Goal: Transaction & Acquisition: Purchase product/service

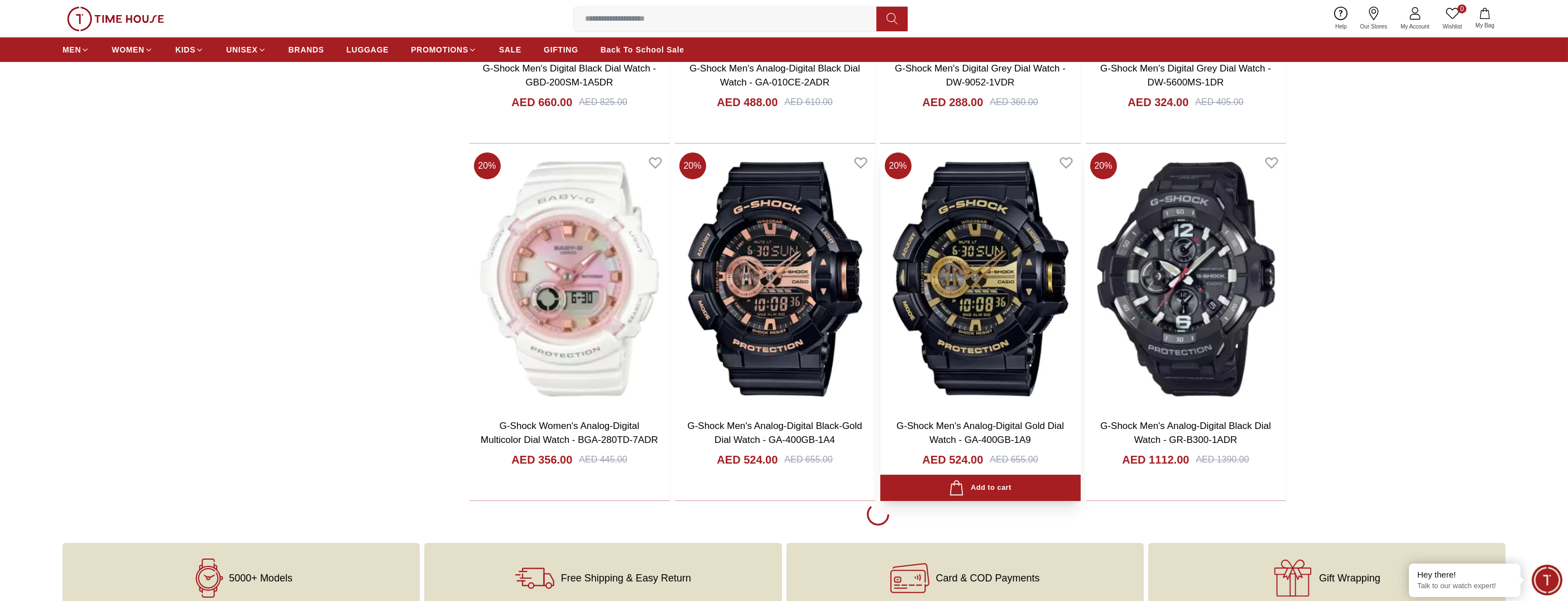
scroll to position [2234, 0]
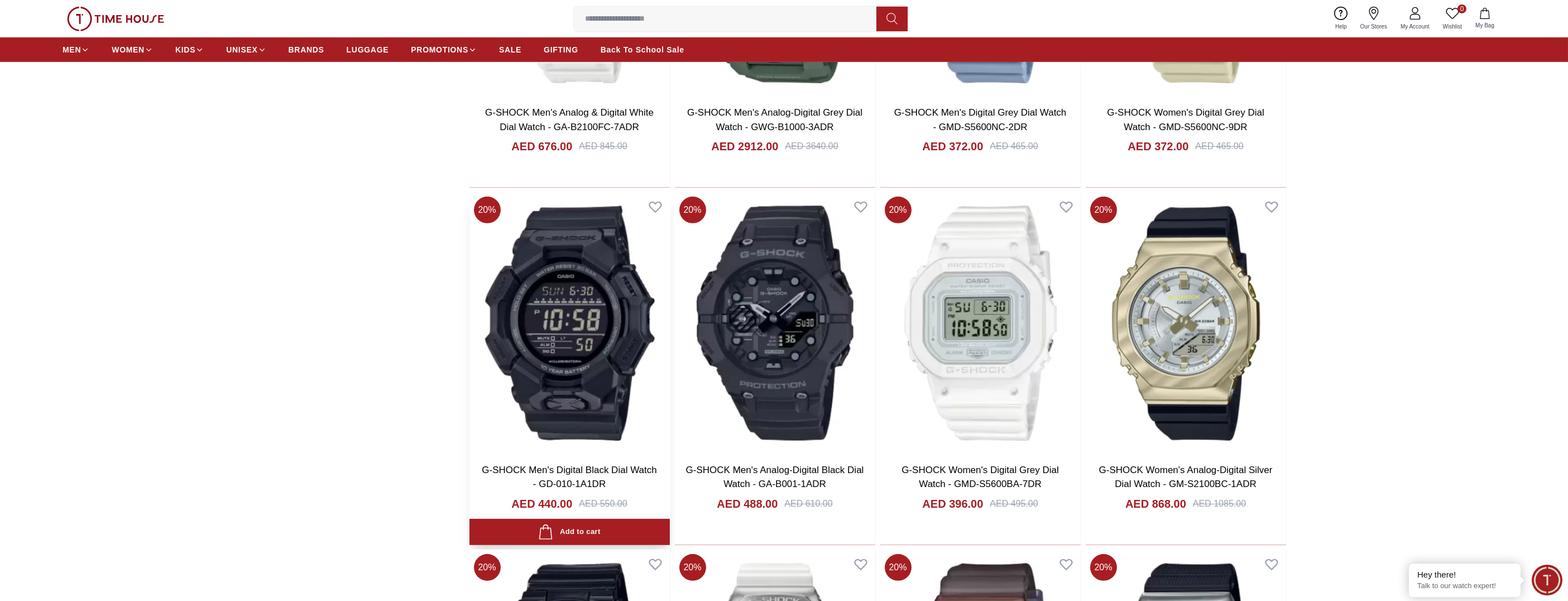
scroll to position [4523, 0]
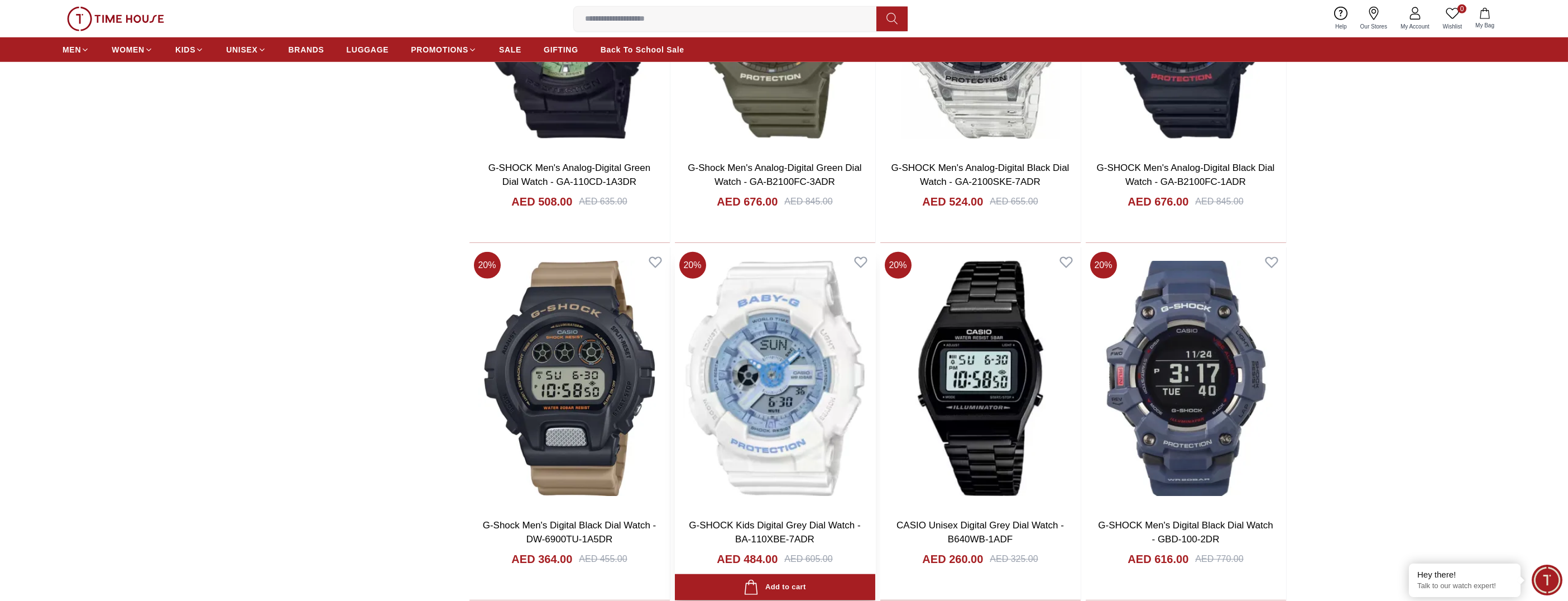
scroll to position [8733, 0]
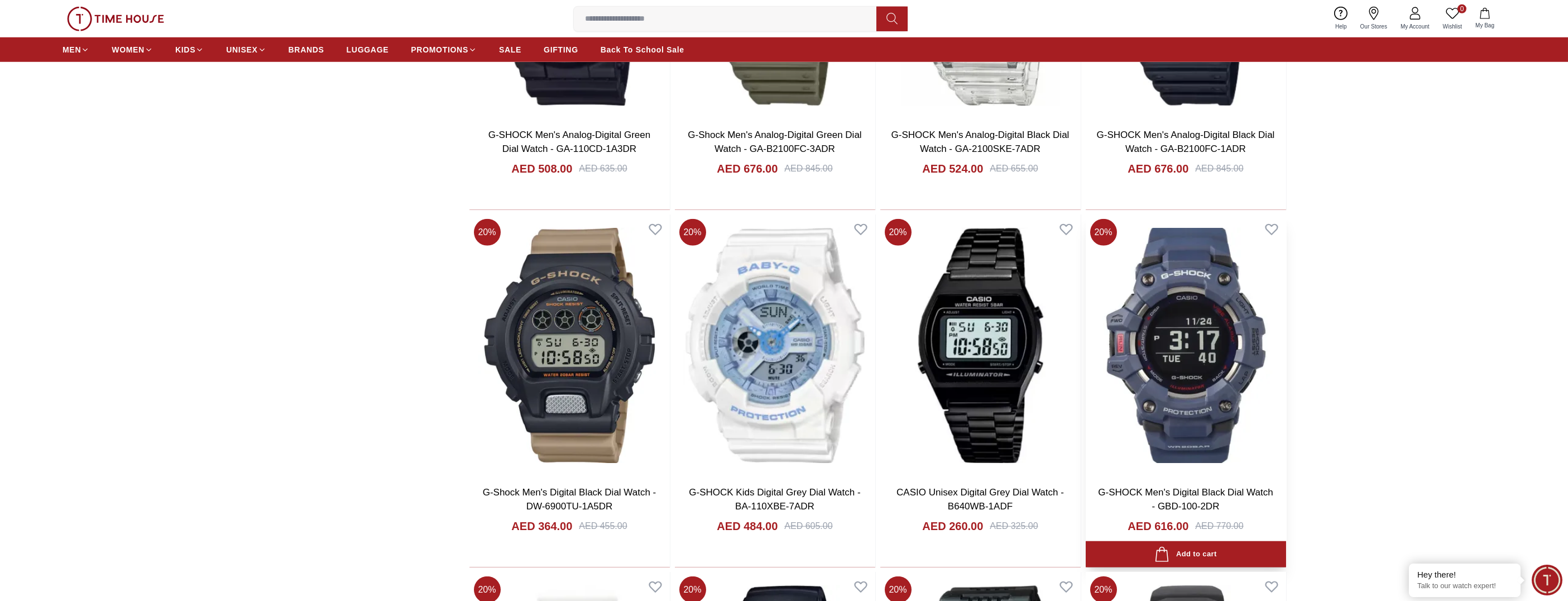
click at [1188, 359] on img at bounding box center [1186, 345] width 200 height 262
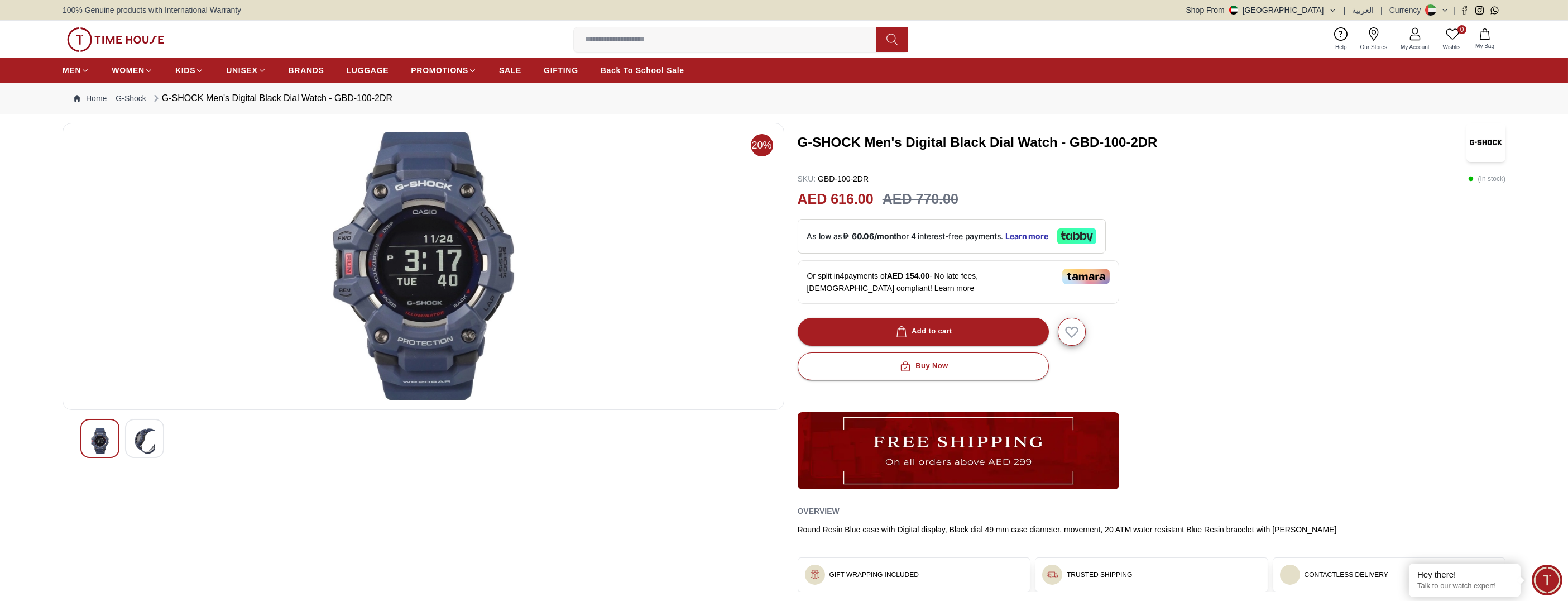
click at [138, 442] on img at bounding box center [145, 441] width 20 height 25
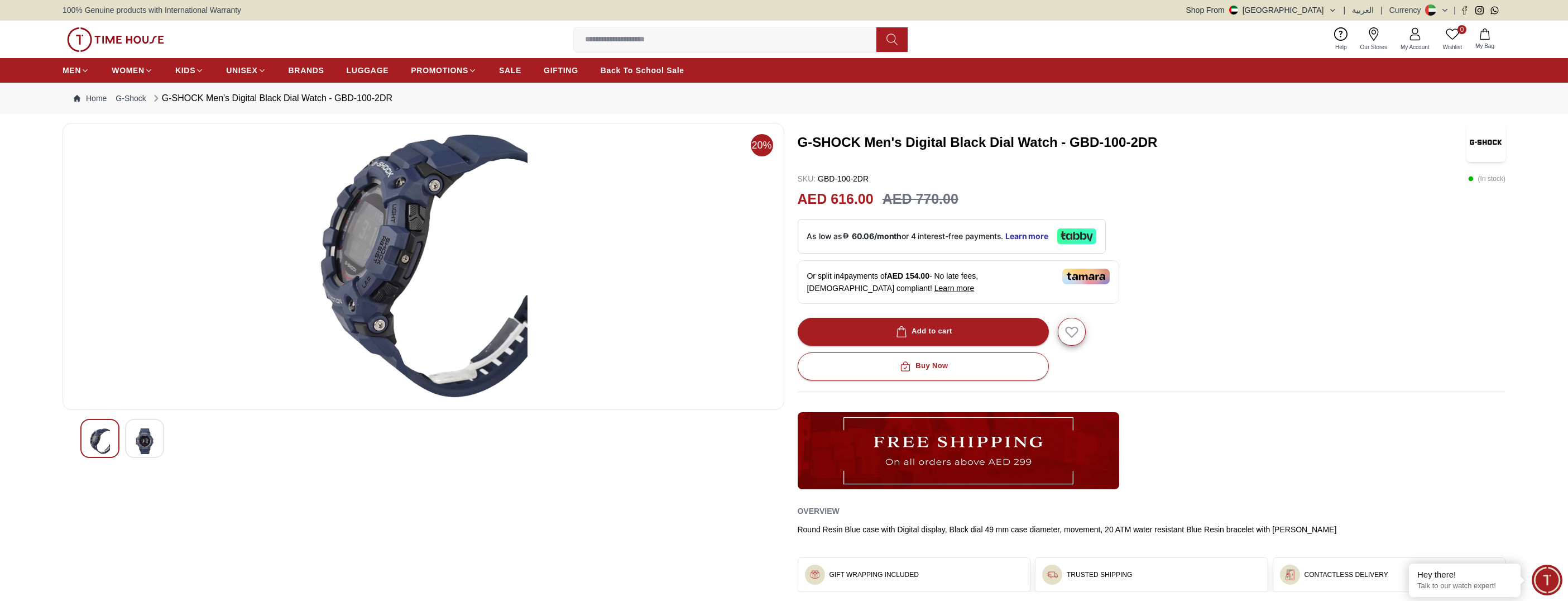
click at [93, 444] on img at bounding box center [100, 441] width 20 height 25
click at [147, 442] on img at bounding box center [145, 441] width 20 height 25
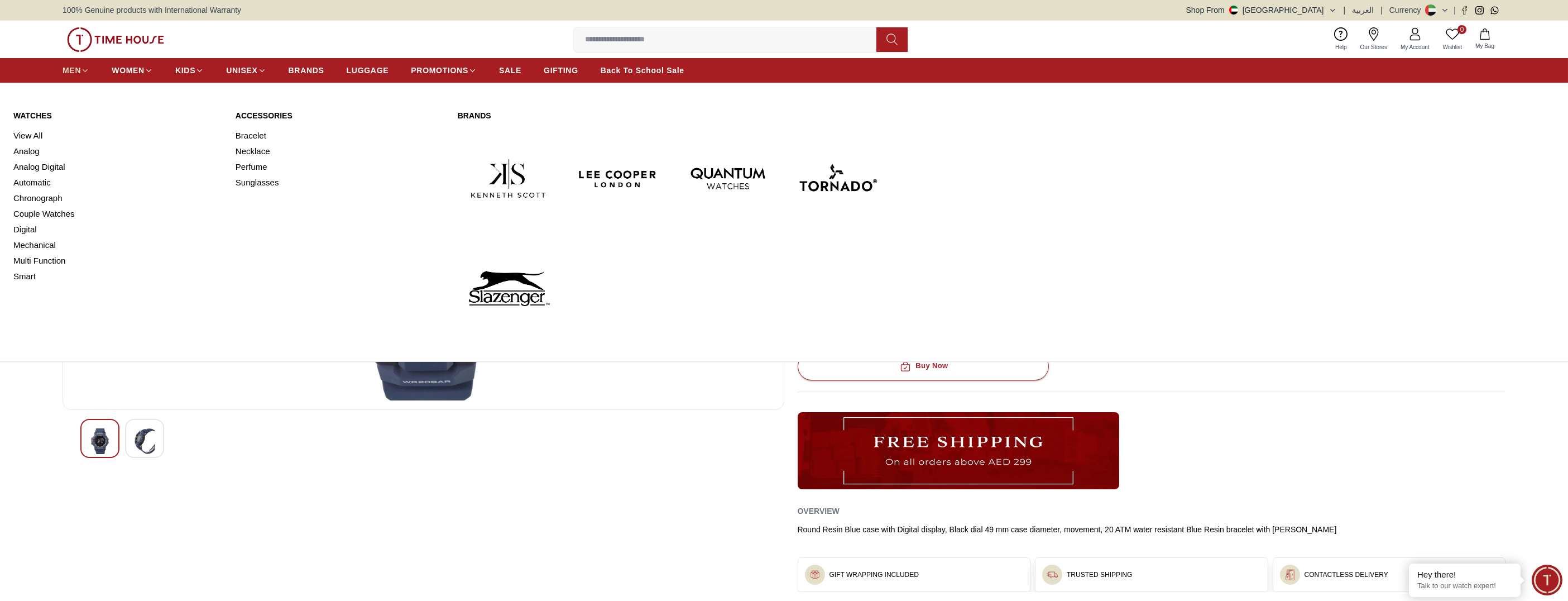
click at [72, 70] on span "MEN" at bounding box center [72, 70] width 19 height 11
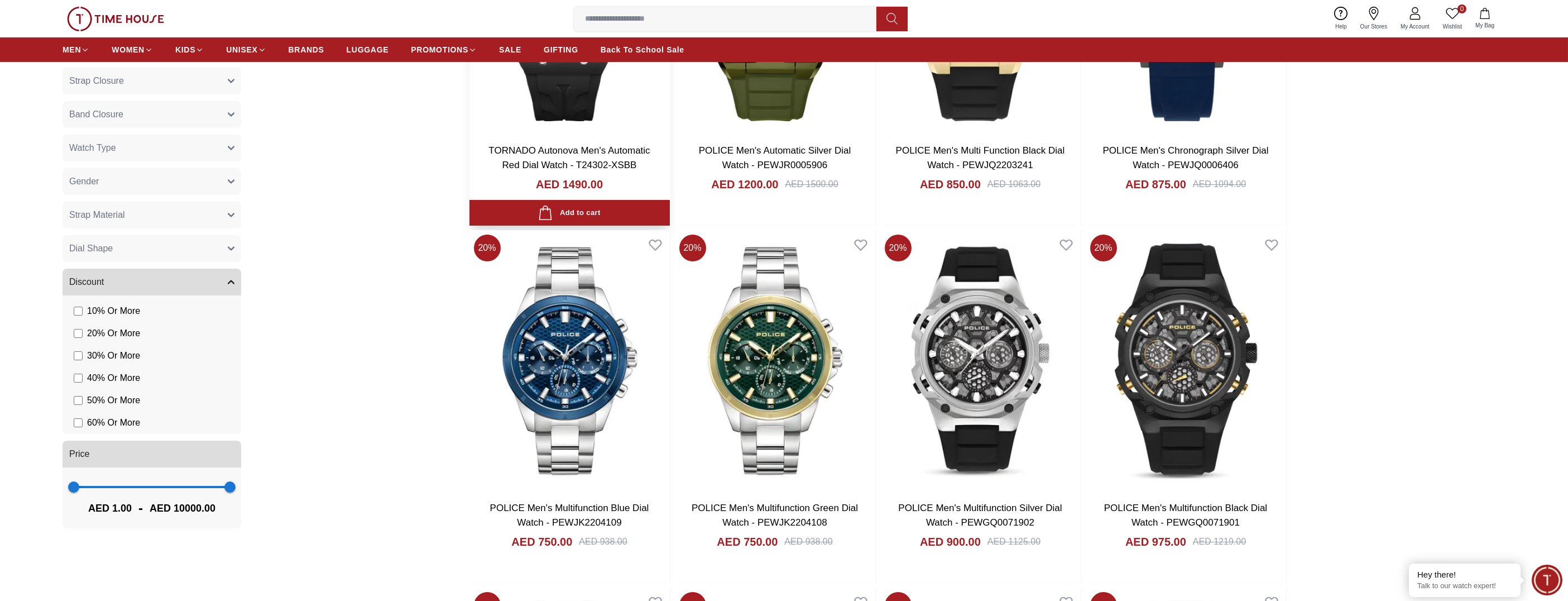
scroll to position [669, 0]
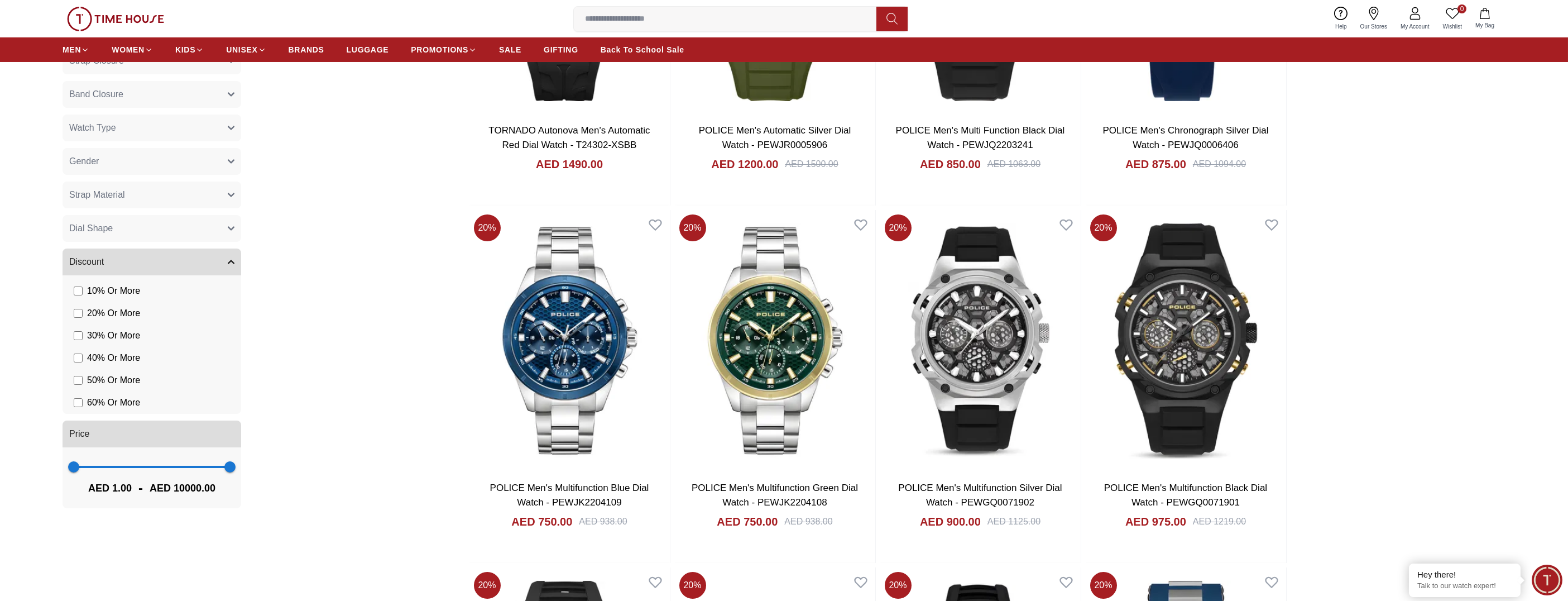
click at [90, 359] on span "40 % Or More" at bounding box center [113, 358] width 53 height 13
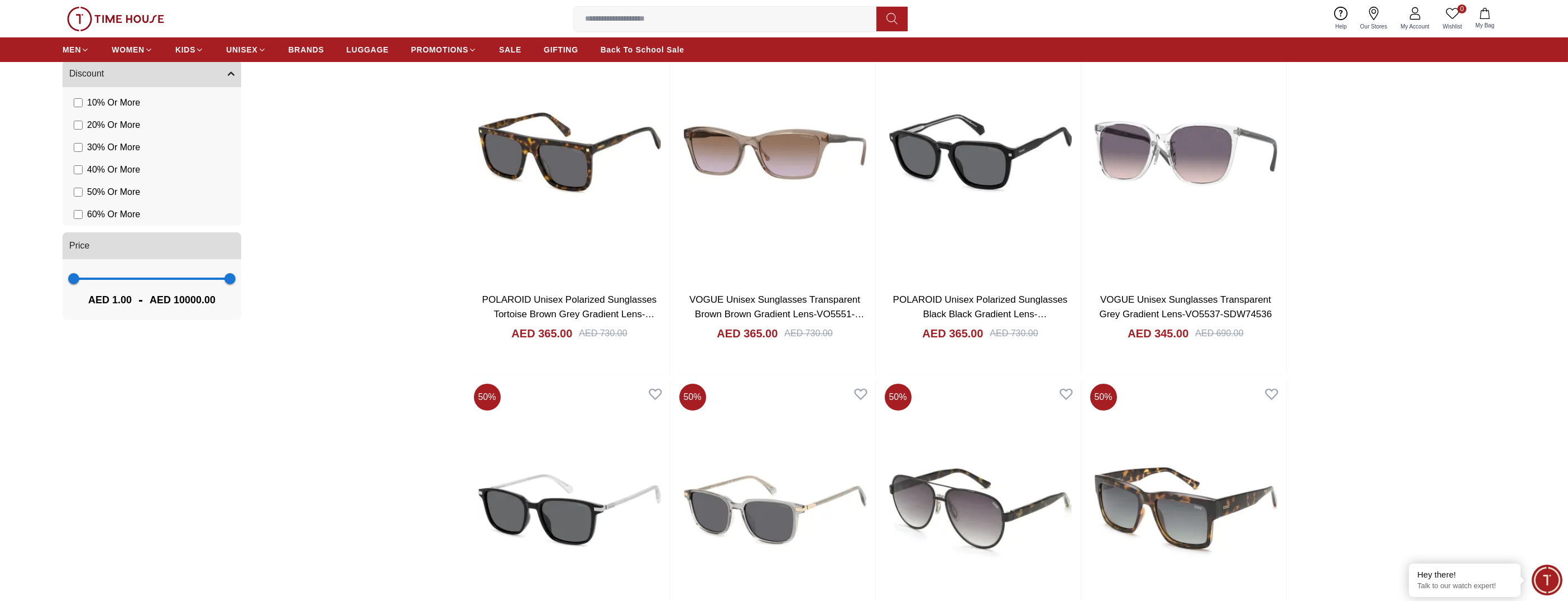
scroll to position [851, 0]
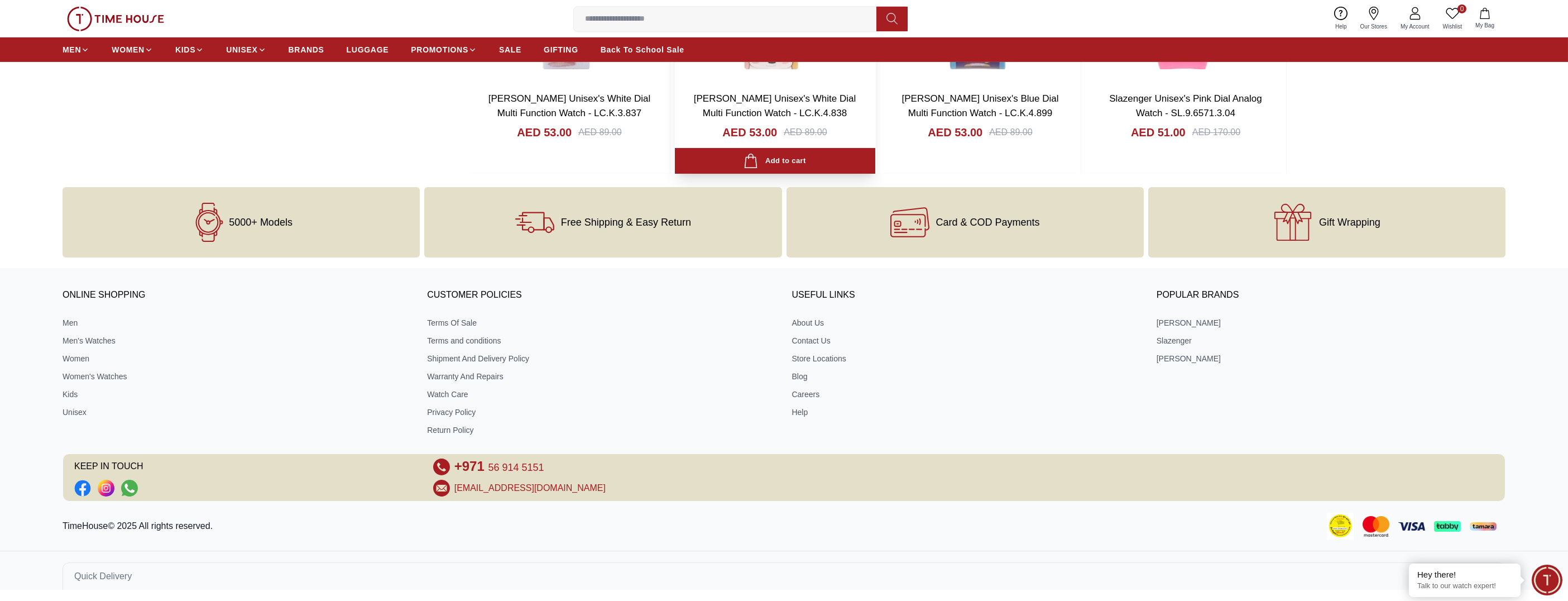
scroll to position [3560, 0]
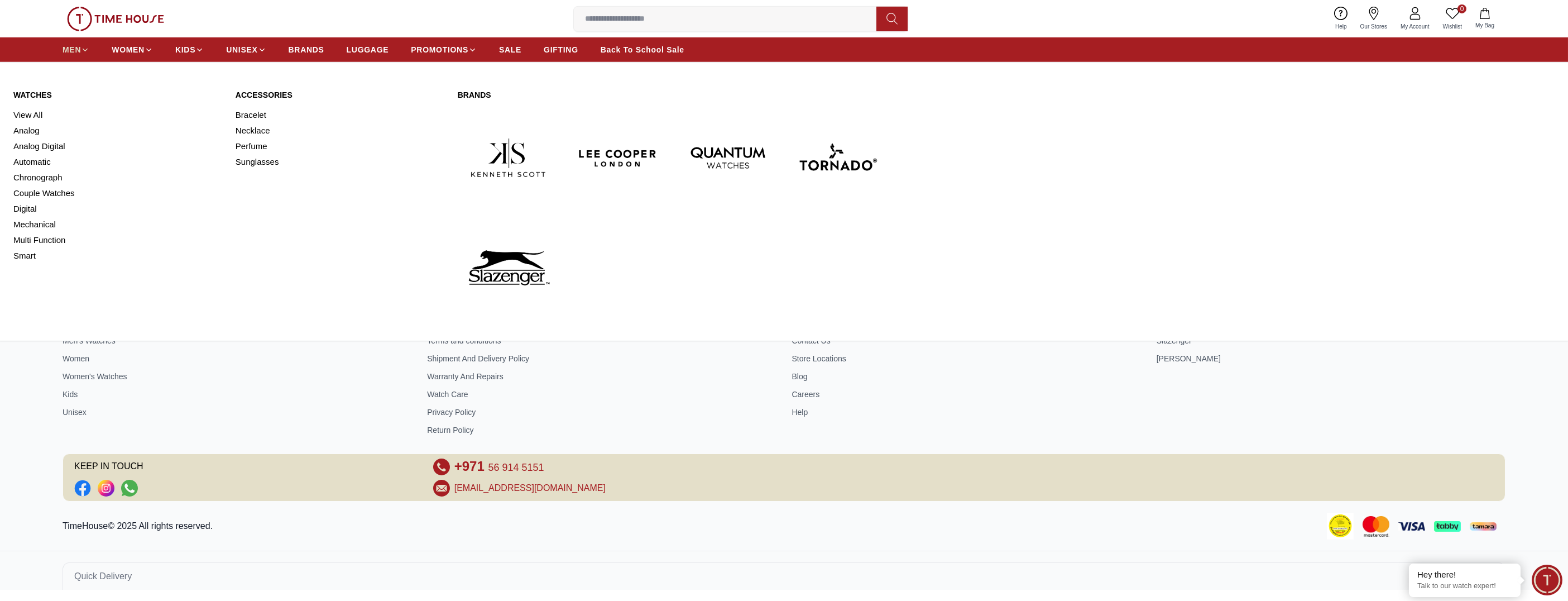
click at [72, 53] on span "MEN" at bounding box center [72, 50] width 19 height 11
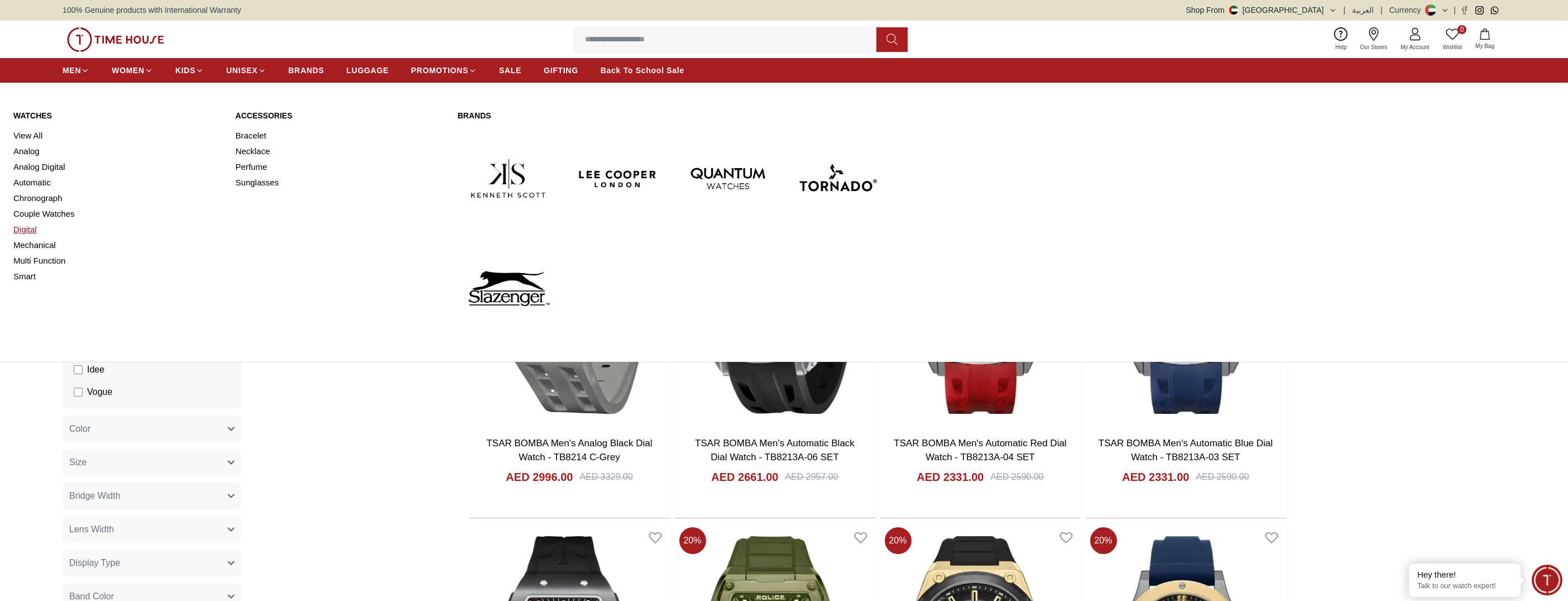
click at [24, 228] on link "Digital" at bounding box center [118, 229] width 209 height 15
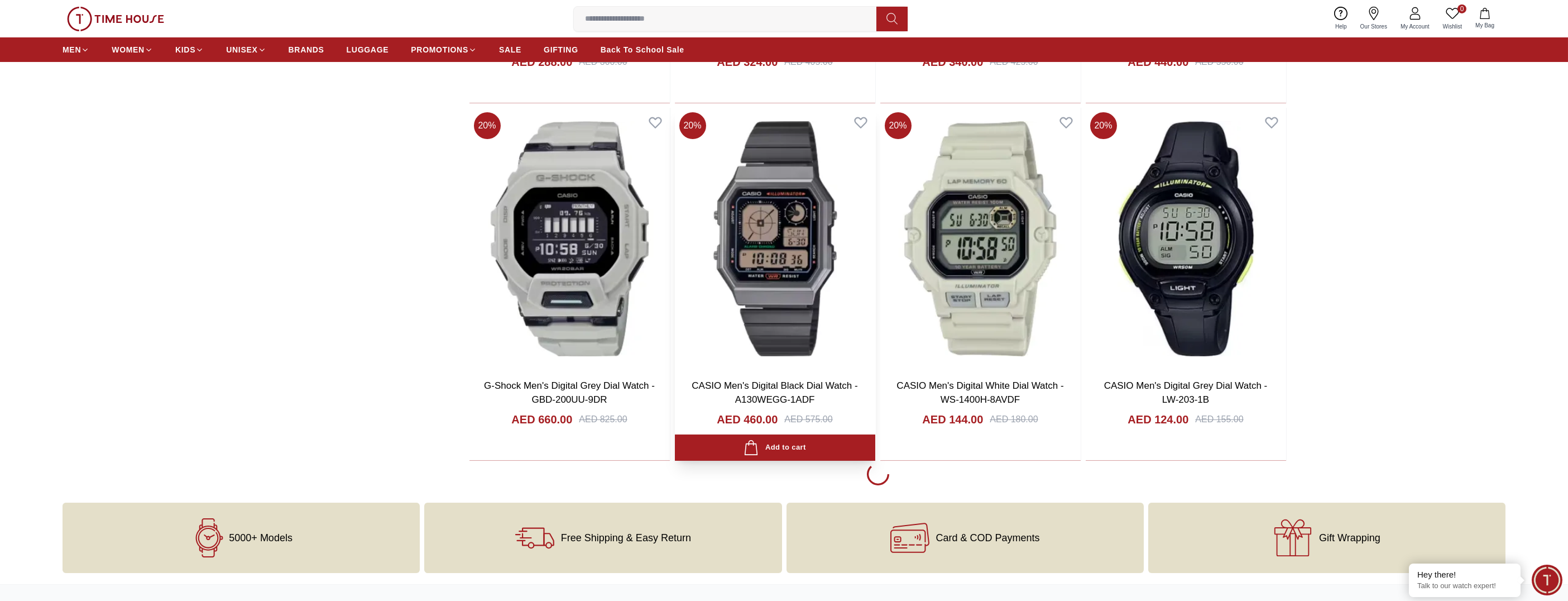
scroll to position [1508, 0]
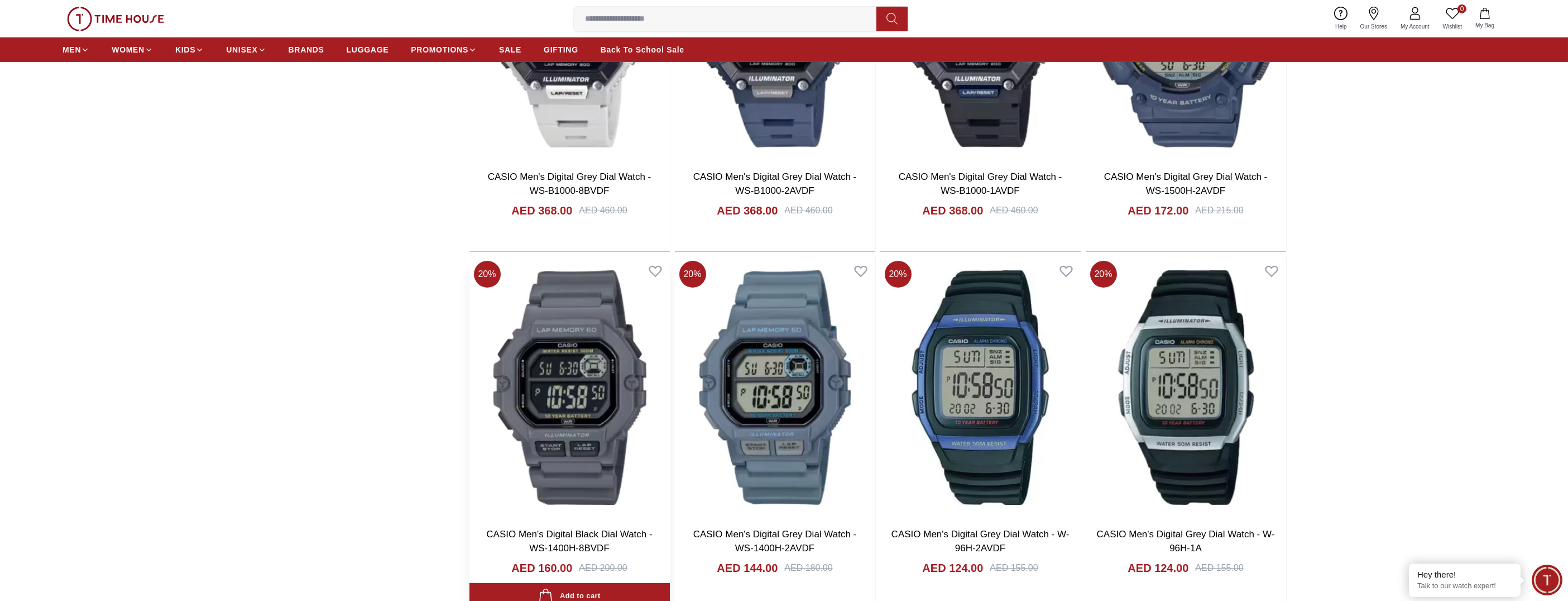
scroll to position [2848, 0]
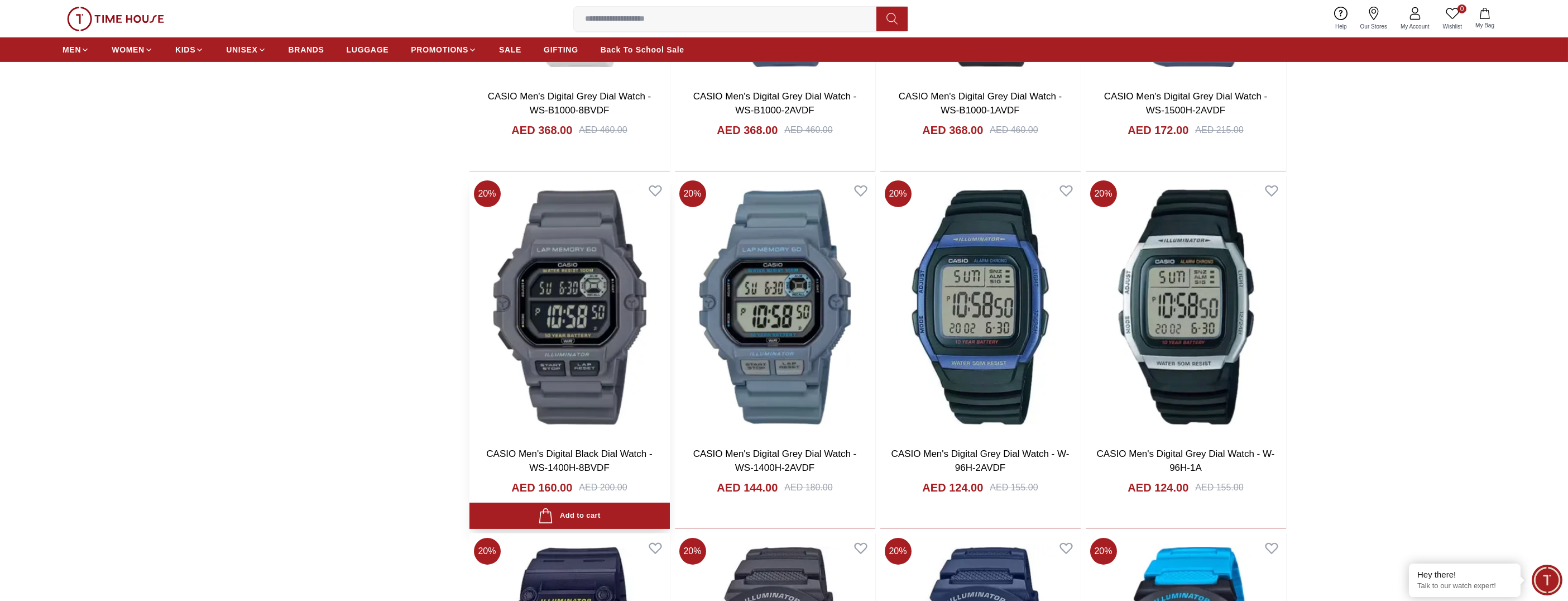
click at [579, 338] on img at bounding box center [569, 307] width 200 height 262
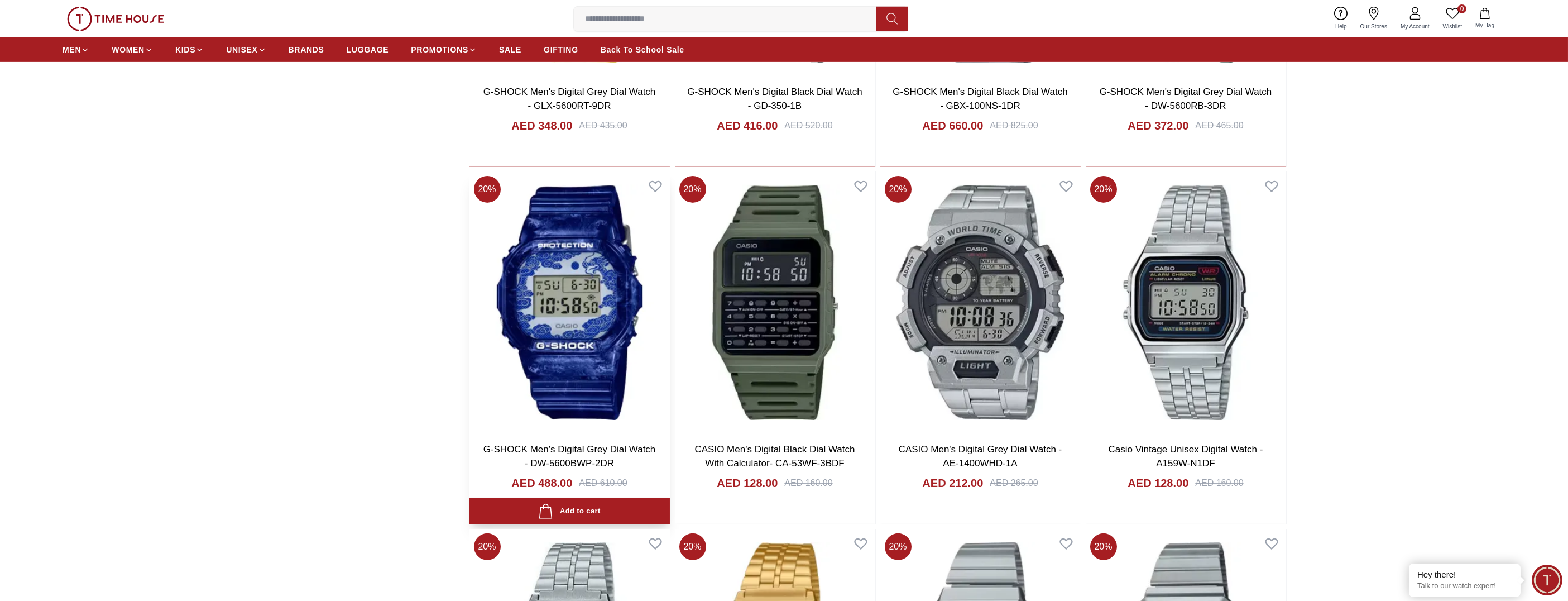
scroll to position [4314, 0]
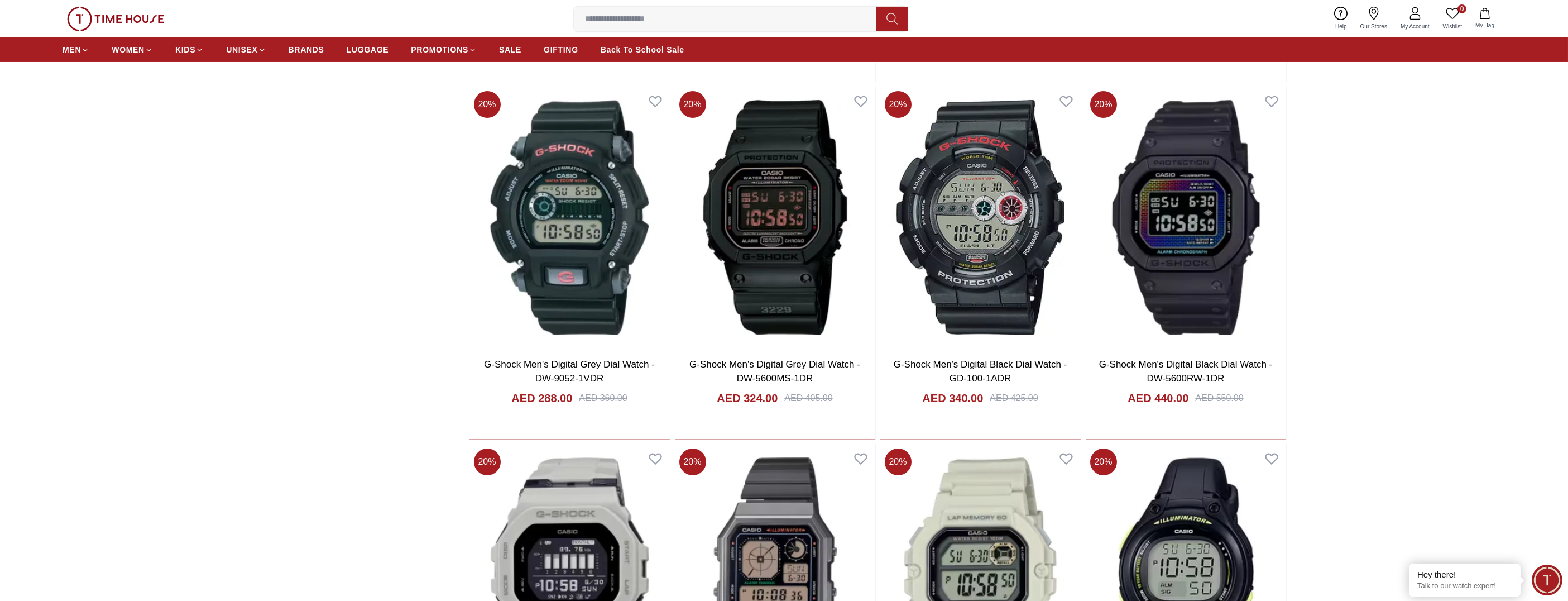
scroll to position [1018, 0]
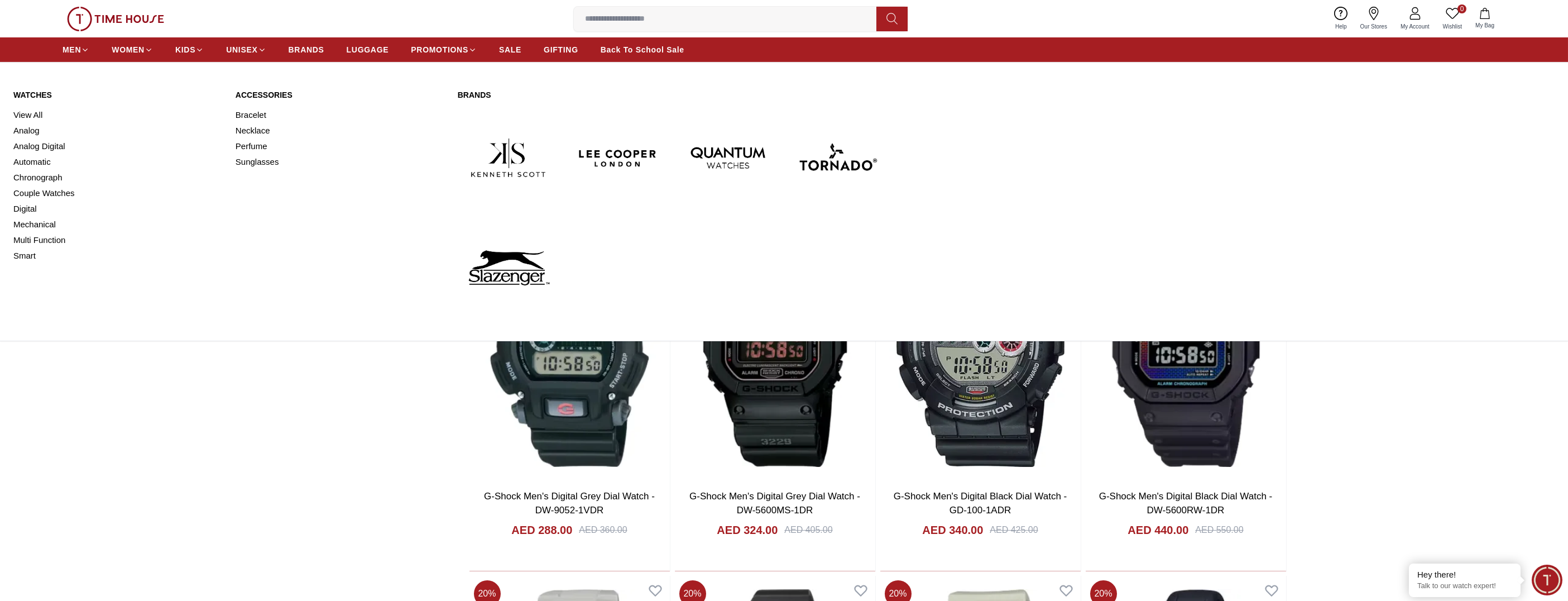
click at [37, 94] on link "Watches" at bounding box center [118, 94] width 209 height 11
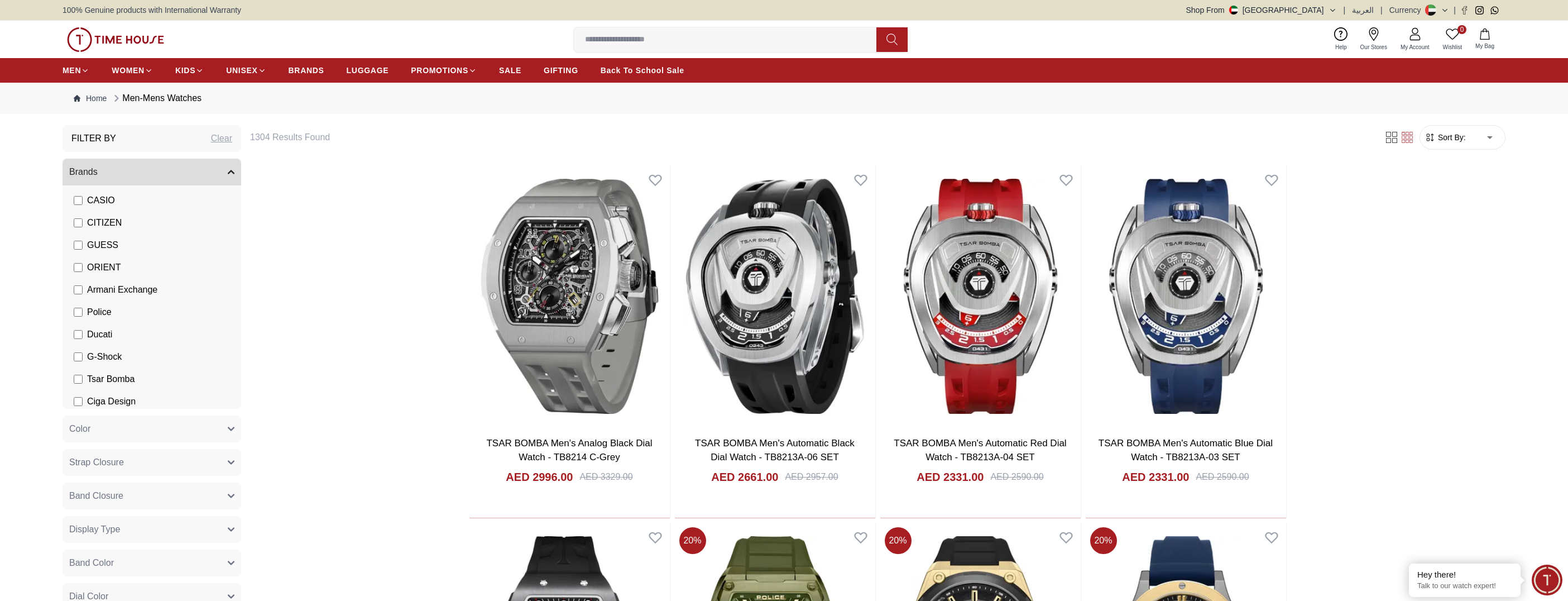
scroll to position [173, 0]
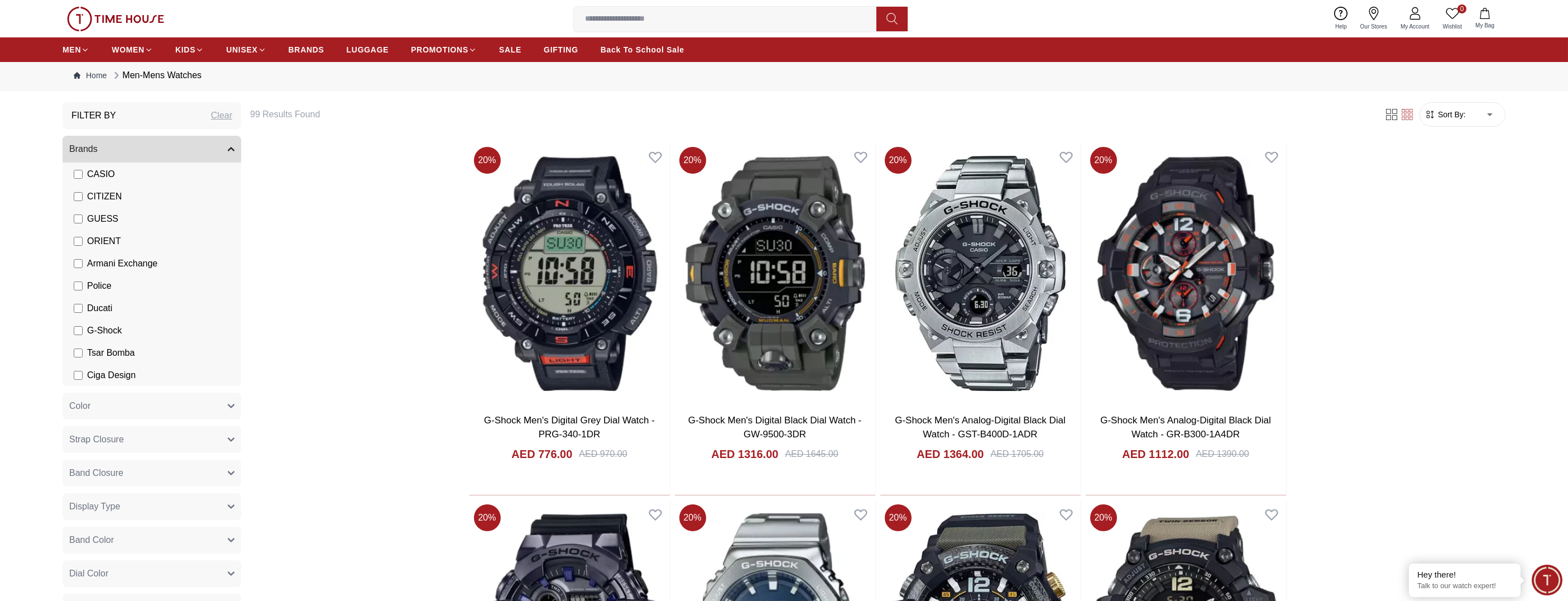
scroll to position [56, 0]
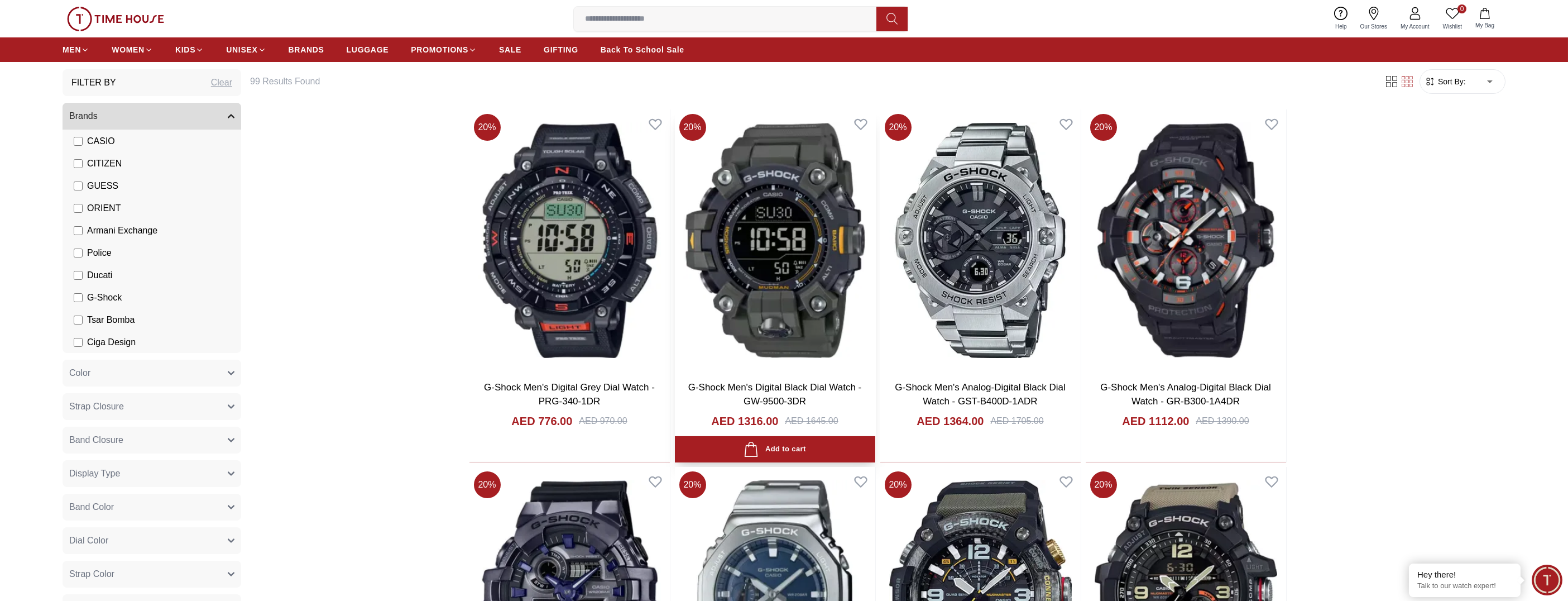
click at [768, 277] on img at bounding box center [775, 240] width 200 height 262
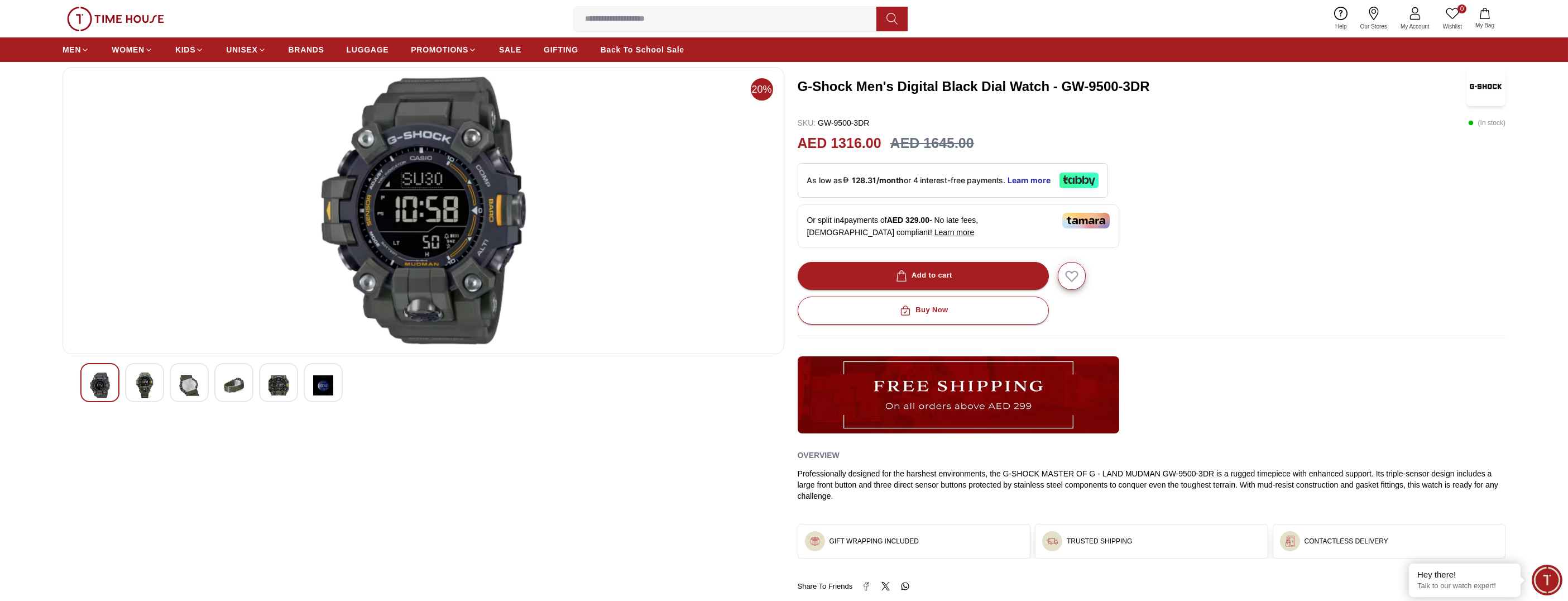
click at [151, 388] on img at bounding box center [145, 385] width 20 height 25
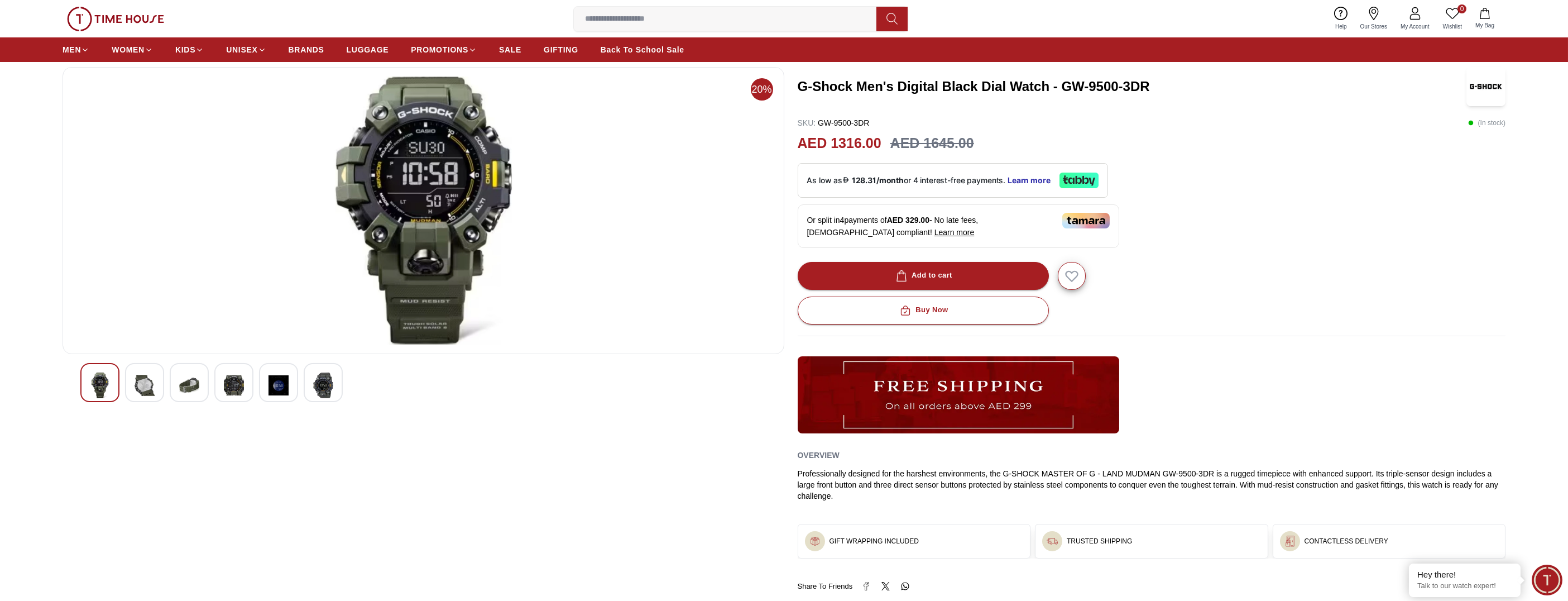
click at [190, 389] on img at bounding box center [190, 385] width 20 height 25
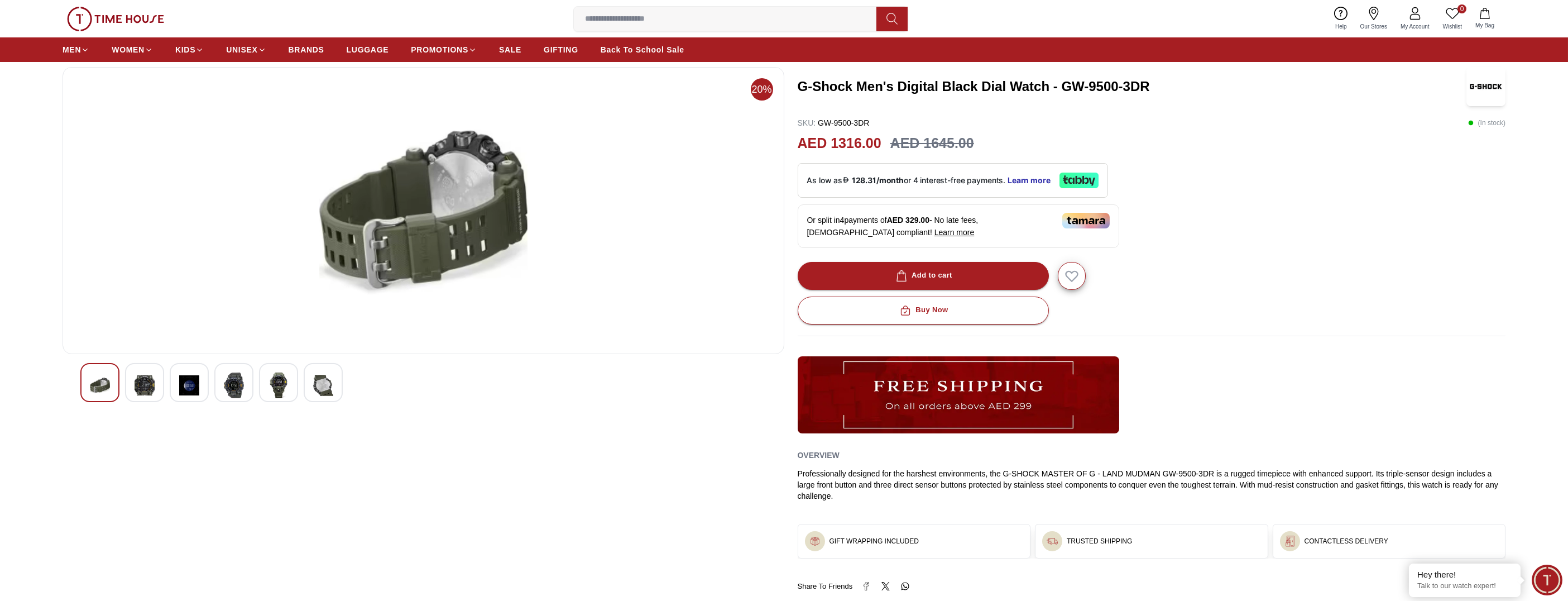
click at [240, 388] on img at bounding box center [234, 385] width 20 height 25
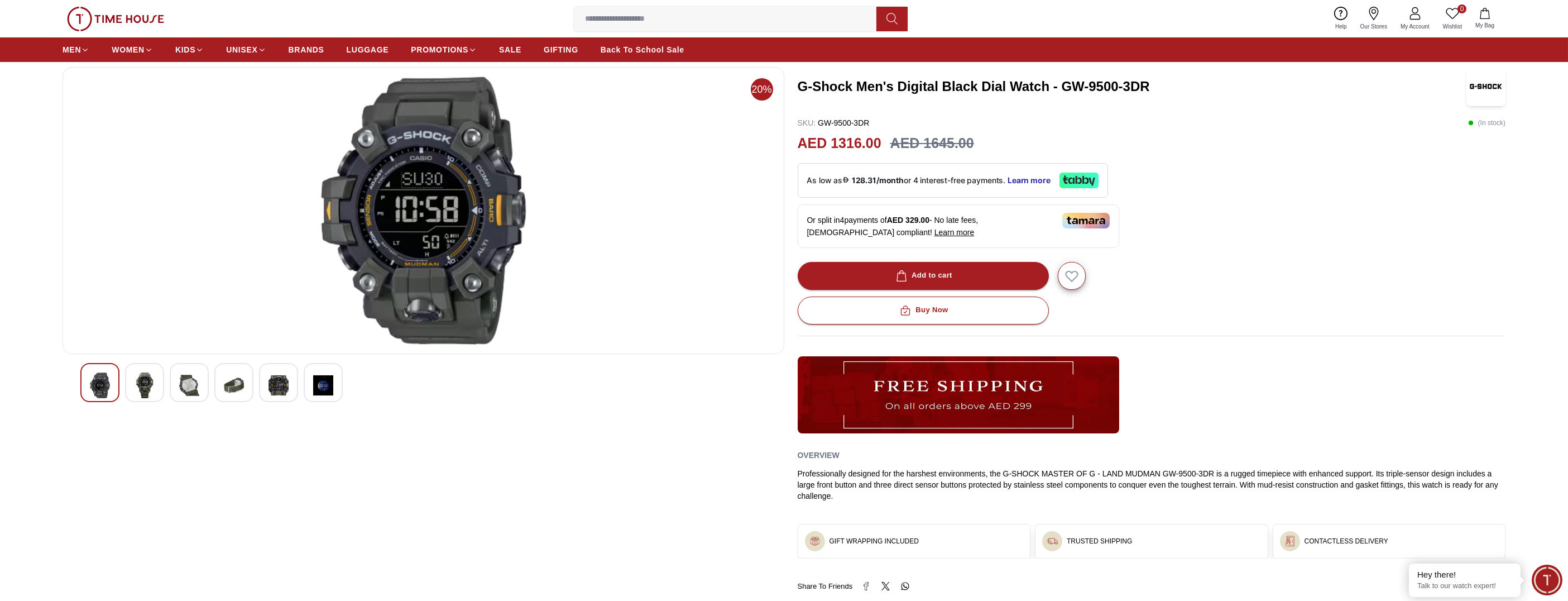
click at [282, 388] on img at bounding box center [279, 385] width 20 height 25
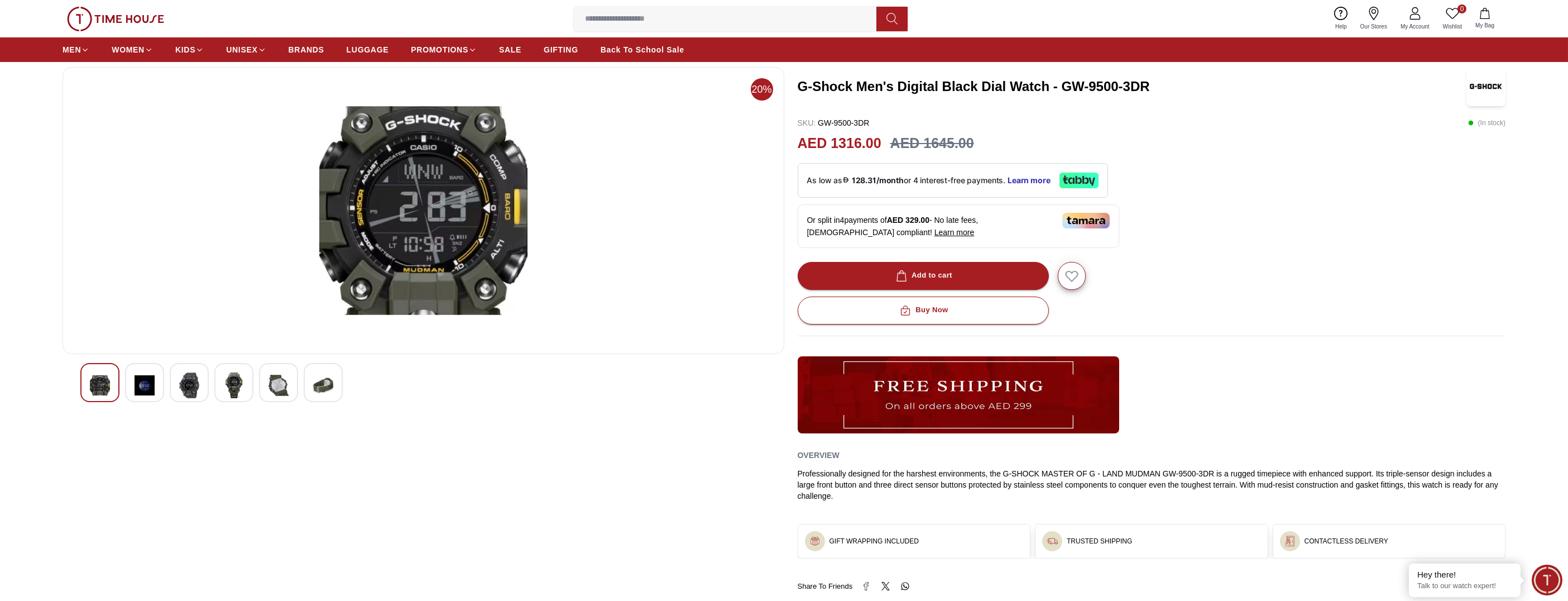
click at [334, 387] on div at bounding box center [323, 383] width 39 height 39
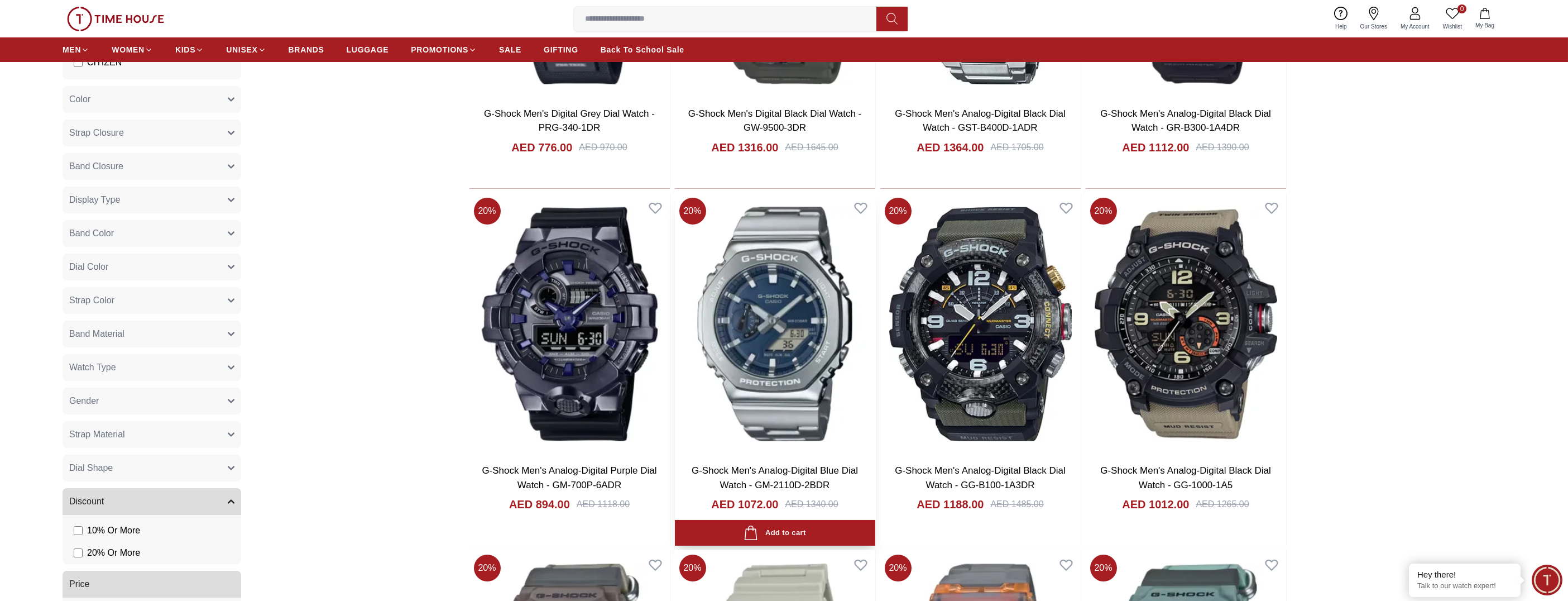
scroll to position [391, 0]
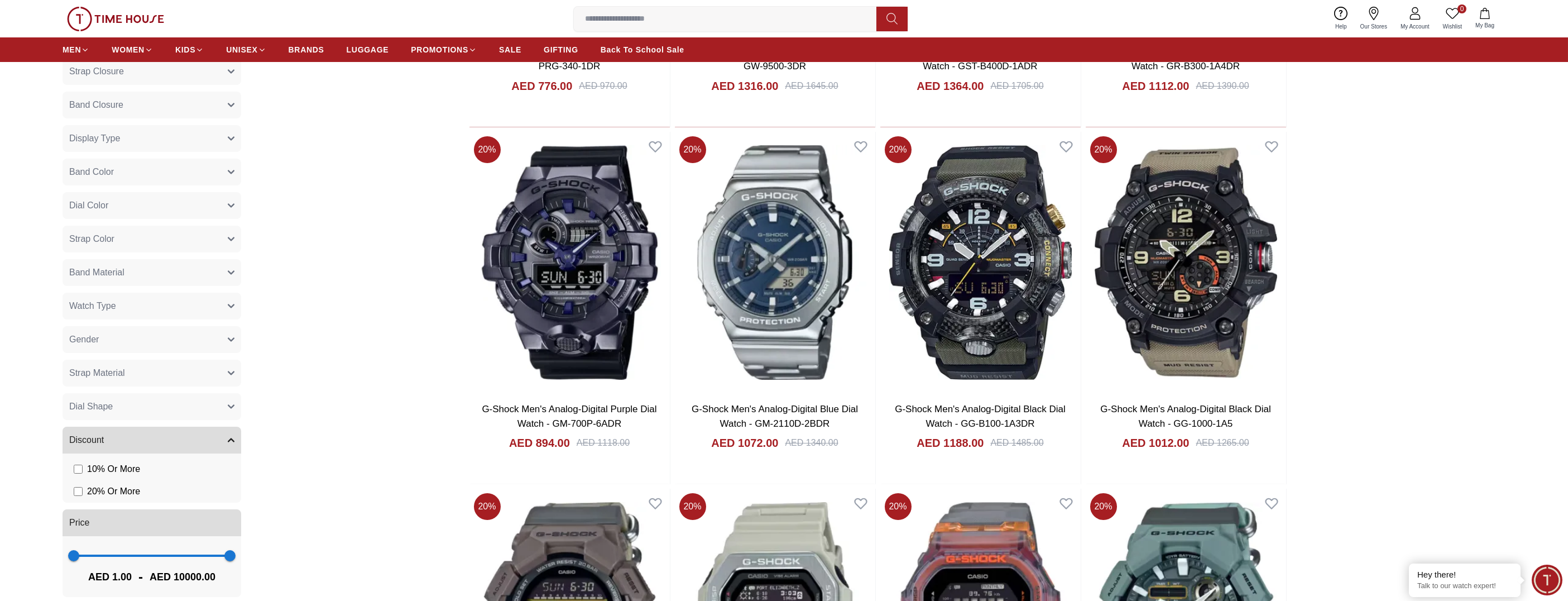
click at [610, 17] on input at bounding box center [729, 19] width 311 height 22
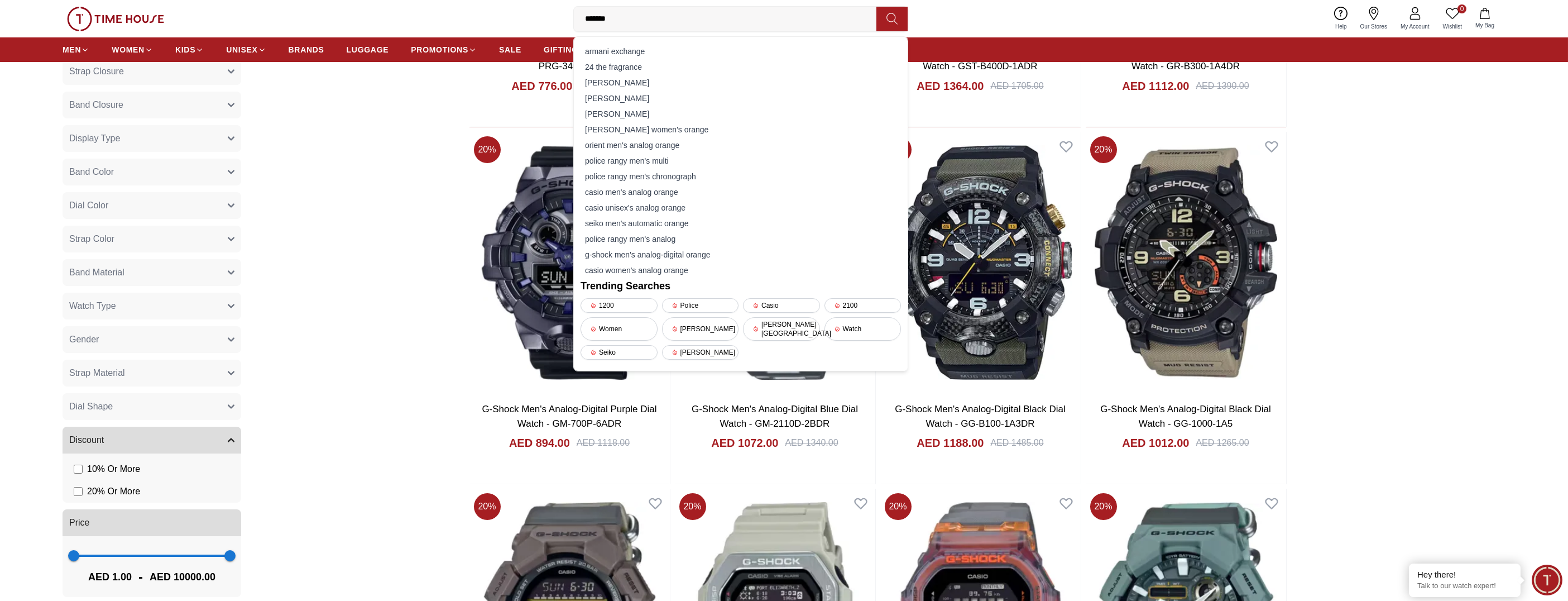
type input "********"
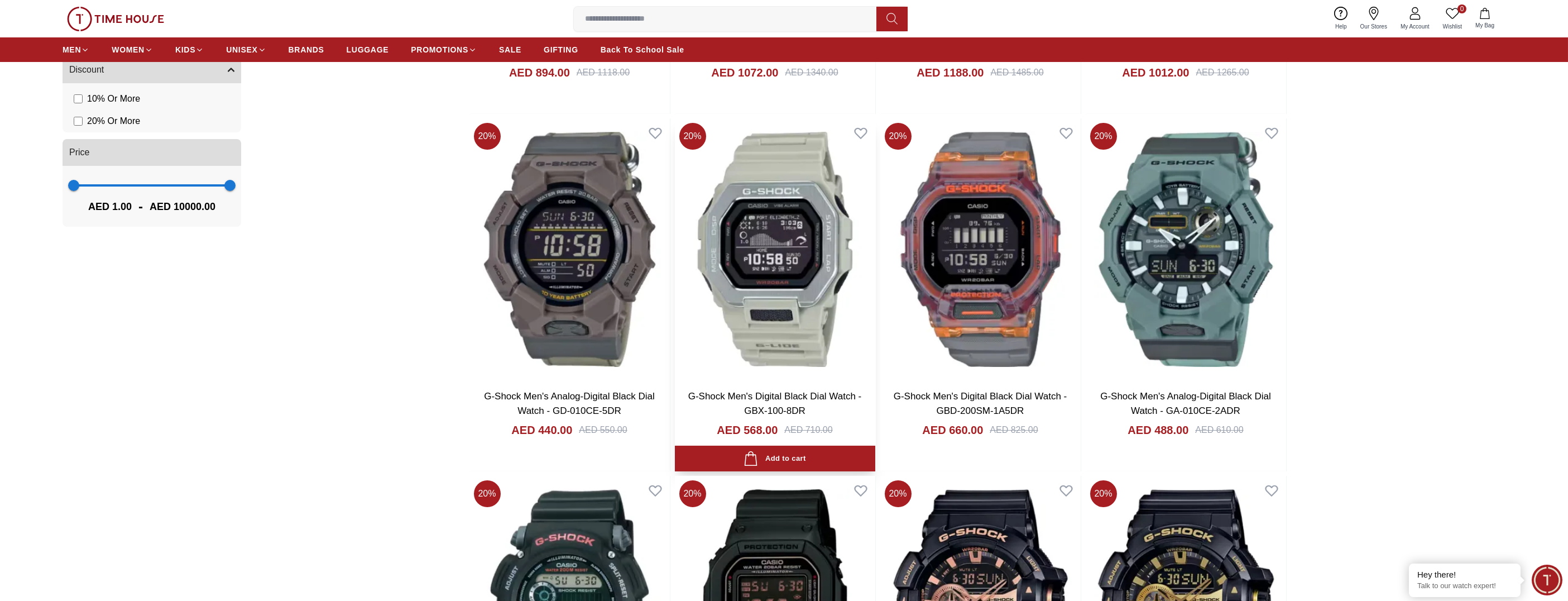
scroll to position [768, 0]
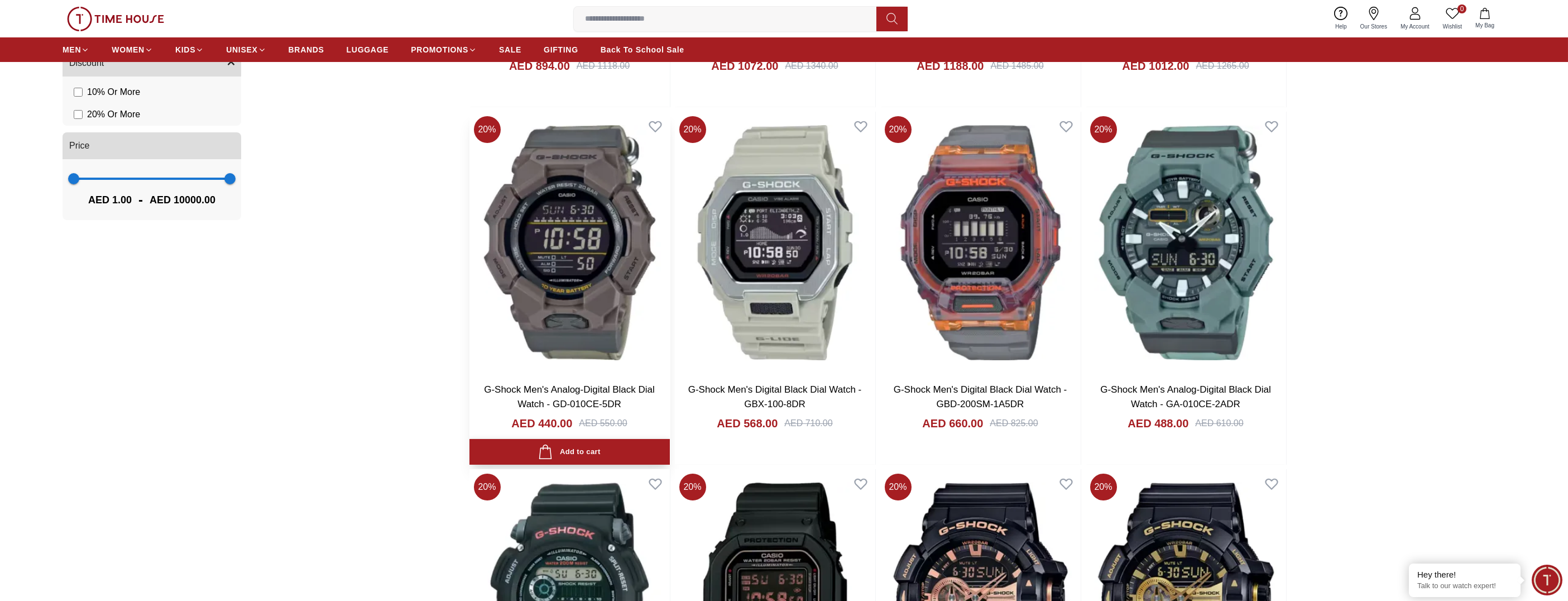
click at [571, 452] on div "Add to cart" at bounding box center [569, 452] width 62 height 15
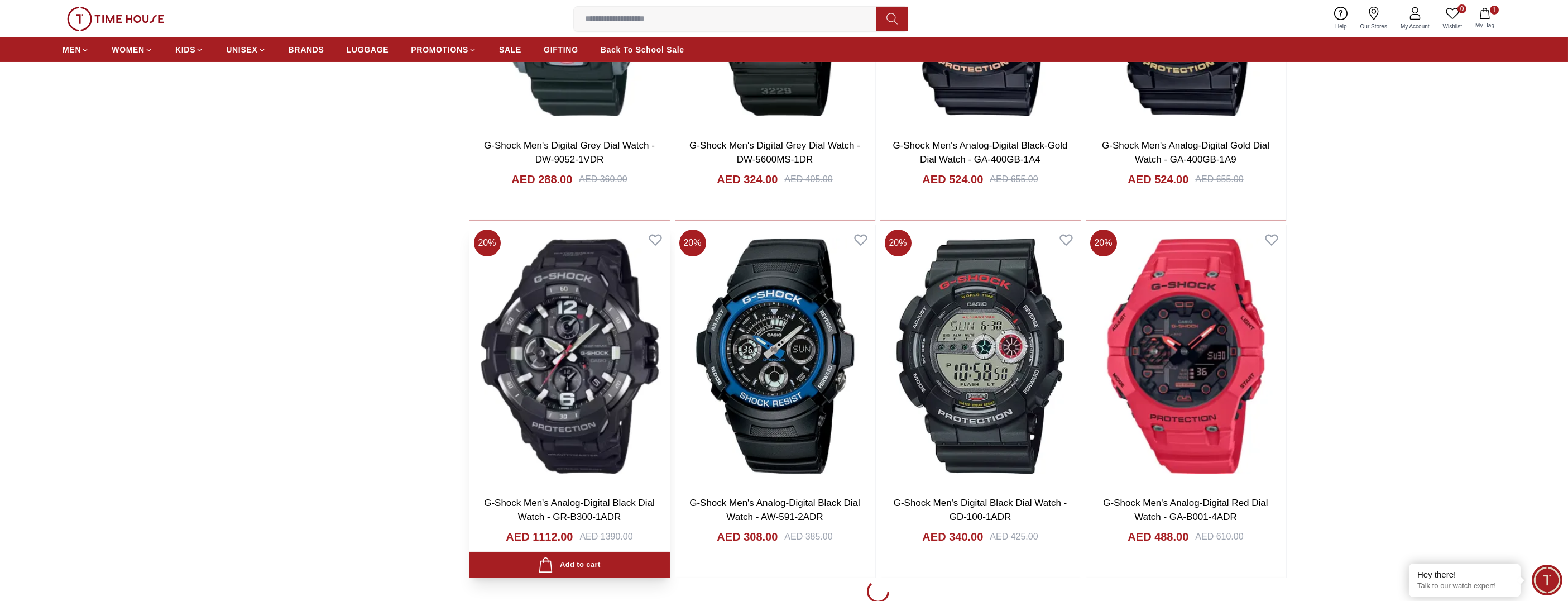
scroll to position [1382, 0]
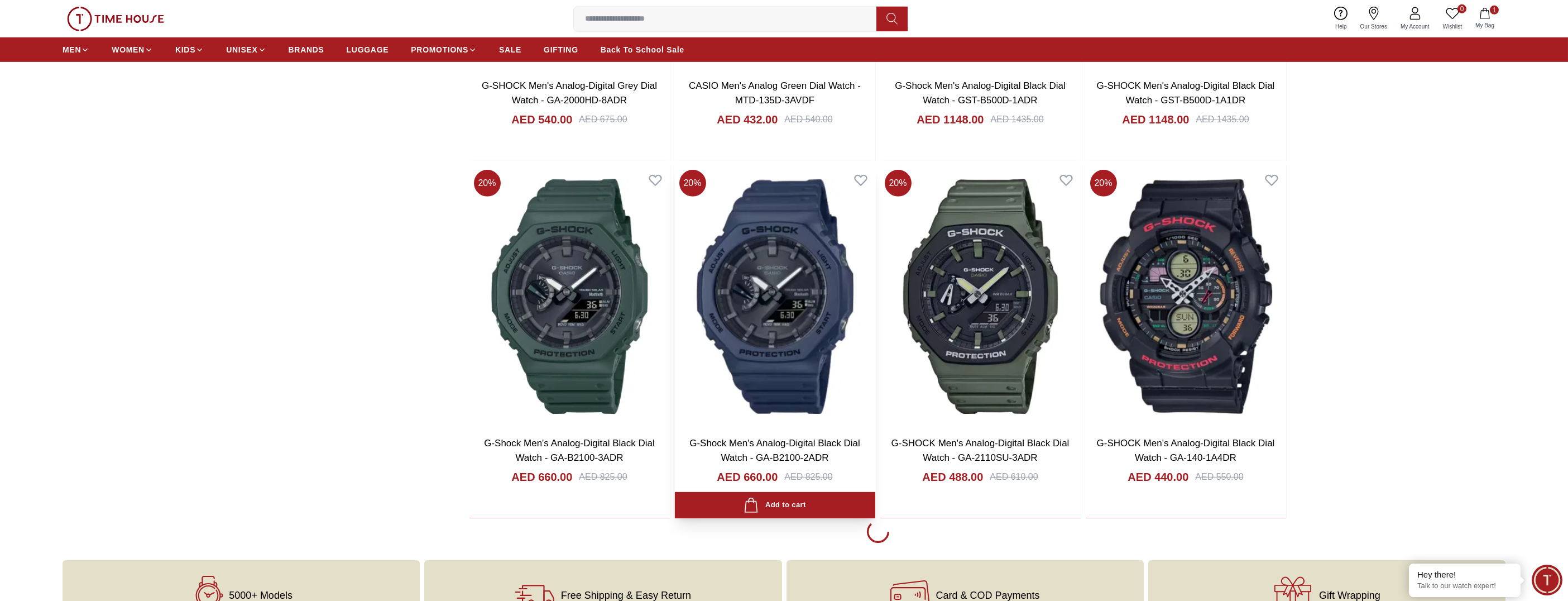
scroll to position [5012, 0]
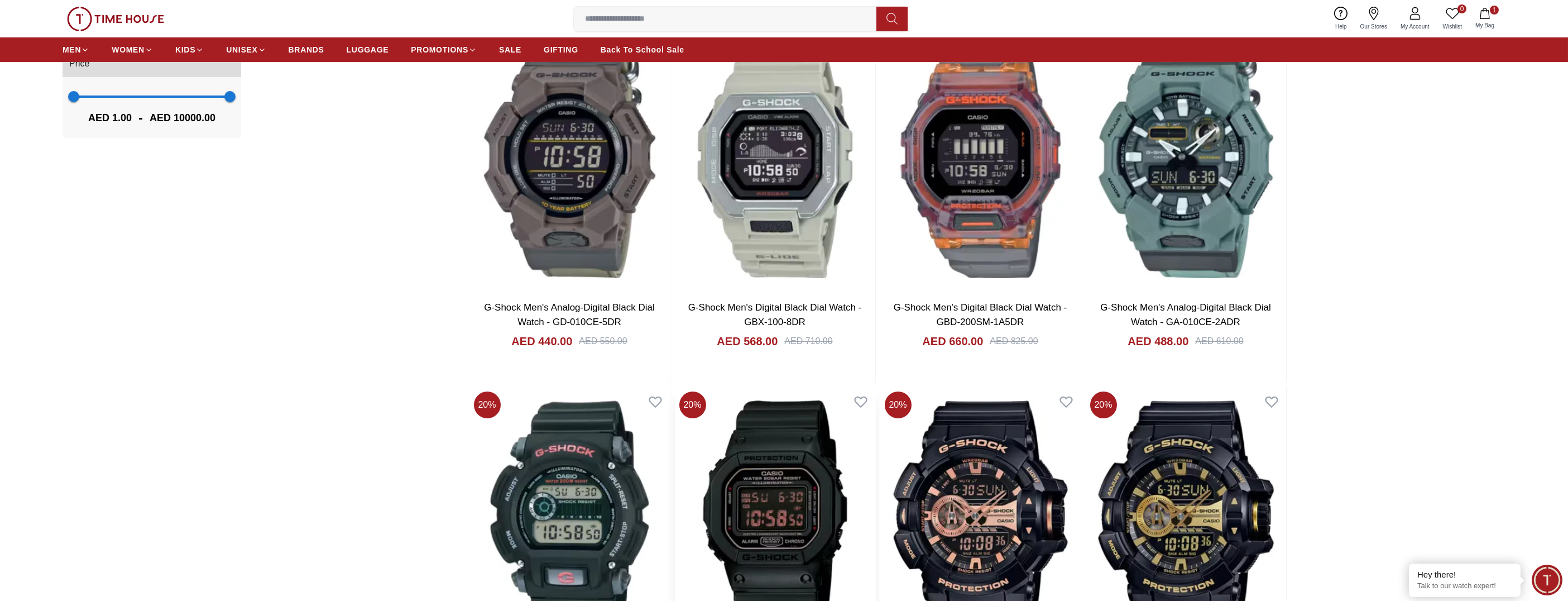
scroll to position [823, 0]
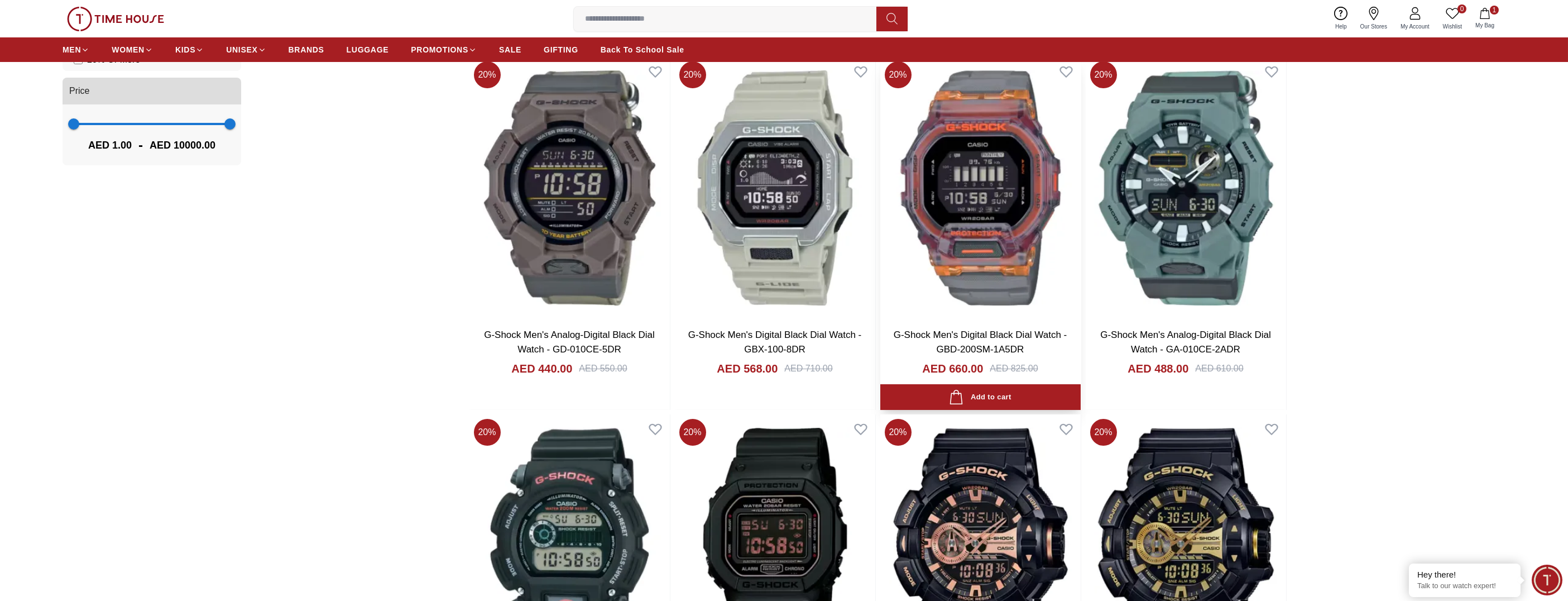
click at [1016, 241] on img at bounding box center [981, 188] width 200 height 262
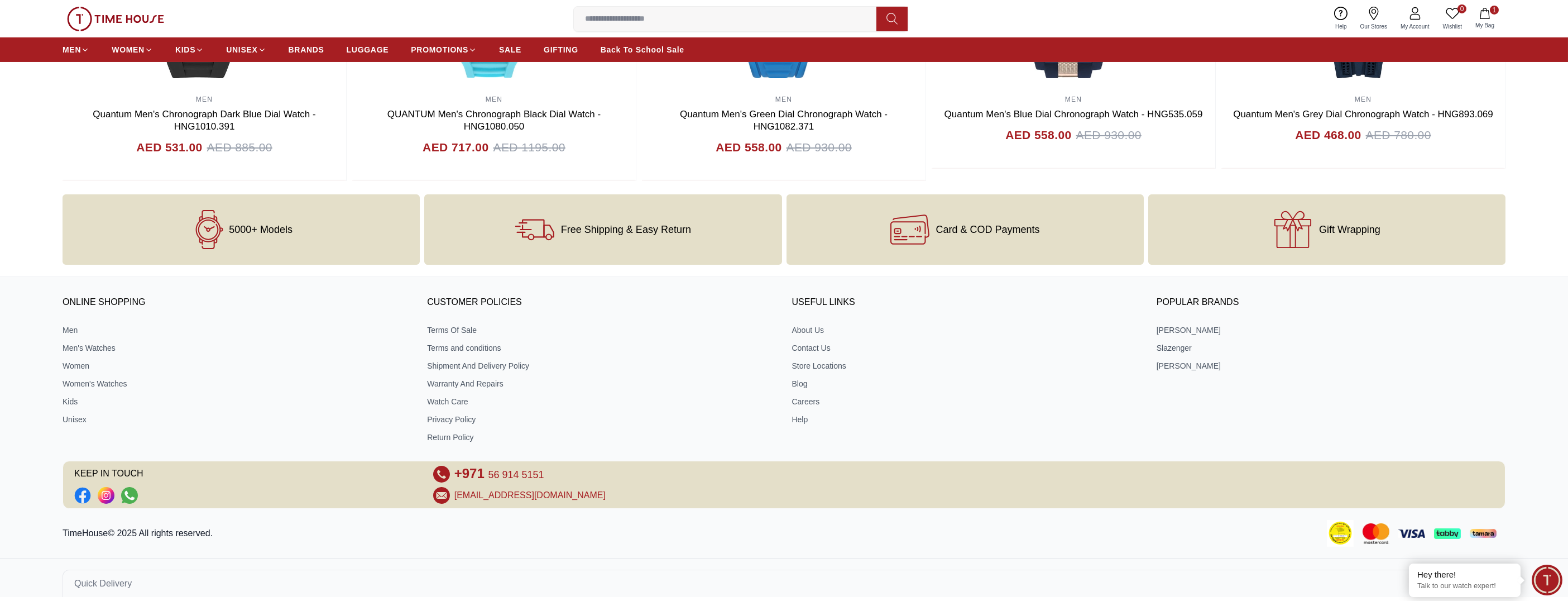
scroll to position [1272, 0]
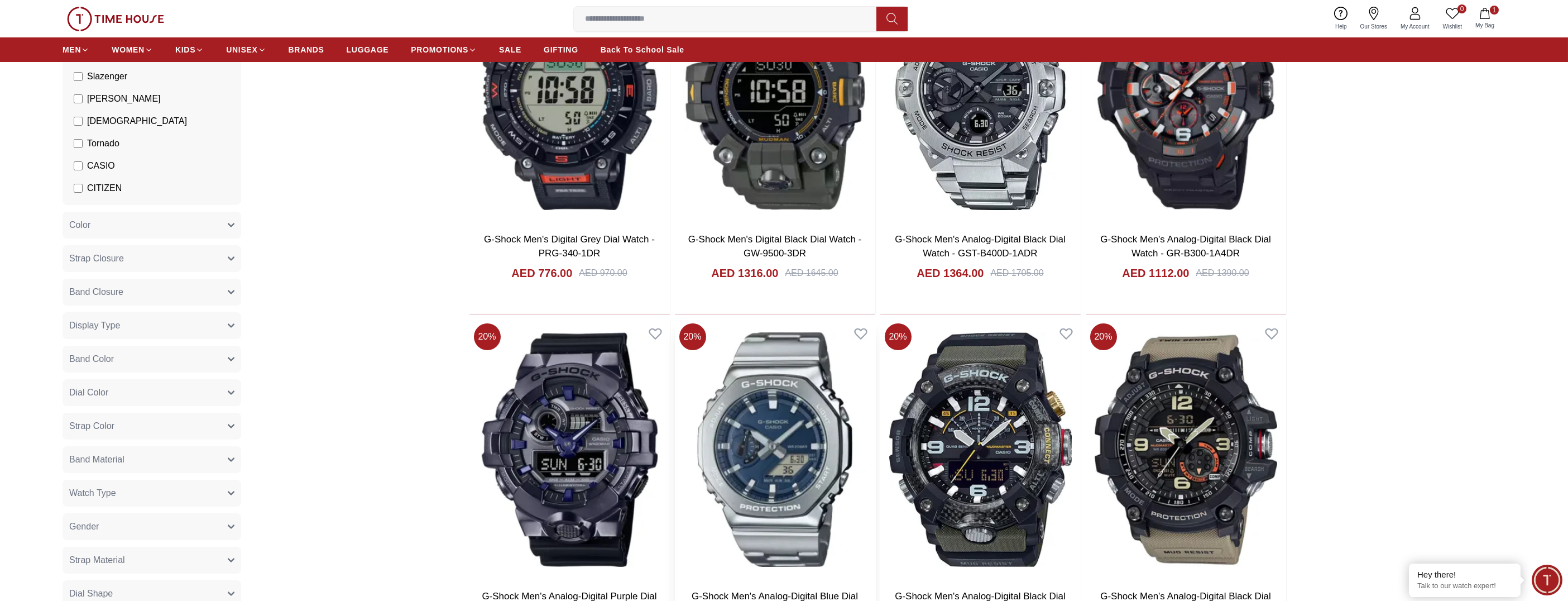
scroll to position [83, 0]
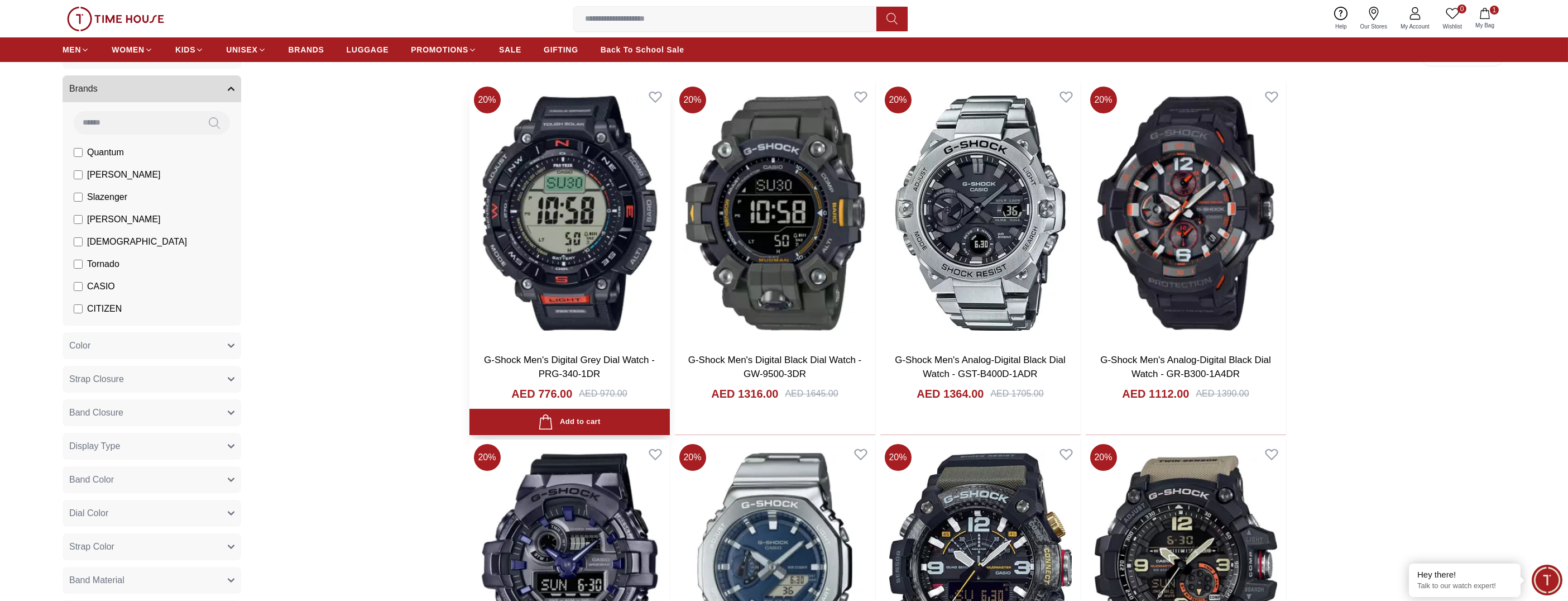
click at [555, 226] on img at bounding box center [569, 213] width 200 height 262
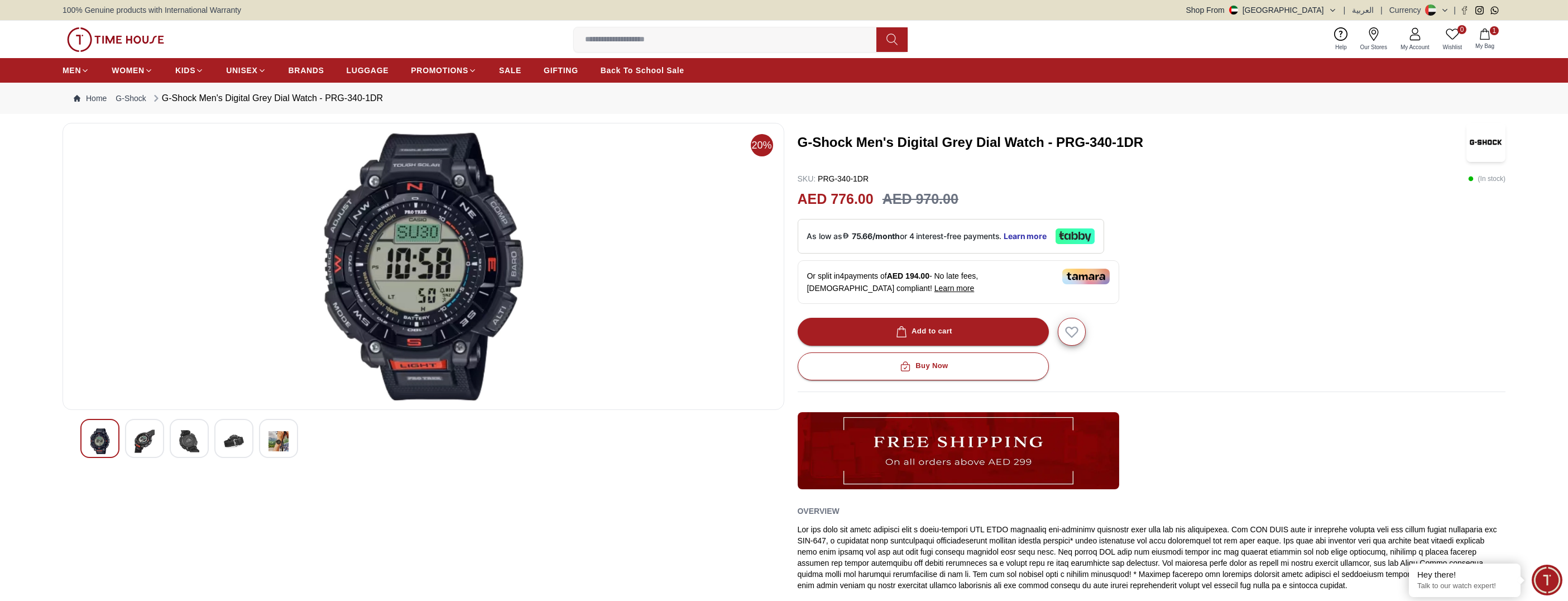
click at [140, 438] on img at bounding box center [145, 441] width 20 height 25
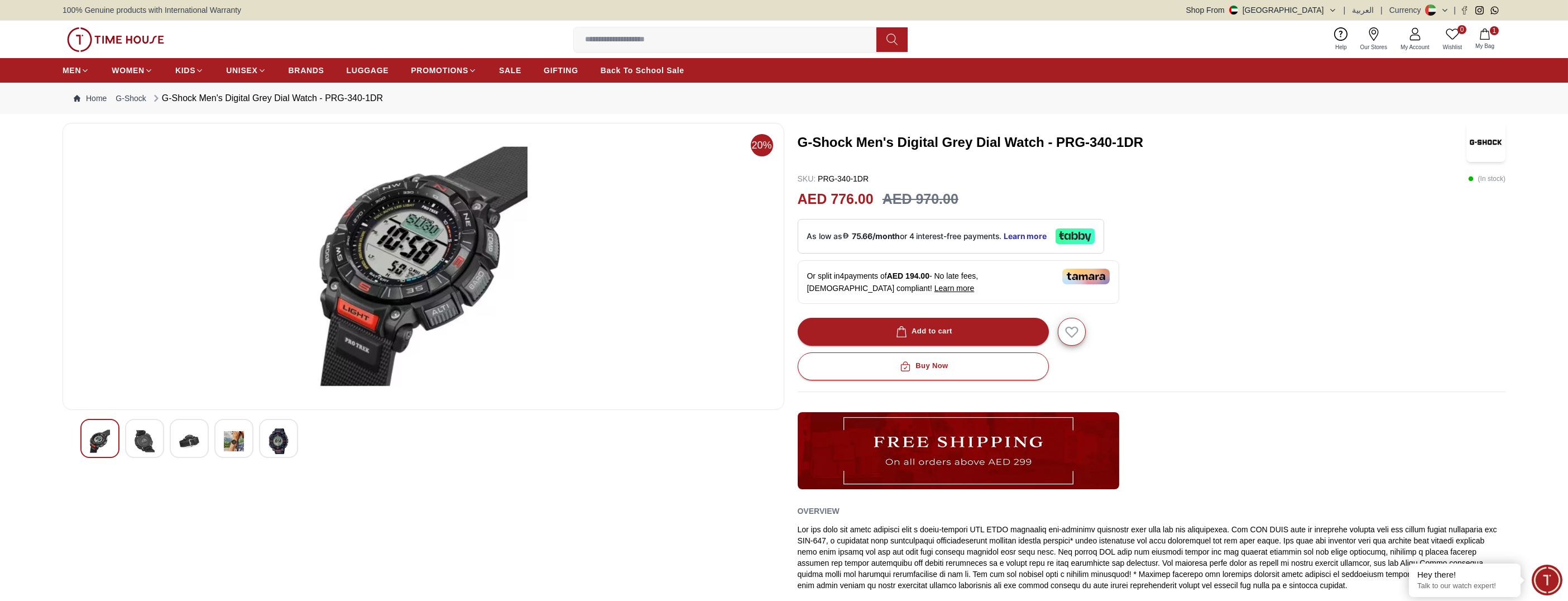
click at [203, 442] on div at bounding box center [189, 438] width 39 height 39
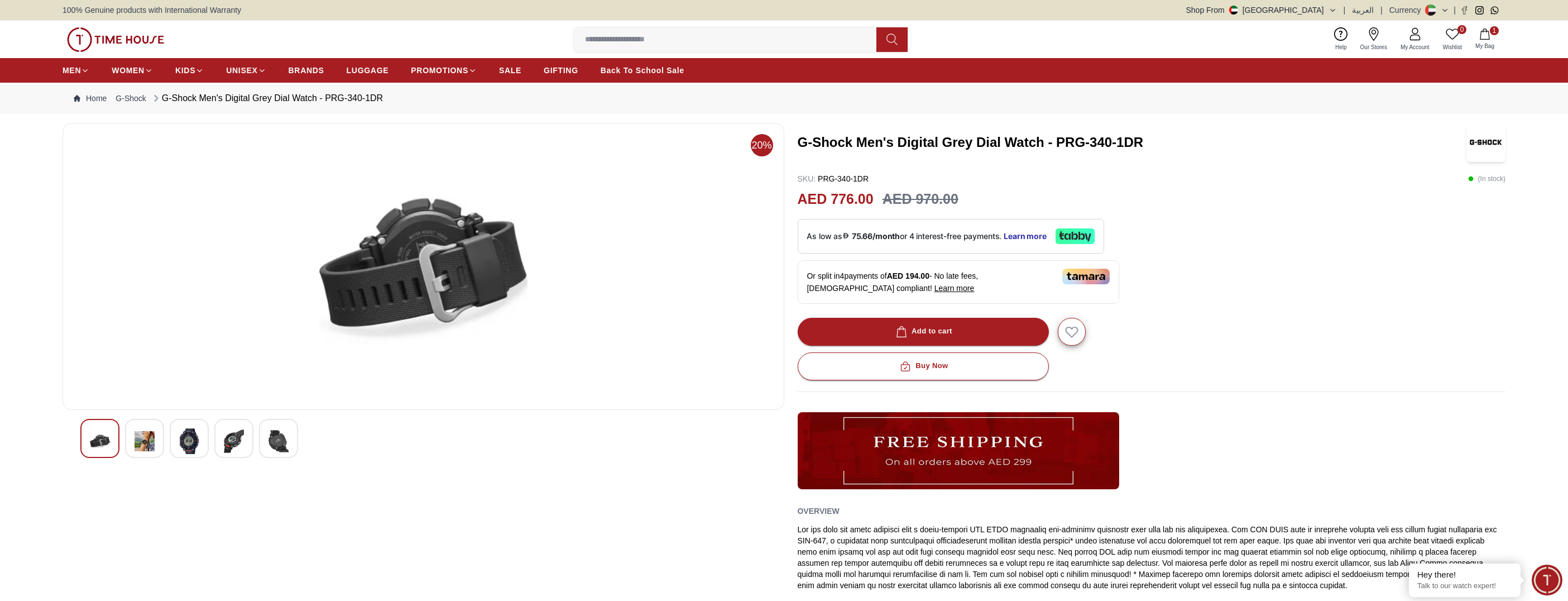
click at [146, 442] on img at bounding box center [145, 441] width 20 height 25
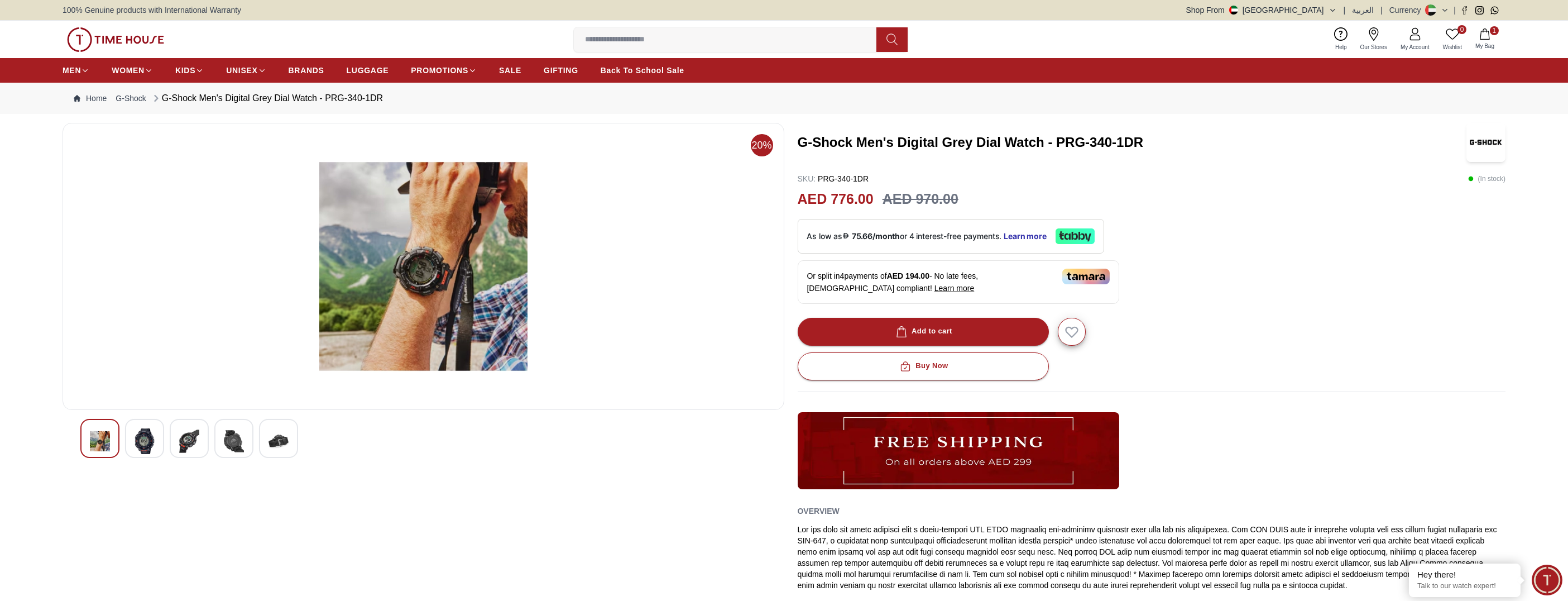
click at [190, 444] on img at bounding box center [190, 441] width 20 height 25
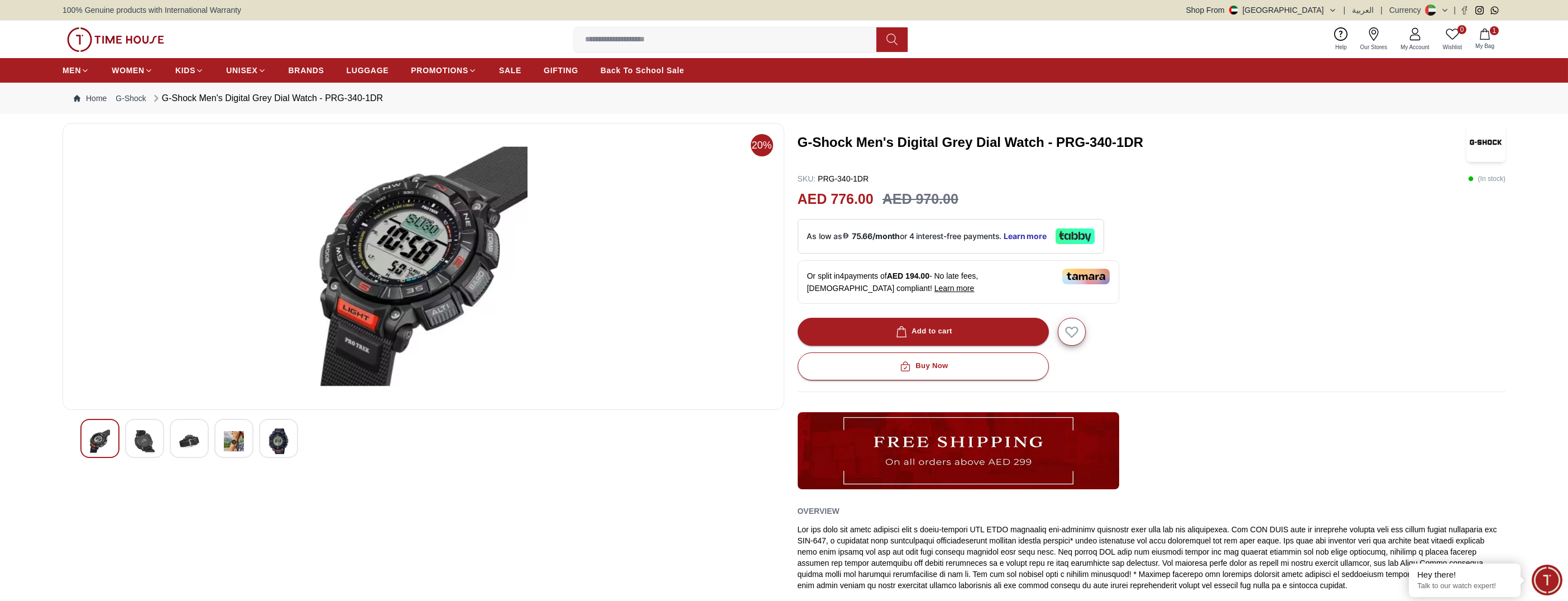
click at [218, 442] on div at bounding box center [234, 438] width 39 height 39
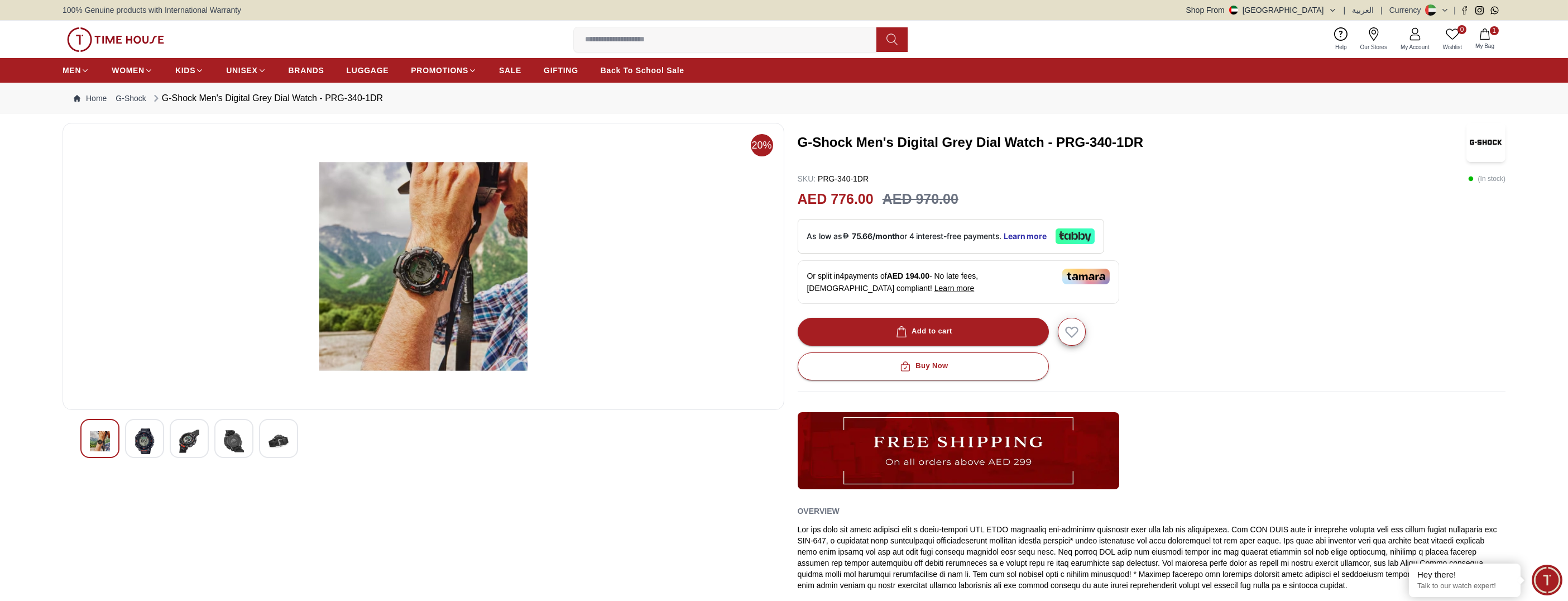
click at [277, 442] on img at bounding box center [279, 441] width 20 height 25
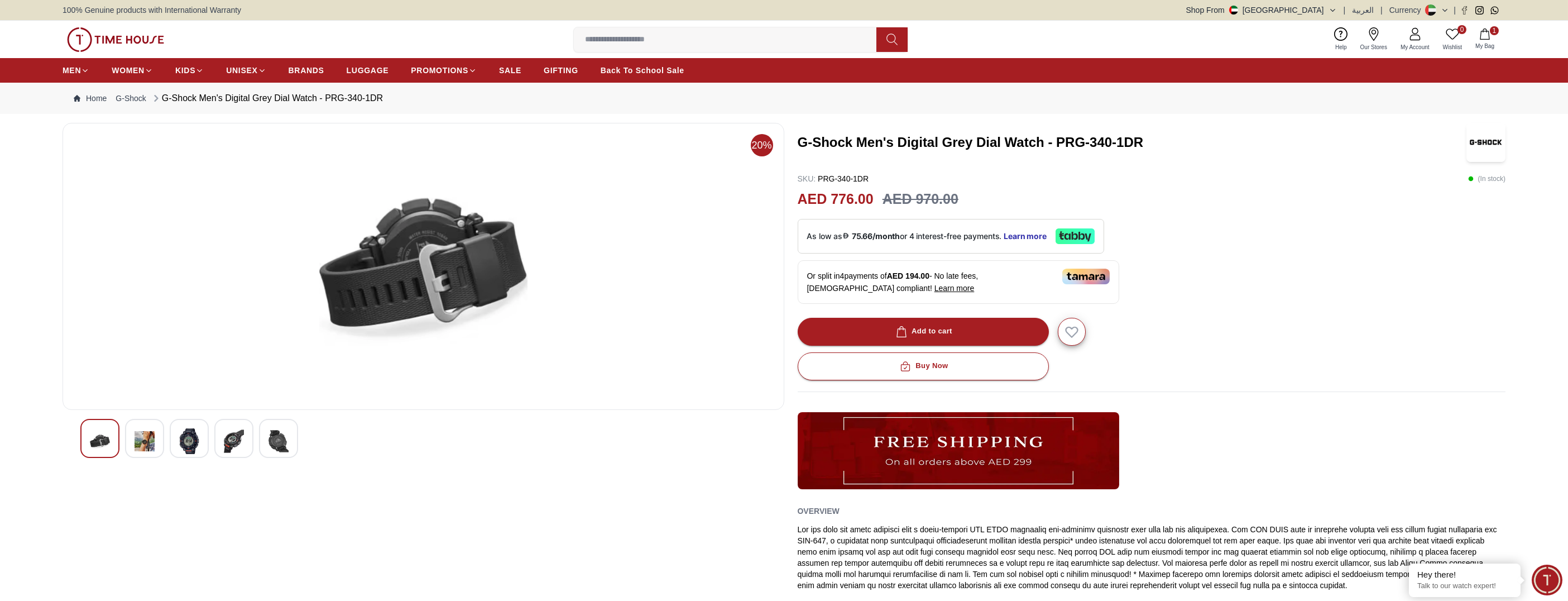
click at [88, 446] on div at bounding box center [100, 438] width 39 height 39
click at [113, 446] on div at bounding box center [100, 438] width 39 height 39
click at [141, 441] on img at bounding box center [145, 441] width 20 height 25
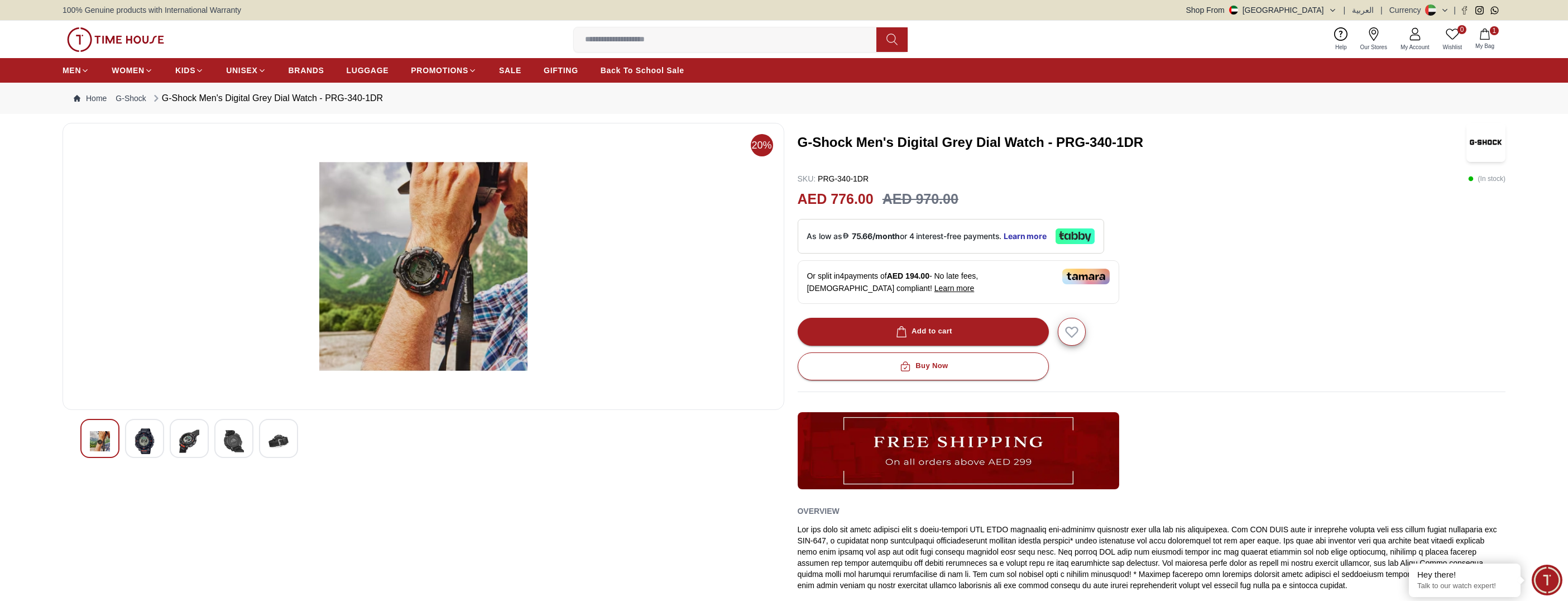
click at [90, 442] on img at bounding box center [100, 441] width 20 height 25
click at [145, 445] on img at bounding box center [145, 441] width 20 height 25
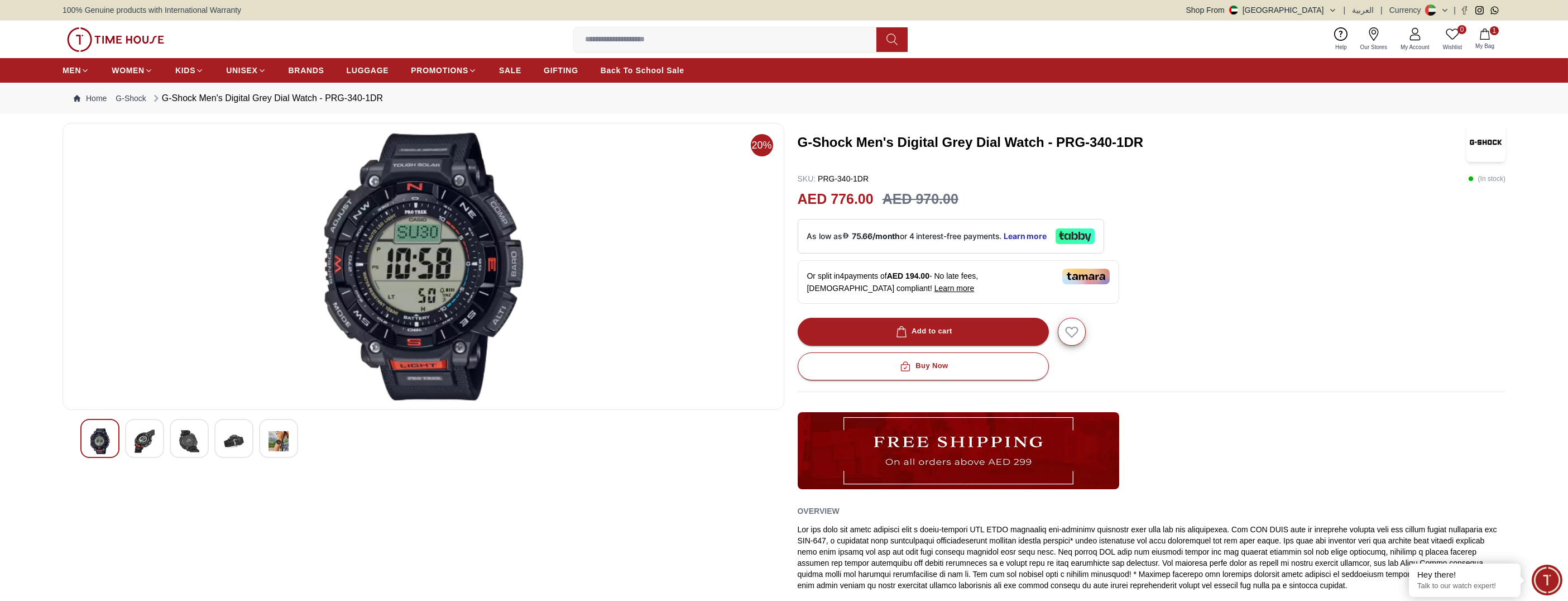
click at [208, 442] on div at bounding box center [189, 438] width 39 height 39
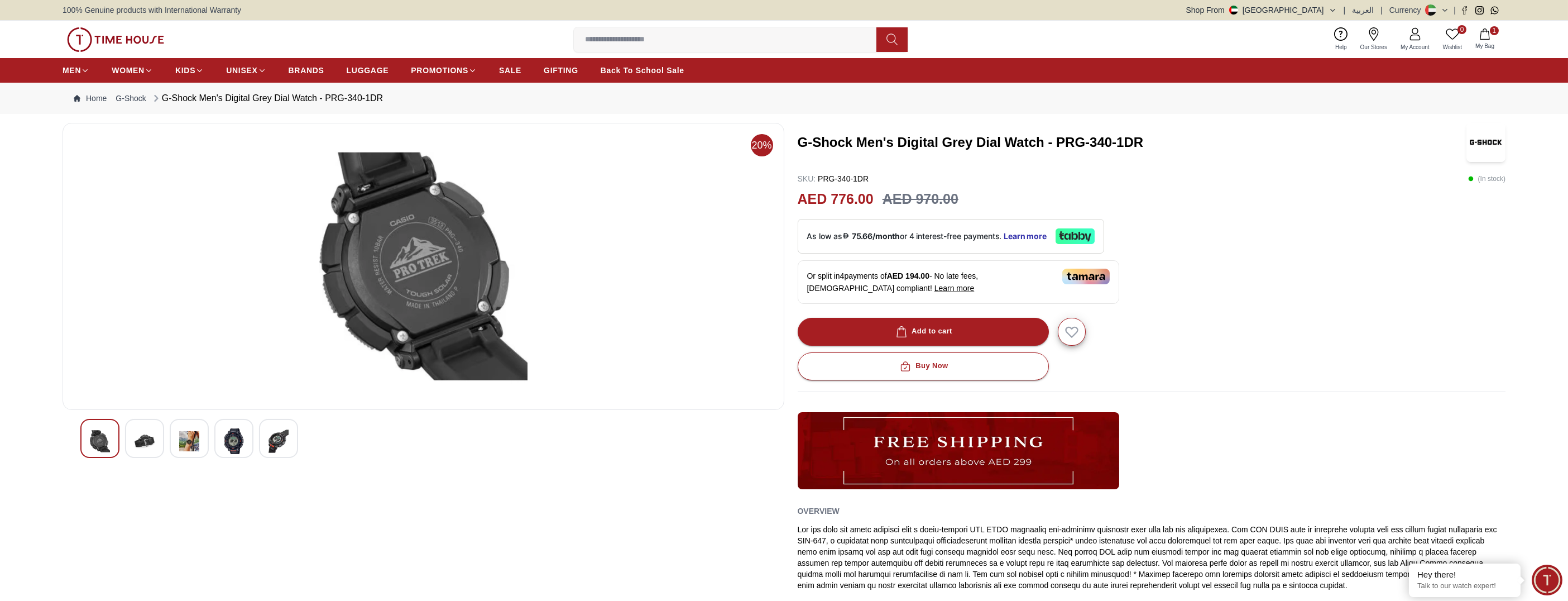
click at [238, 443] on img at bounding box center [234, 441] width 20 height 25
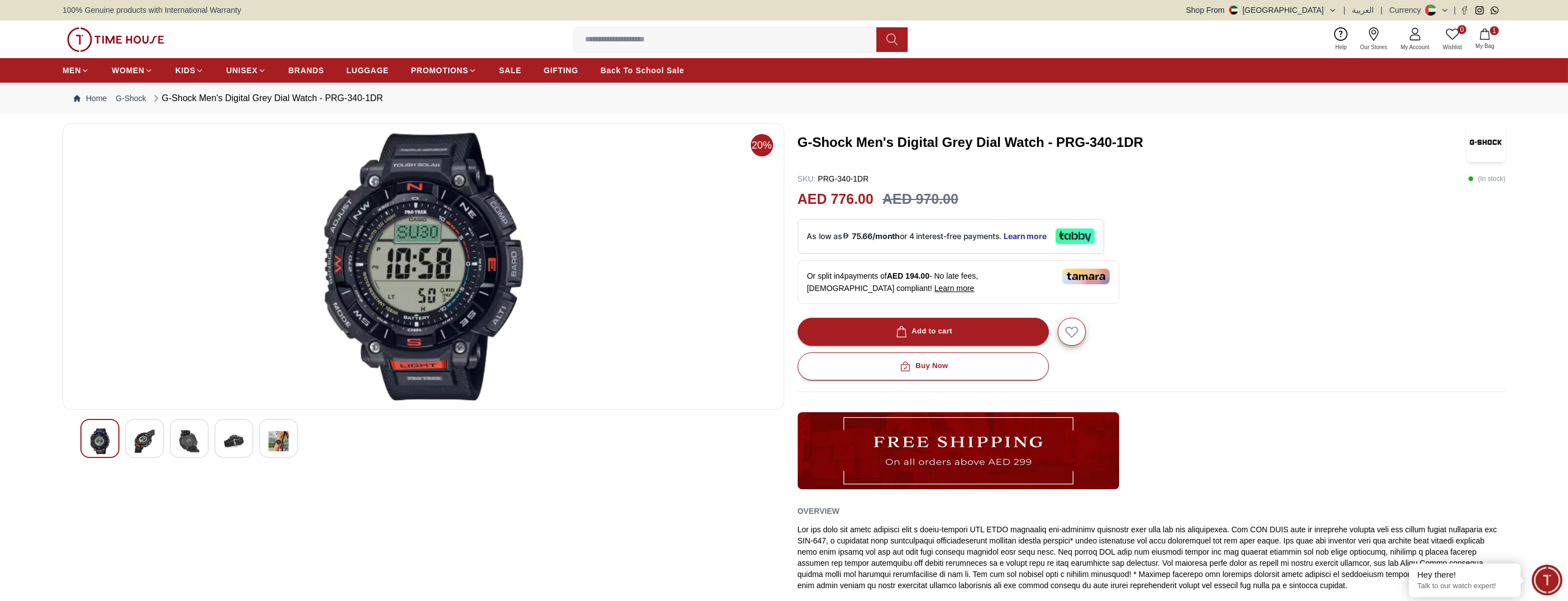
click at [276, 442] on img at bounding box center [279, 441] width 20 height 25
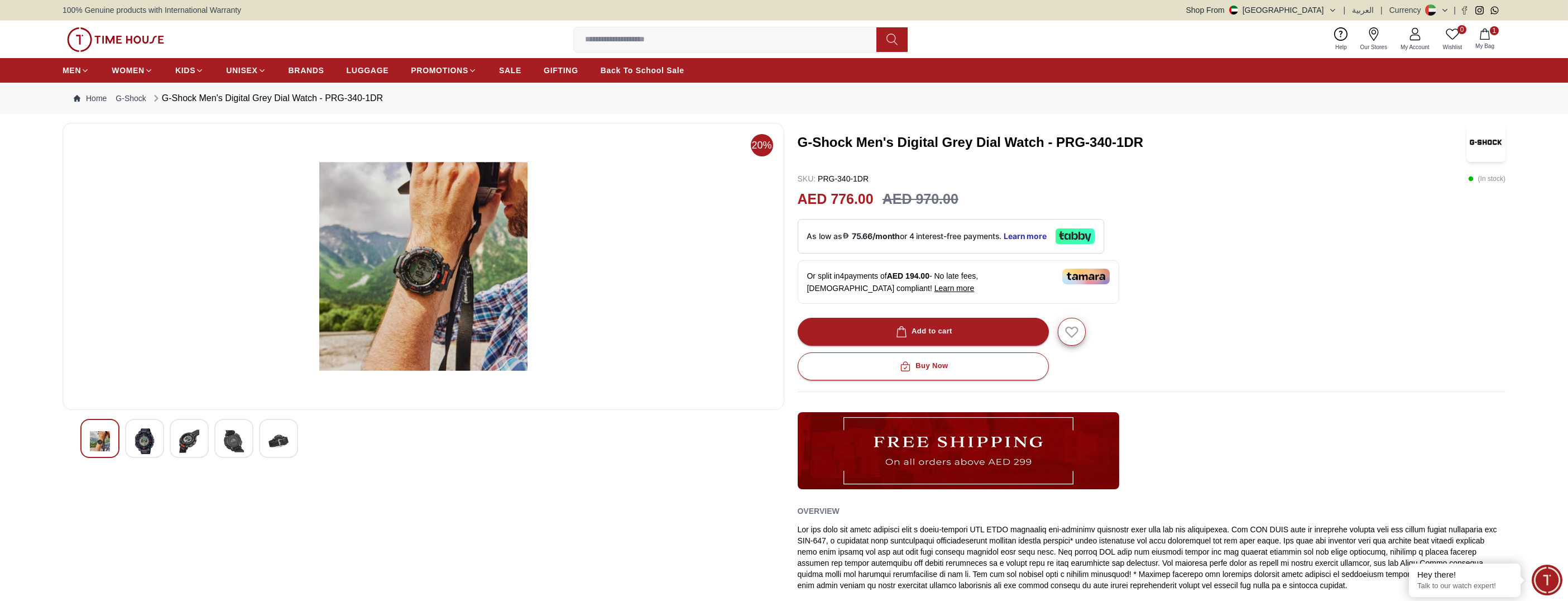
click at [405, 322] on img at bounding box center [423, 267] width 703 height 268
click at [280, 444] on img at bounding box center [279, 441] width 20 height 25
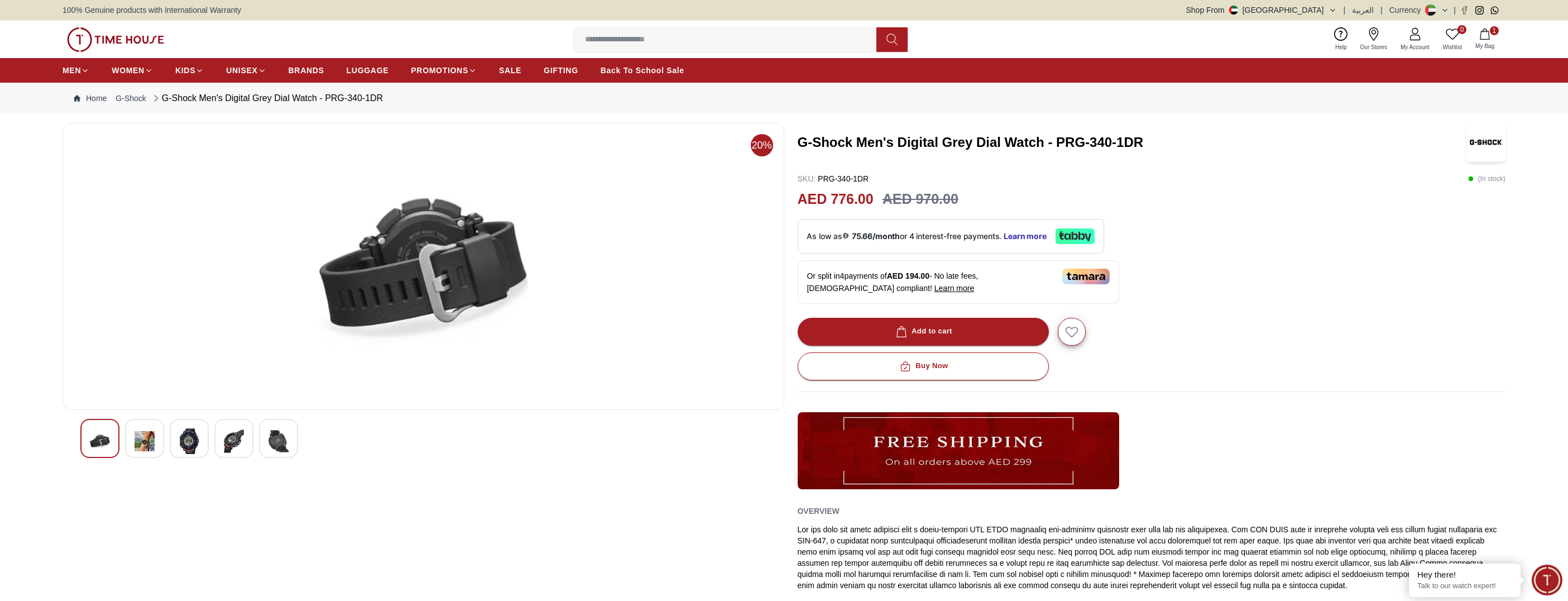
click at [232, 446] on img at bounding box center [234, 441] width 20 height 25
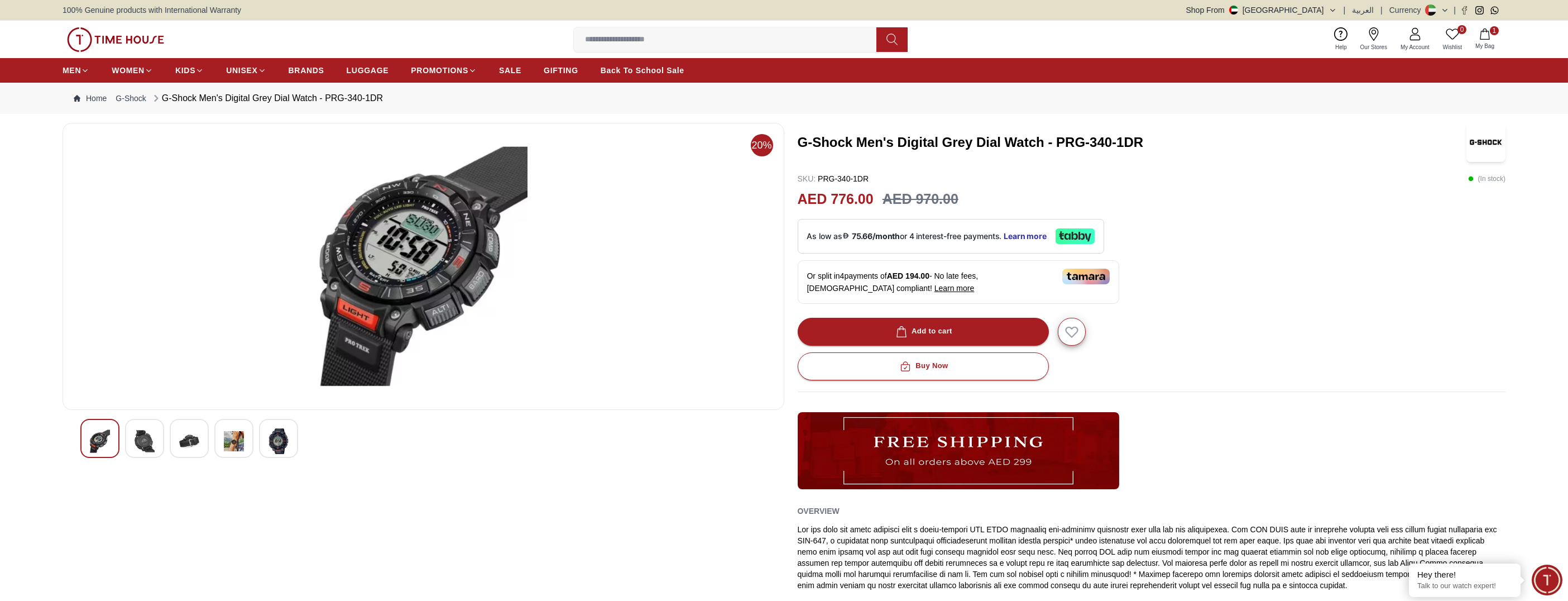
click at [189, 443] on img at bounding box center [190, 441] width 20 height 25
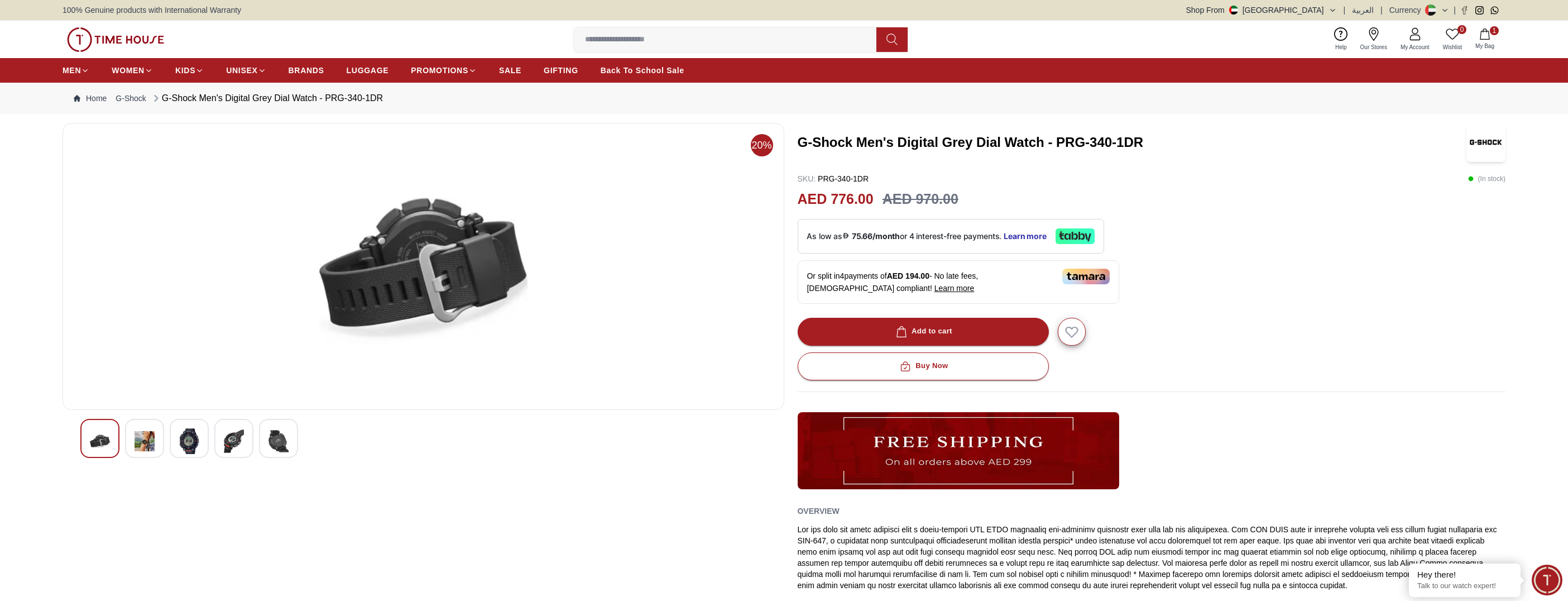
click at [139, 447] on img at bounding box center [145, 441] width 20 height 25
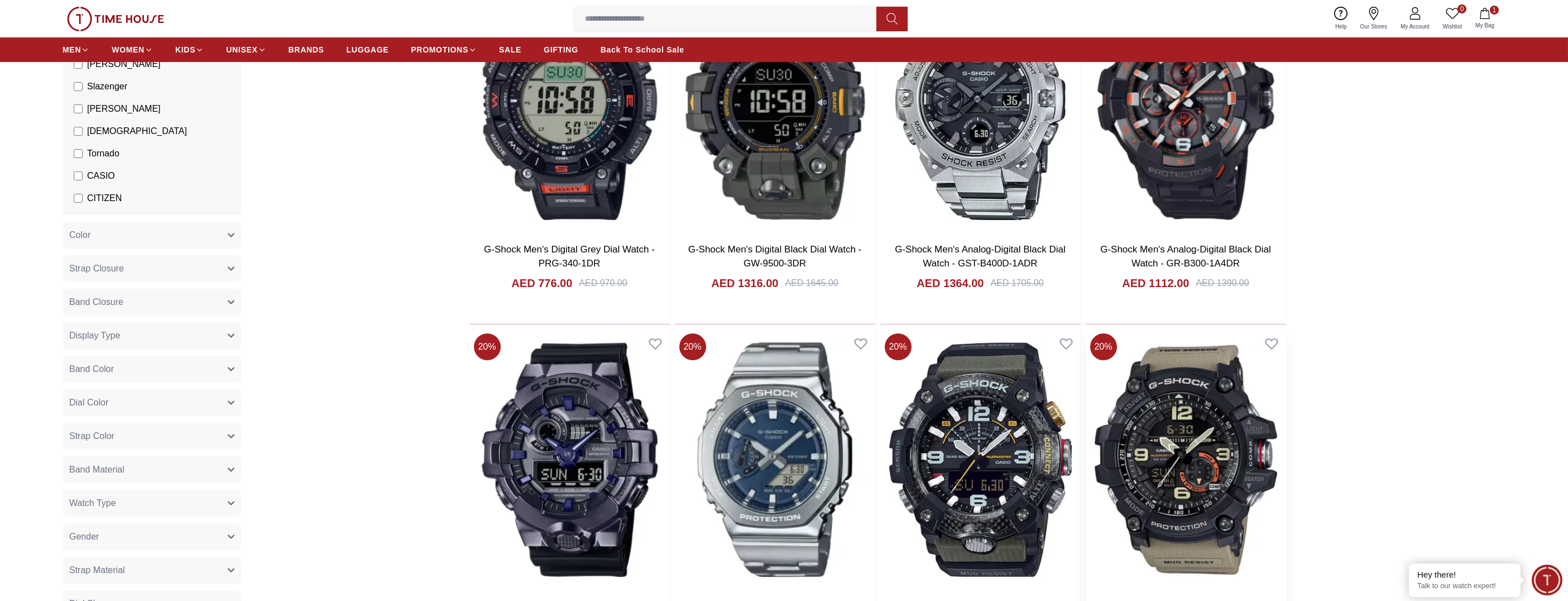
scroll to position [279, 0]
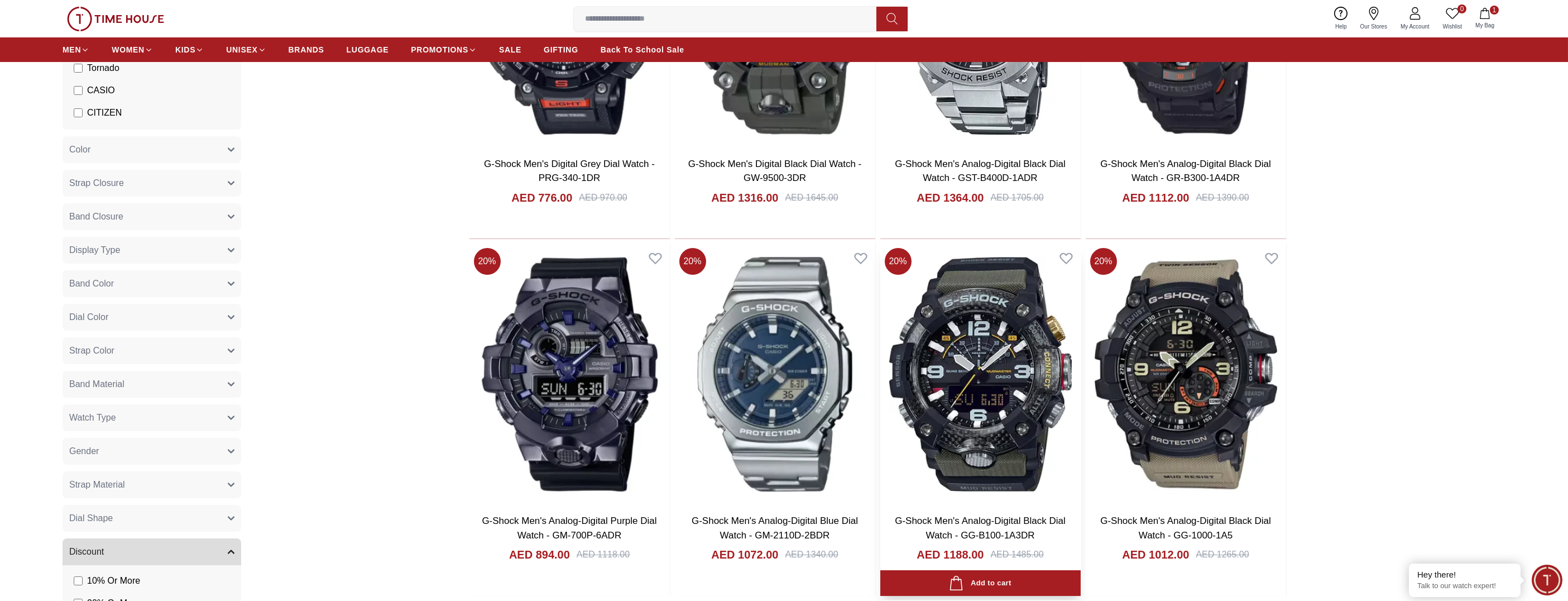
click at [998, 449] on img at bounding box center [981, 374] width 200 height 262
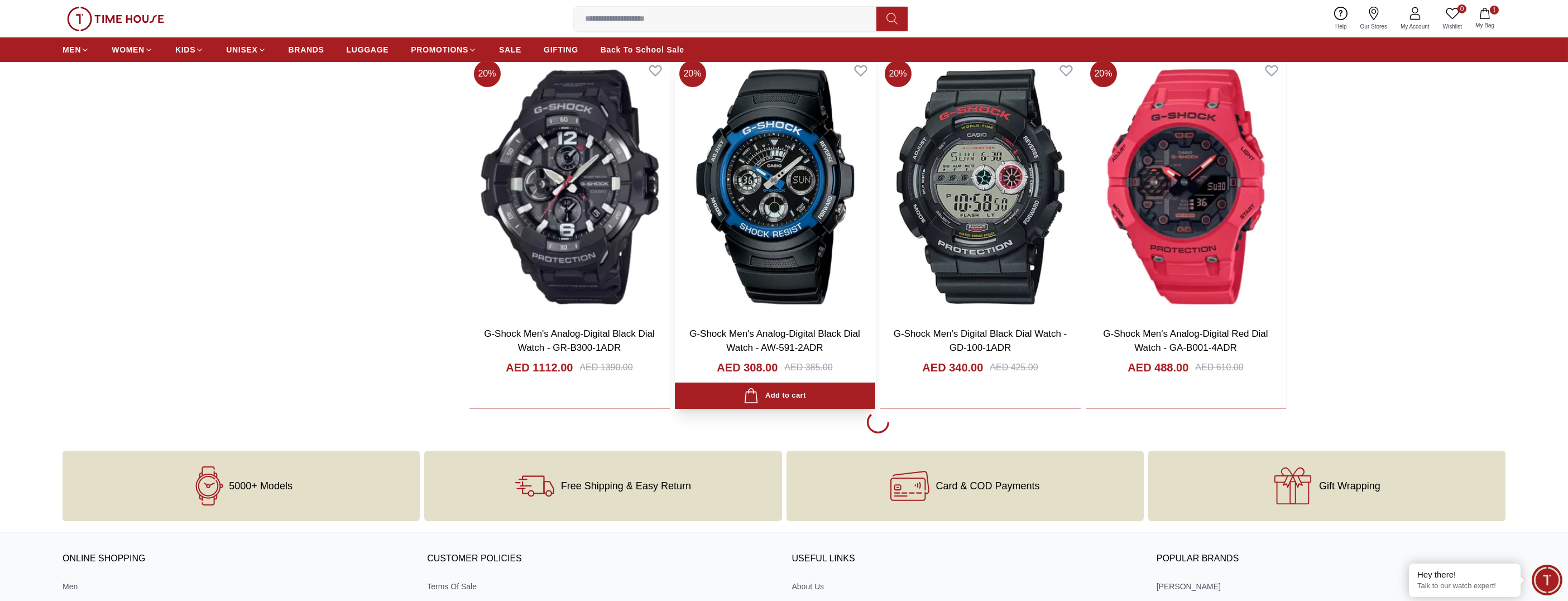
scroll to position [1717, 0]
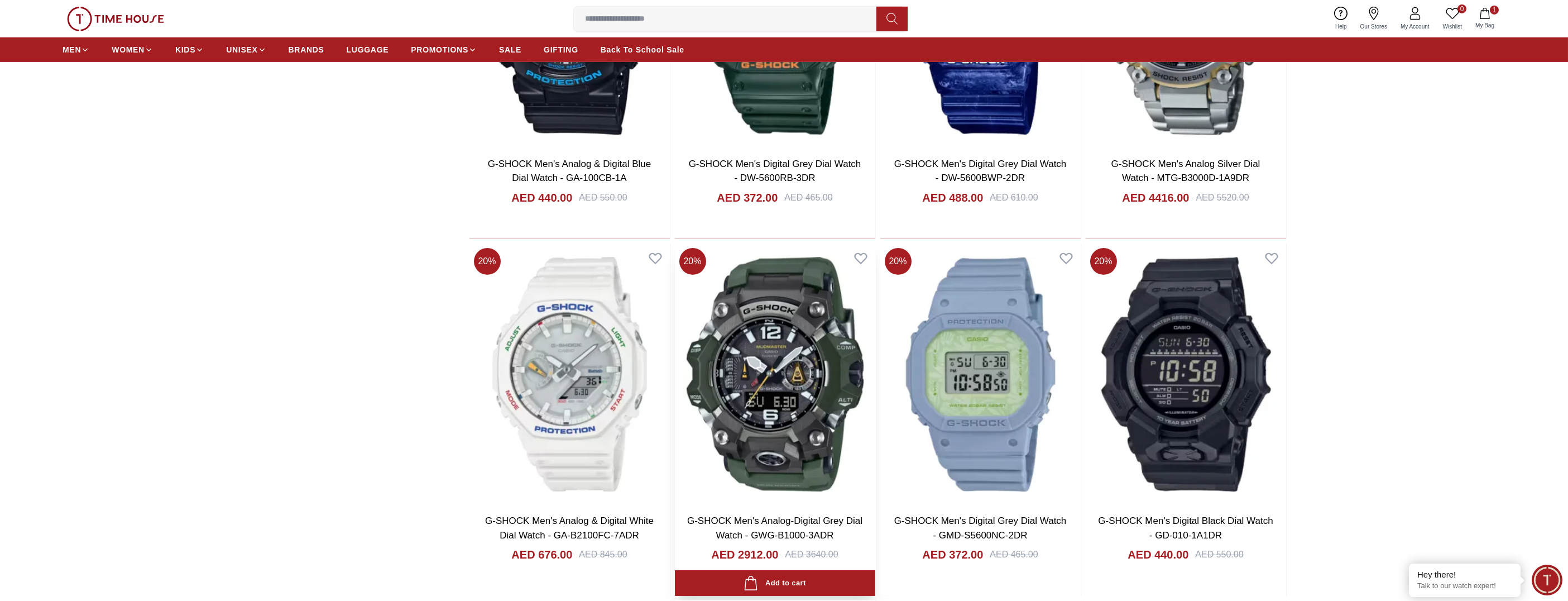
scroll to position [3225, 0]
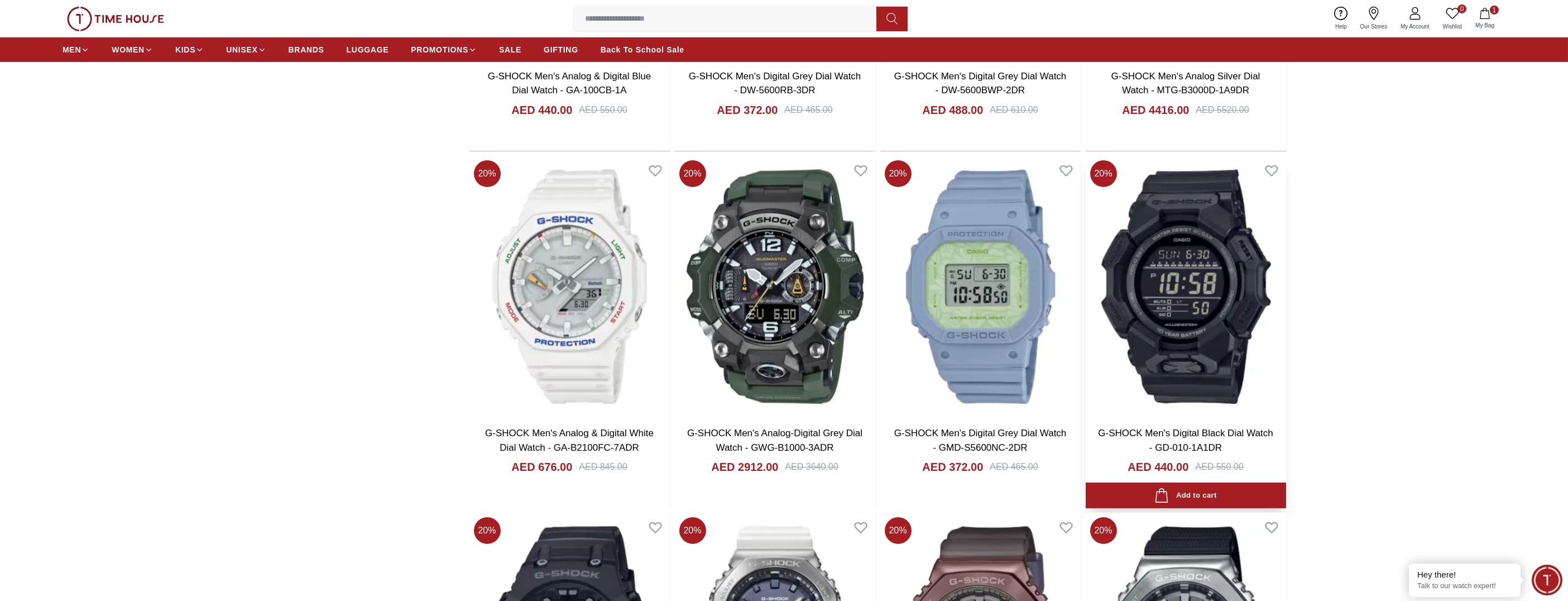
click at [1135, 290] on img at bounding box center [1186, 287] width 200 height 262
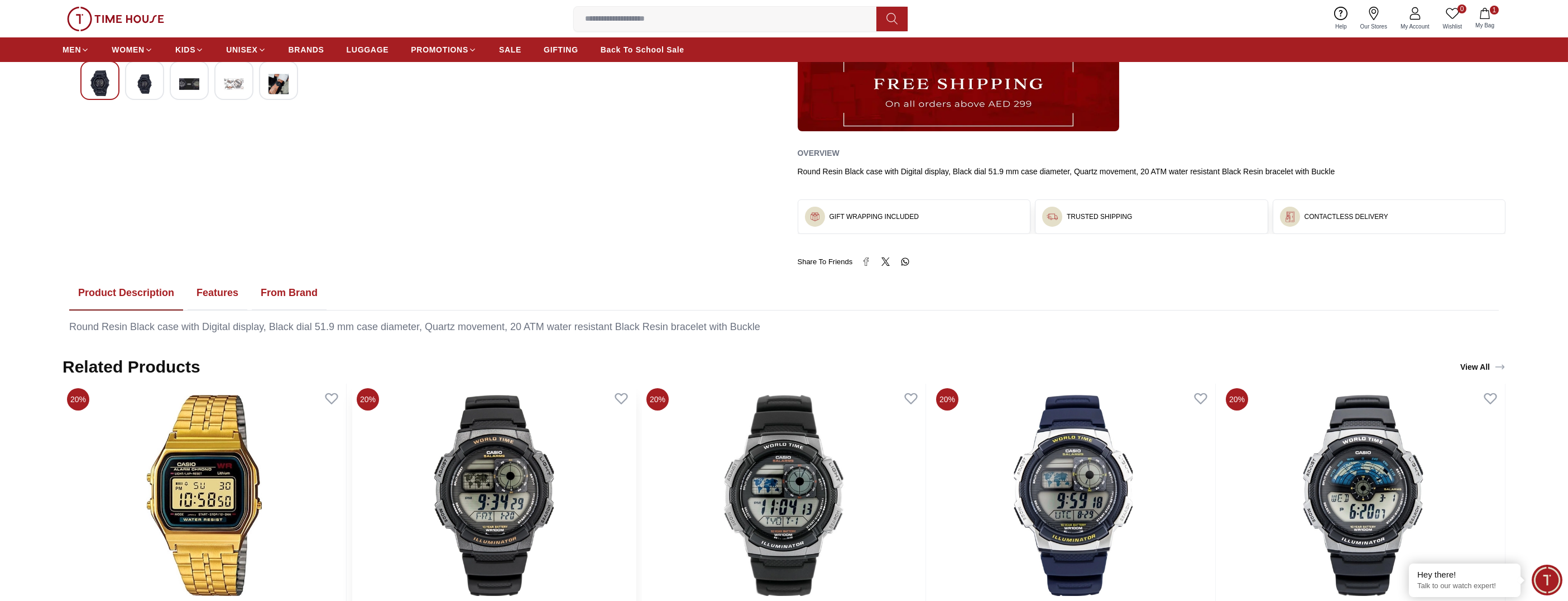
scroll to position [391, 0]
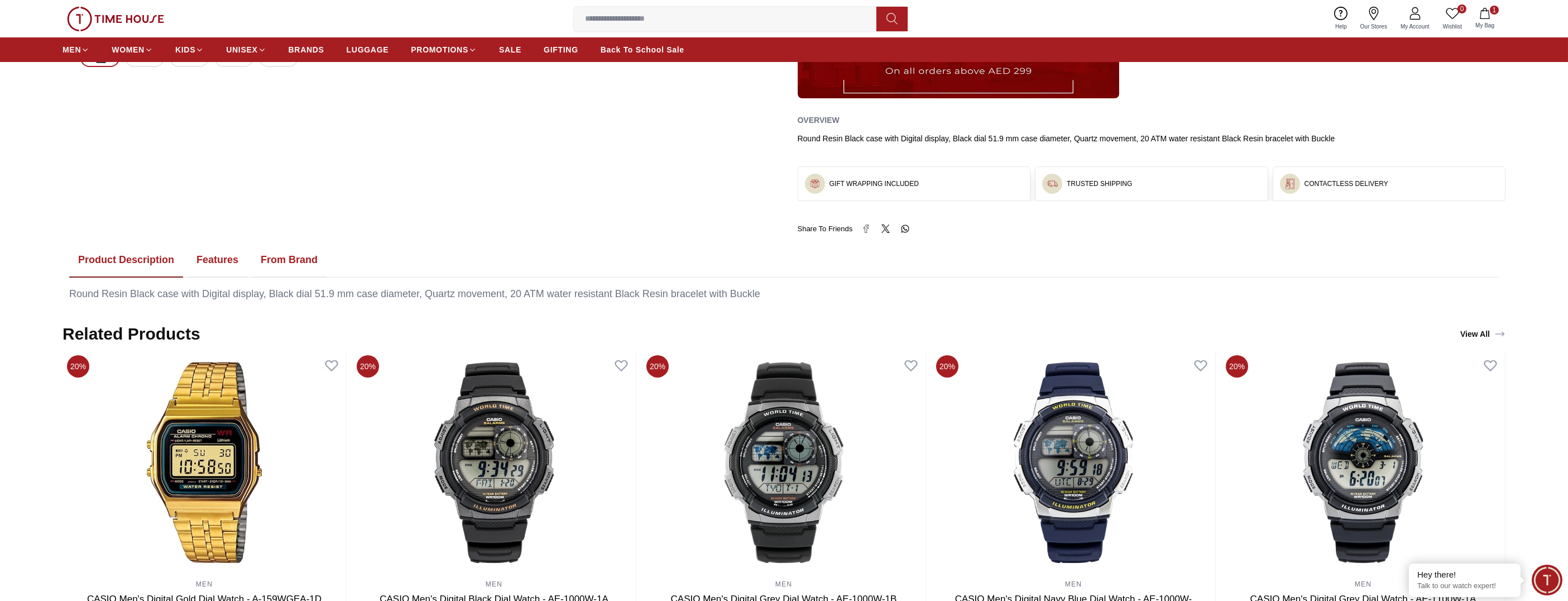
click at [218, 260] on button "Features" at bounding box center [217, 261] width 60 height 35
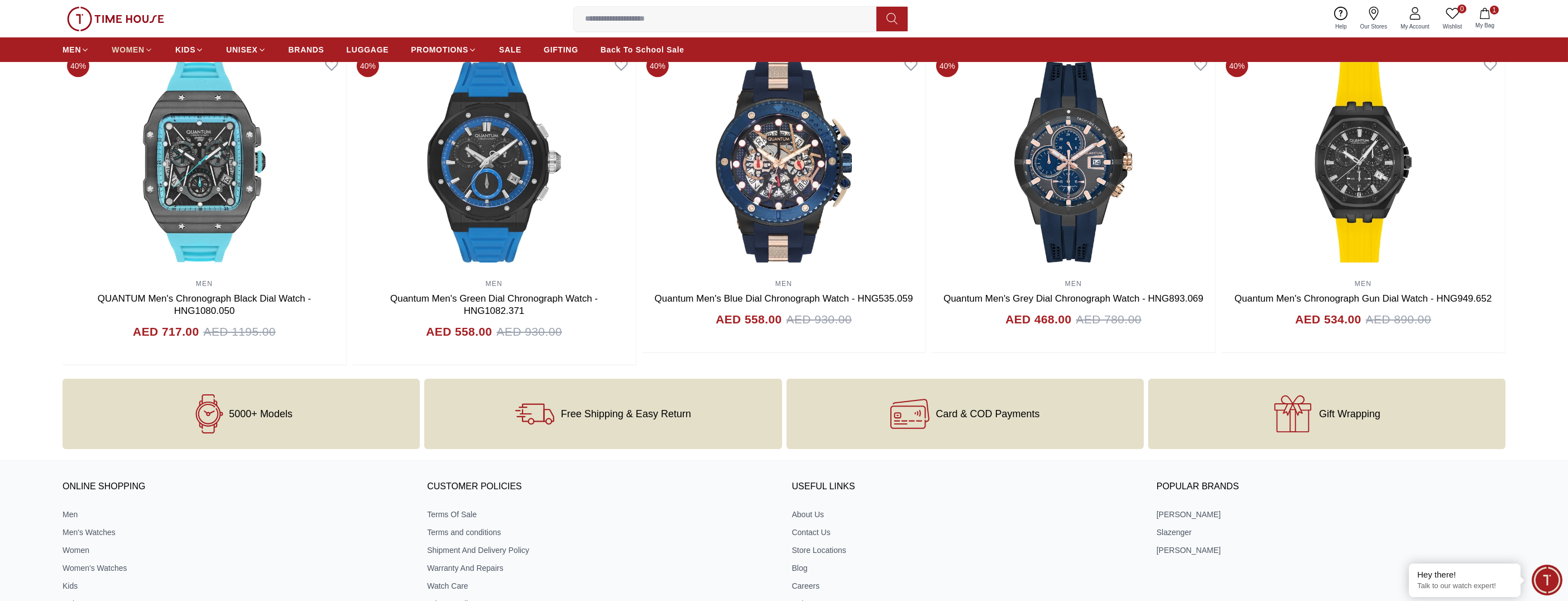
scroll to position [1452, 0]
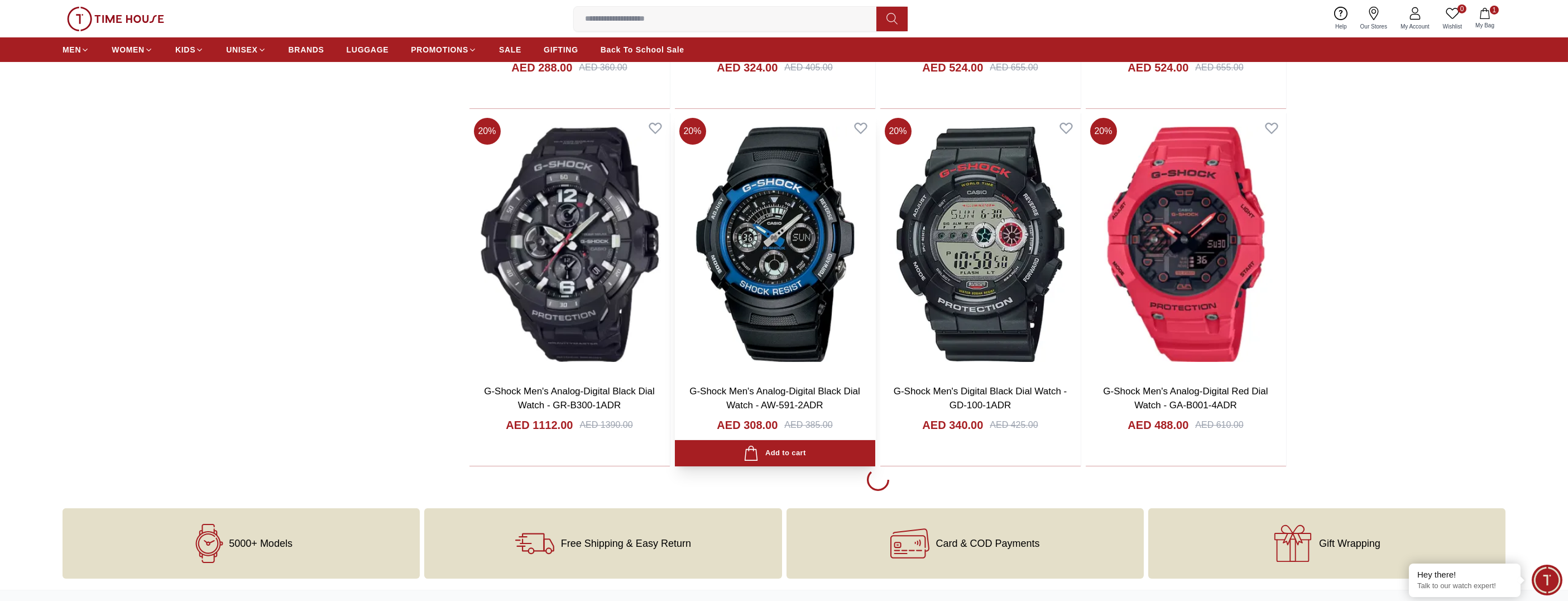
scroll to position [1462, 0]
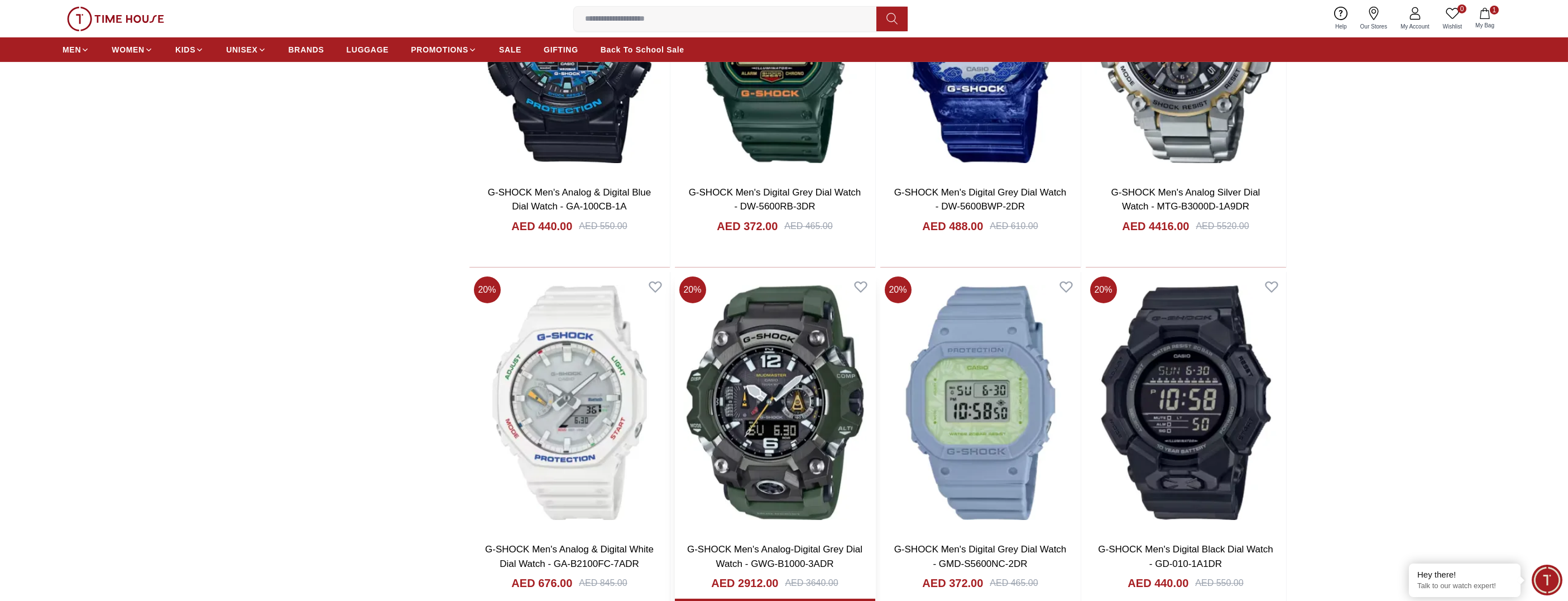
scroll to position [3138, 0]
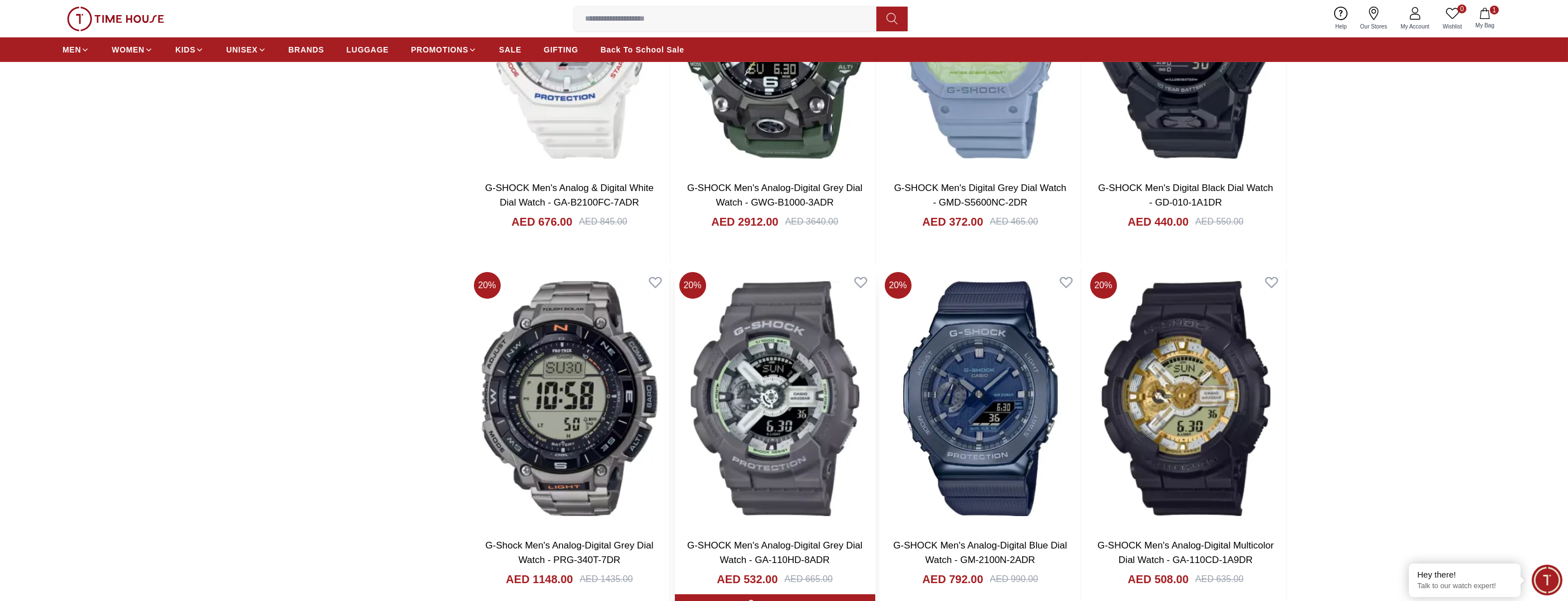
scroll to position [3473, 0]
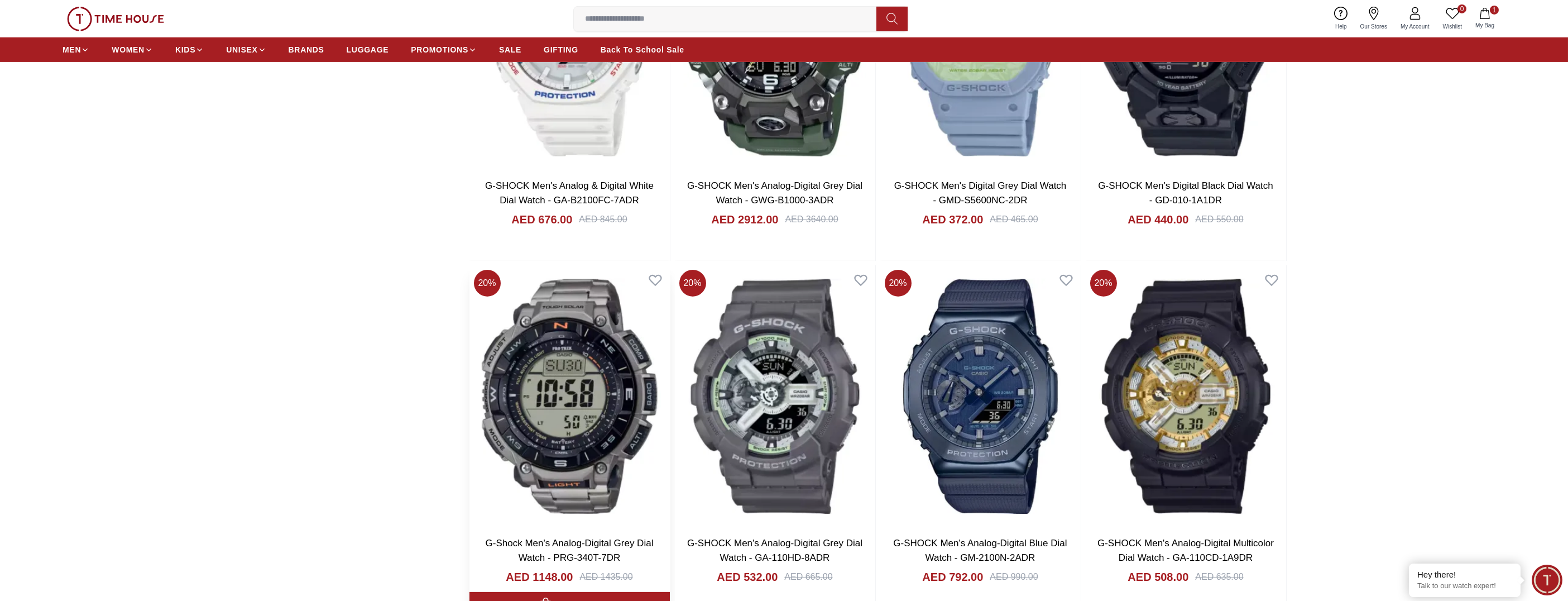
click at [587, 465] on img at bounding box center [569, 396] width 200 height 262
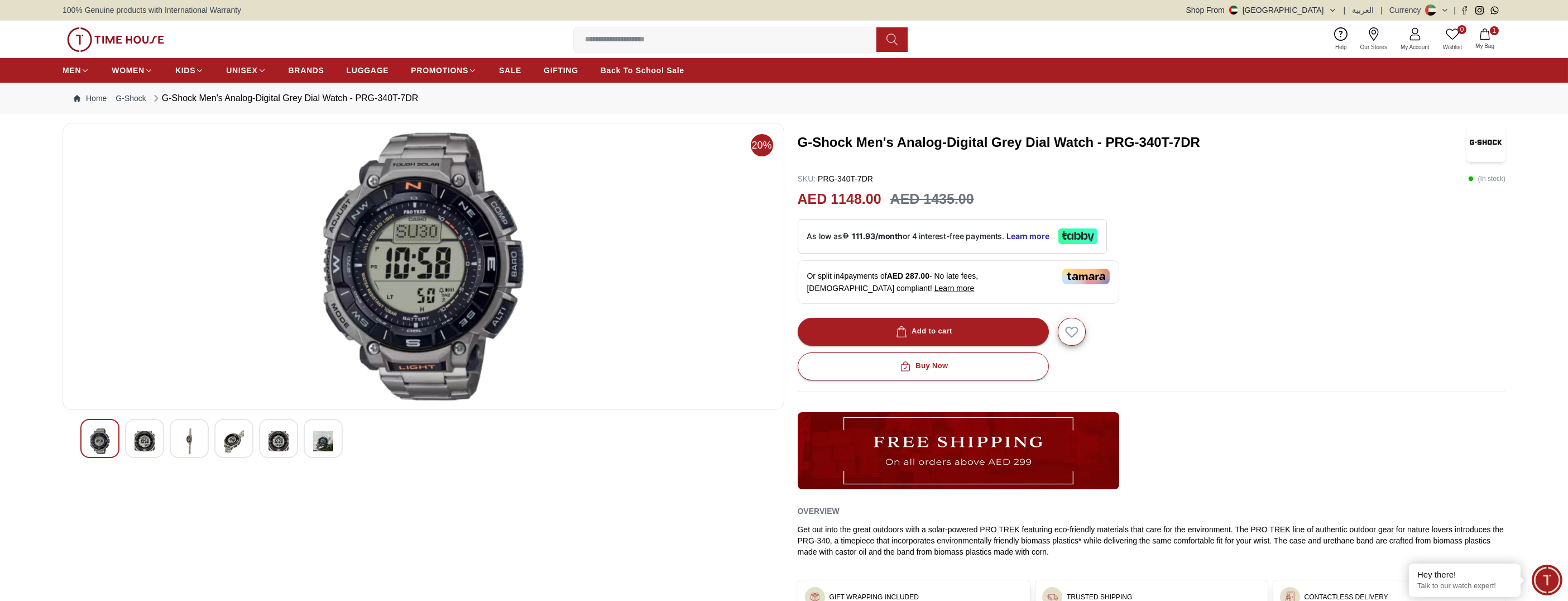
click at [142, 450] on img at bounding box center [145, 441] width 20 height 25
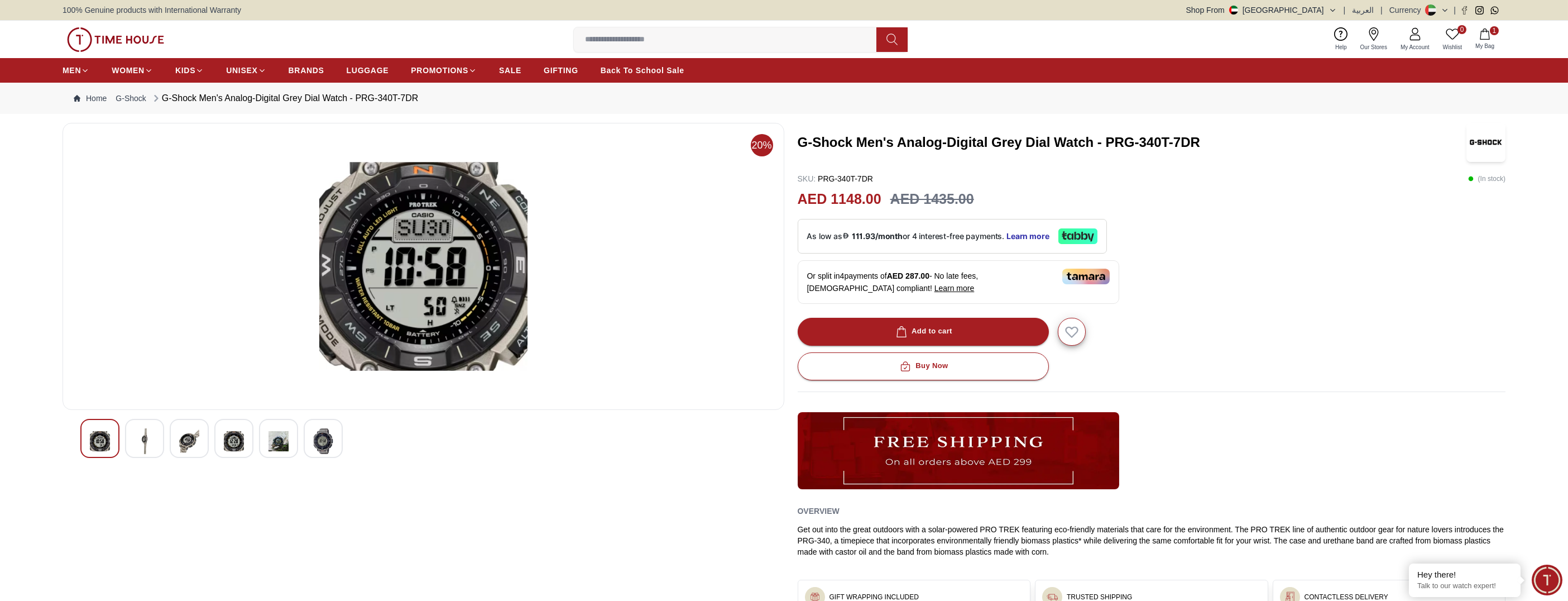
click at [149, 448] on img at bounding box center [145, 441] width 20 height 25
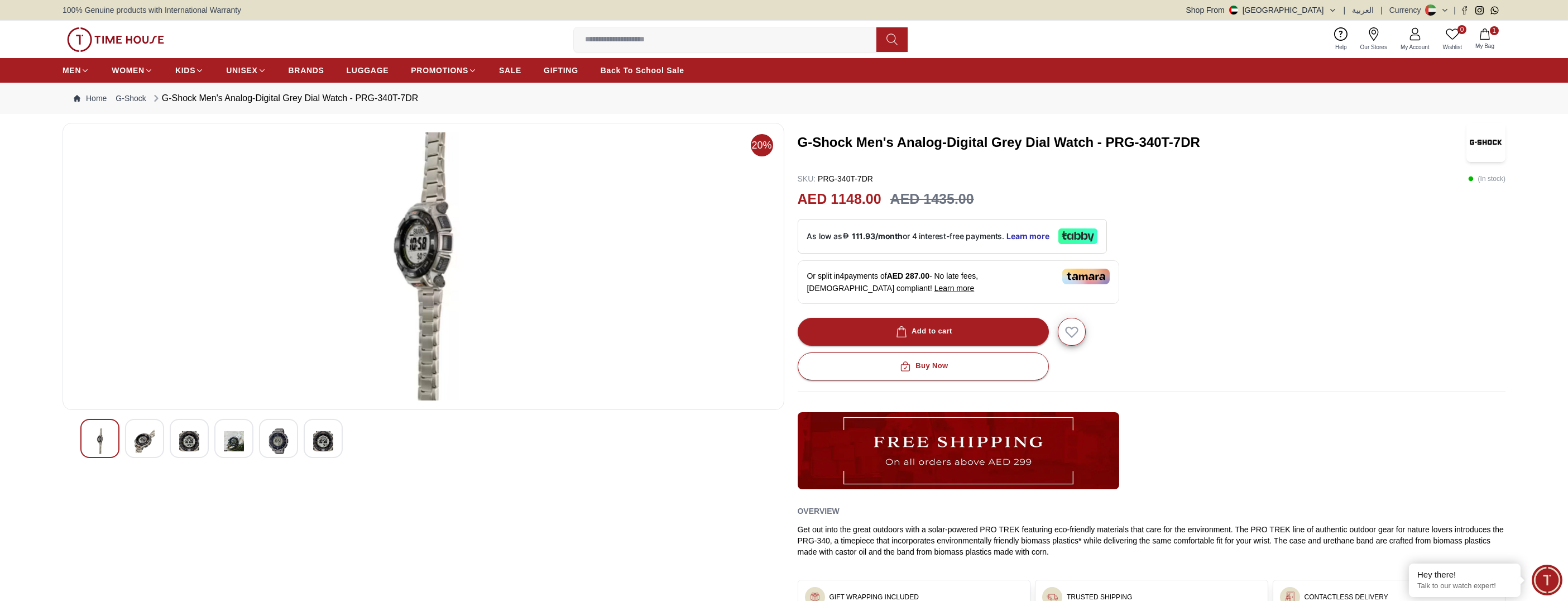
click at [190, 448] on img at bounding box center [190, 441] width 20 height 25
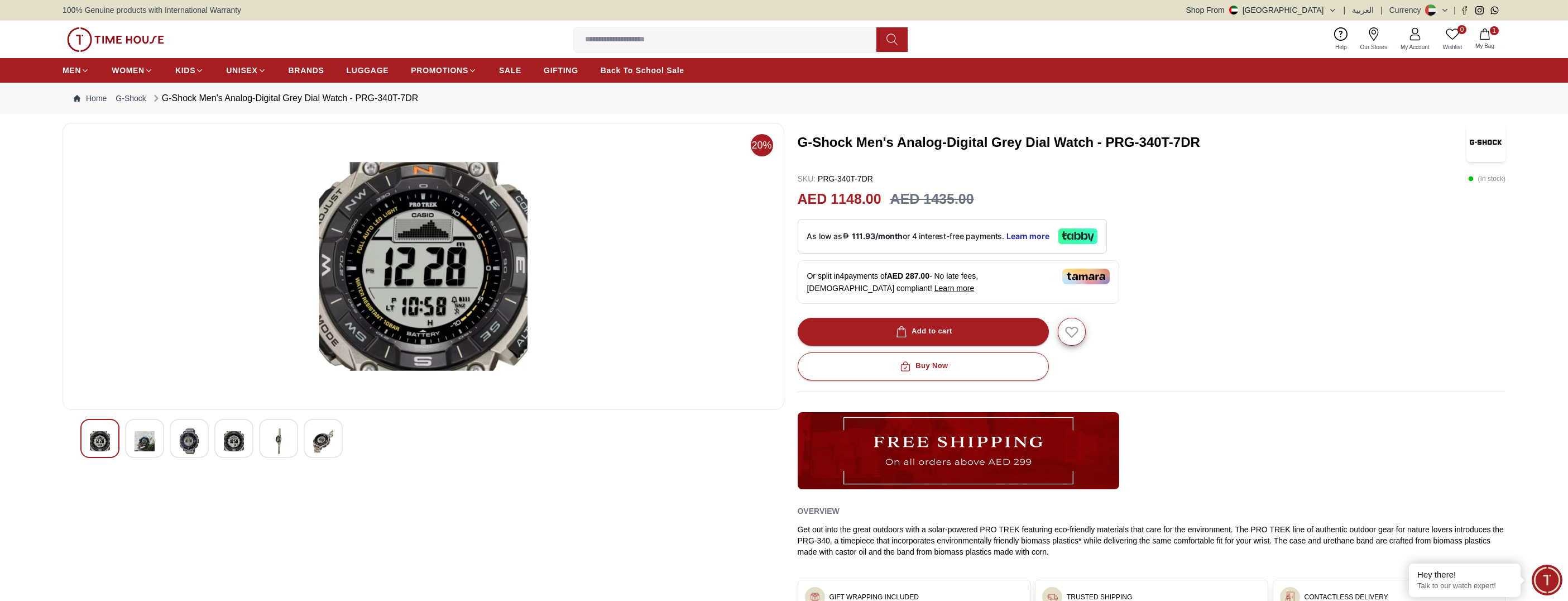
click at [240, 452] on img at bounding box center [234, 441] width 20 height 25
click at [288, 448] on img at bounding box center [279, 441] width 20 height 25
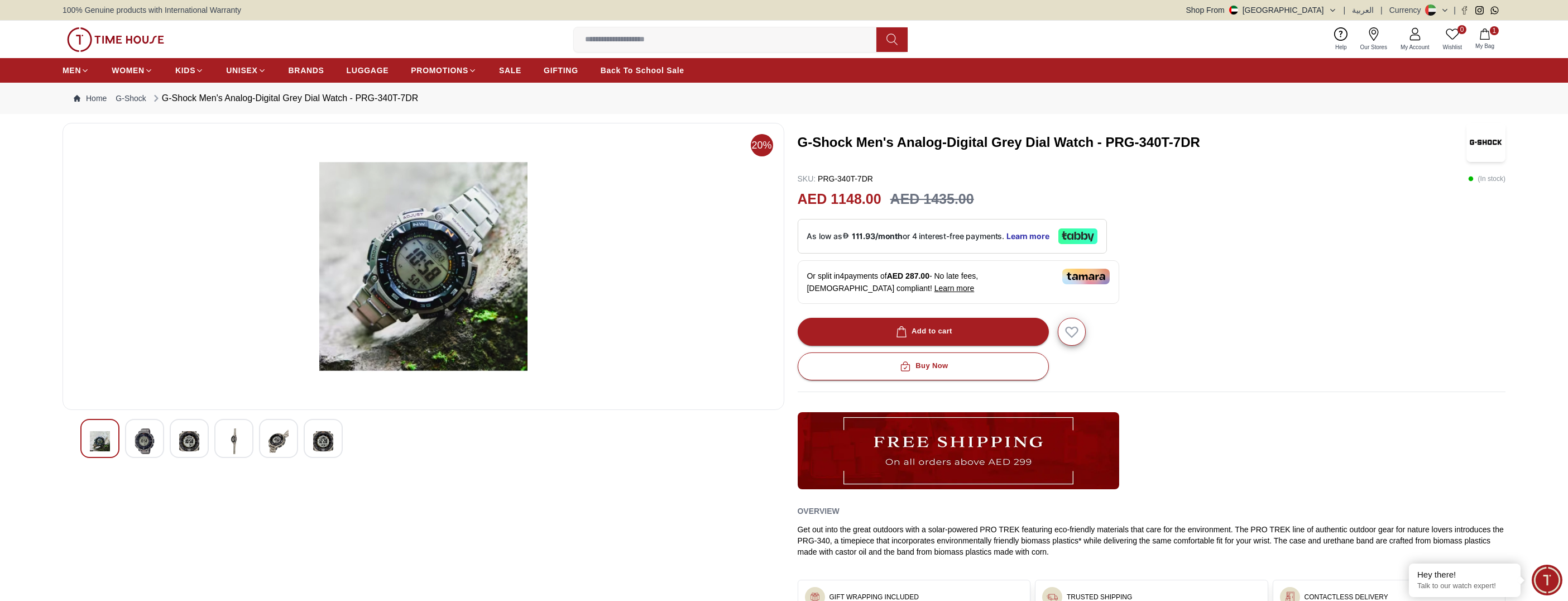
click at [332, 444] on img at bounding box center [324, 441] width 20 height 25
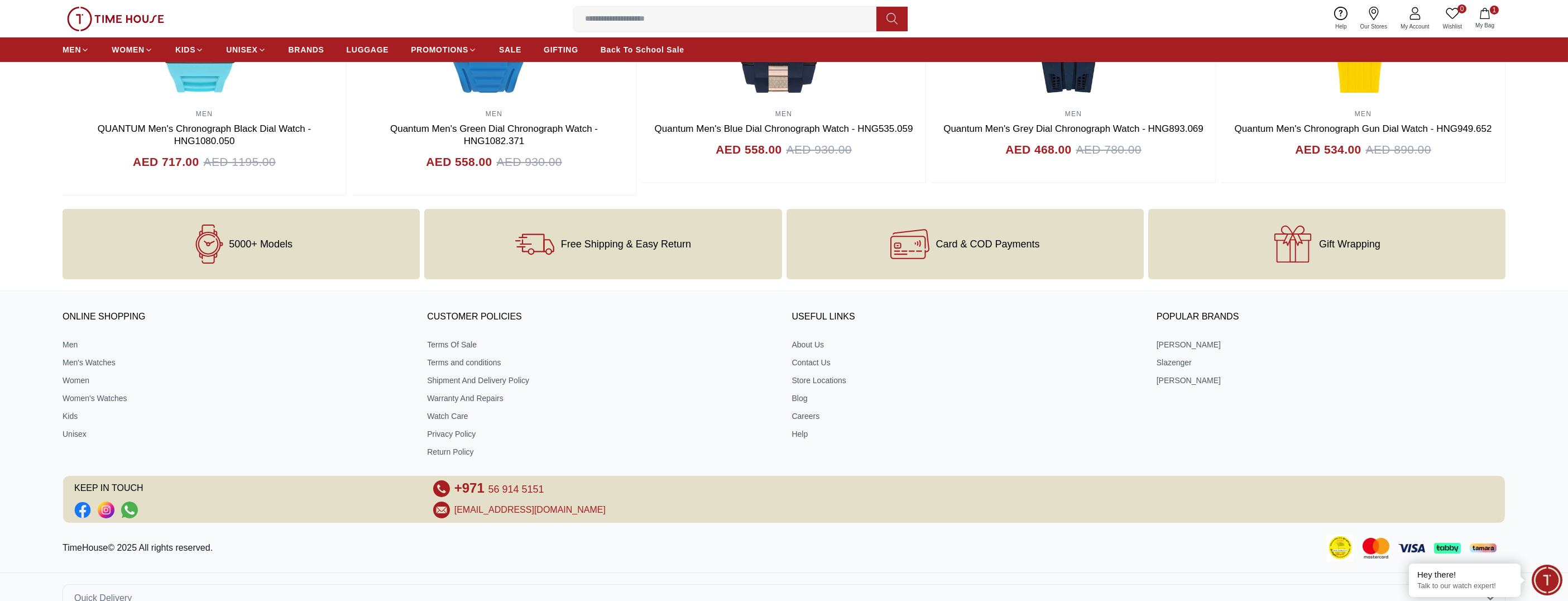
scroll to position [1284, 0]
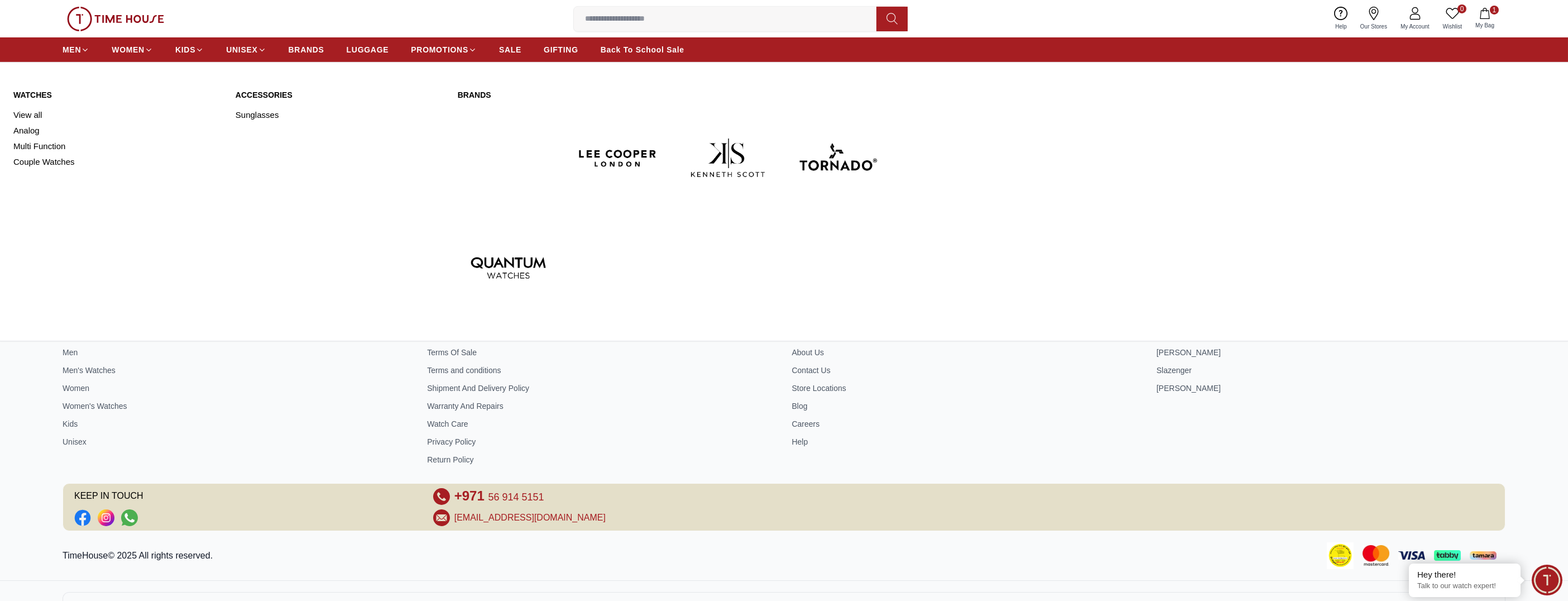
scroll to position [1802, 0]
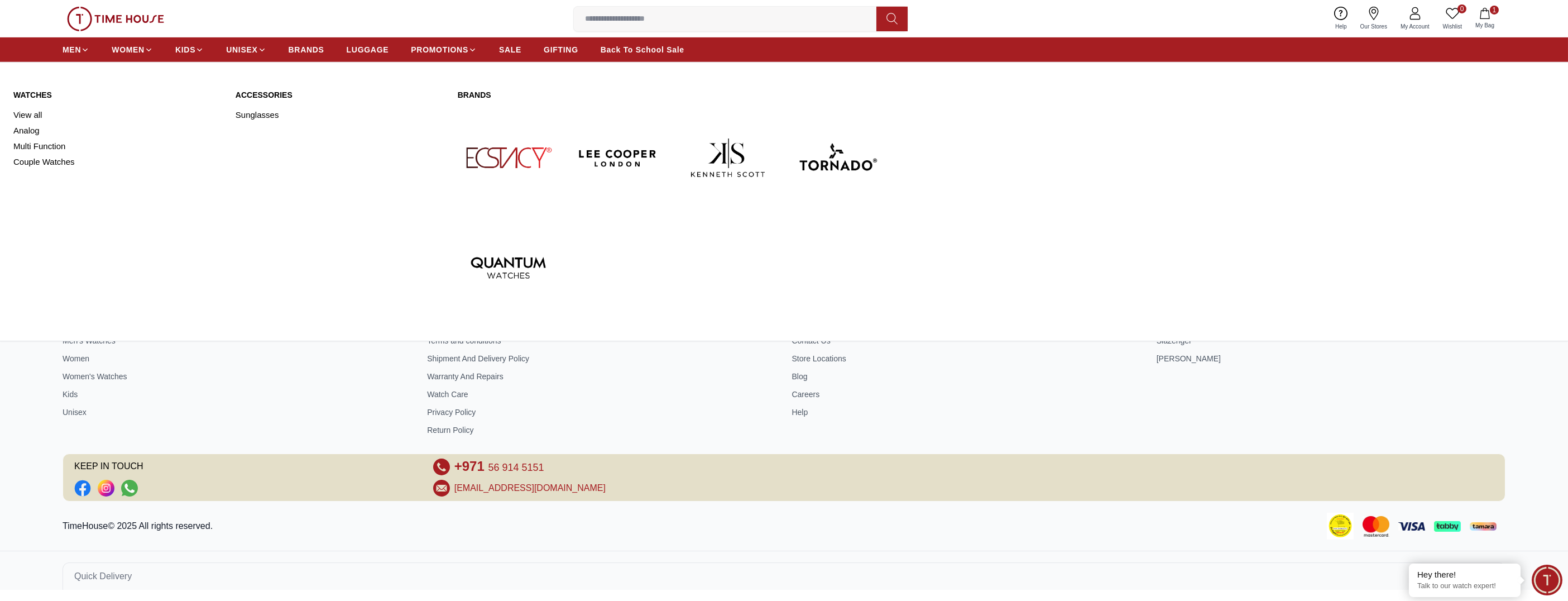
scroll to position [5375, 0]
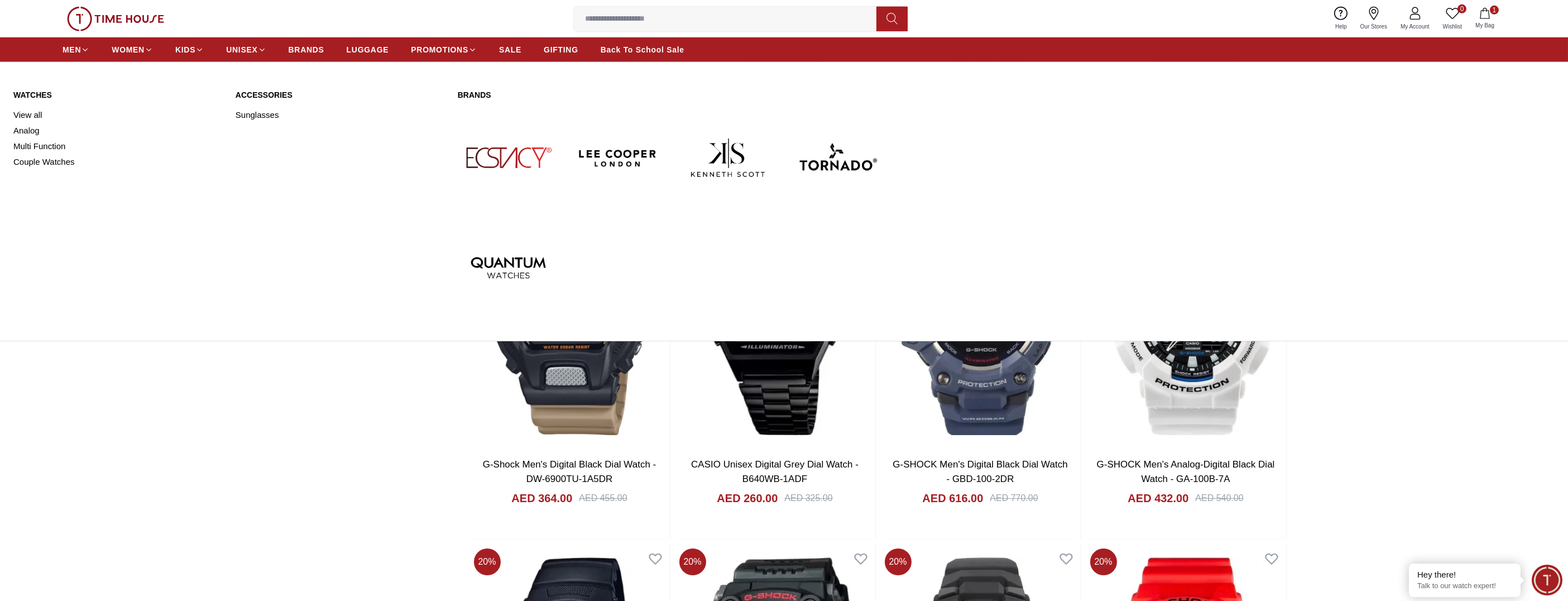
scroll to position [7160, 0]
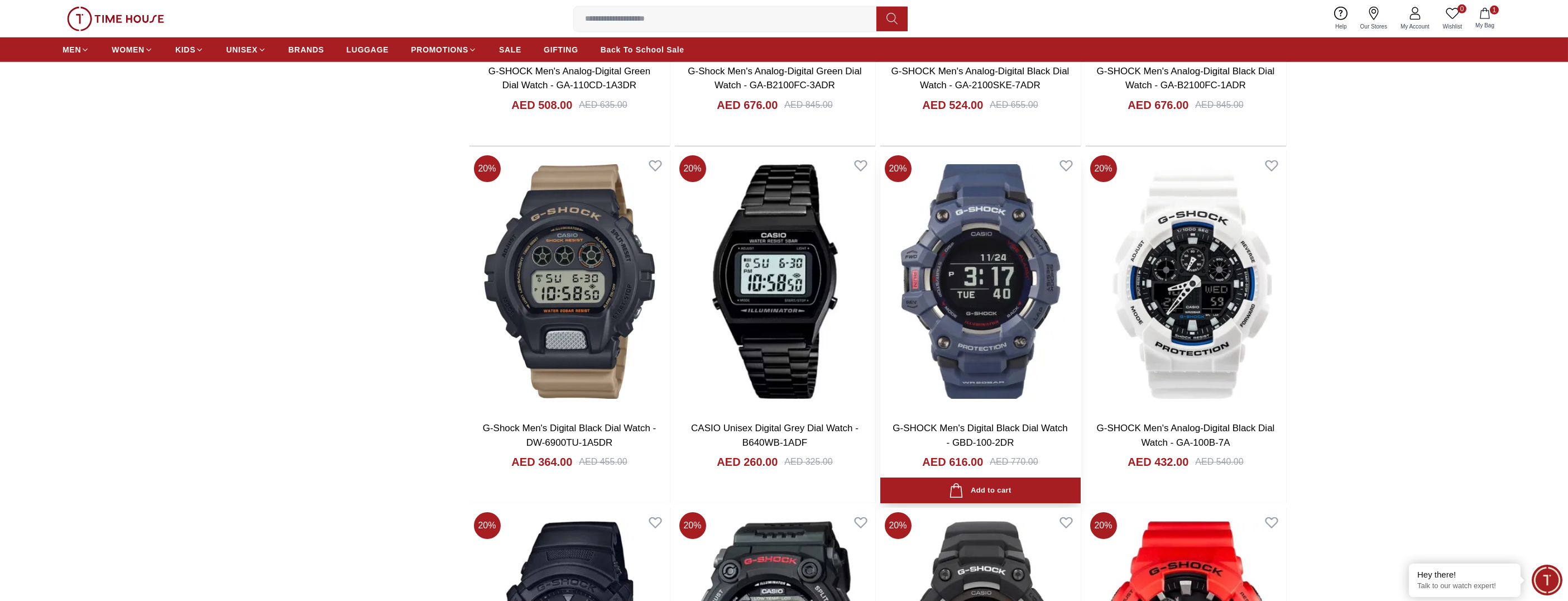
click at [992, 370] on img at bounding box center [981, 281] width 200 height 262
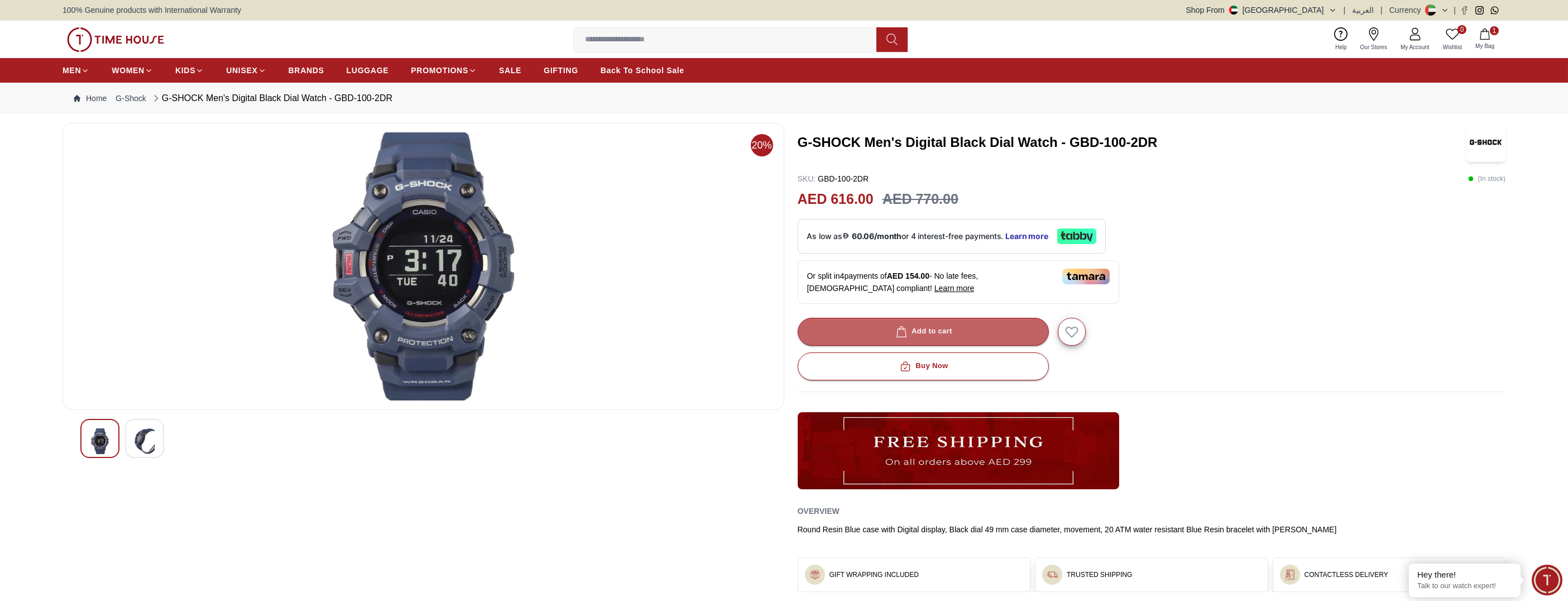
click at [924, 334] on div "Add to cart" at bounding box center [924, 331] width 59 height 13
click at [1487, 35] on icon "button" at bounding box center [1485, 34] width 11 height 11
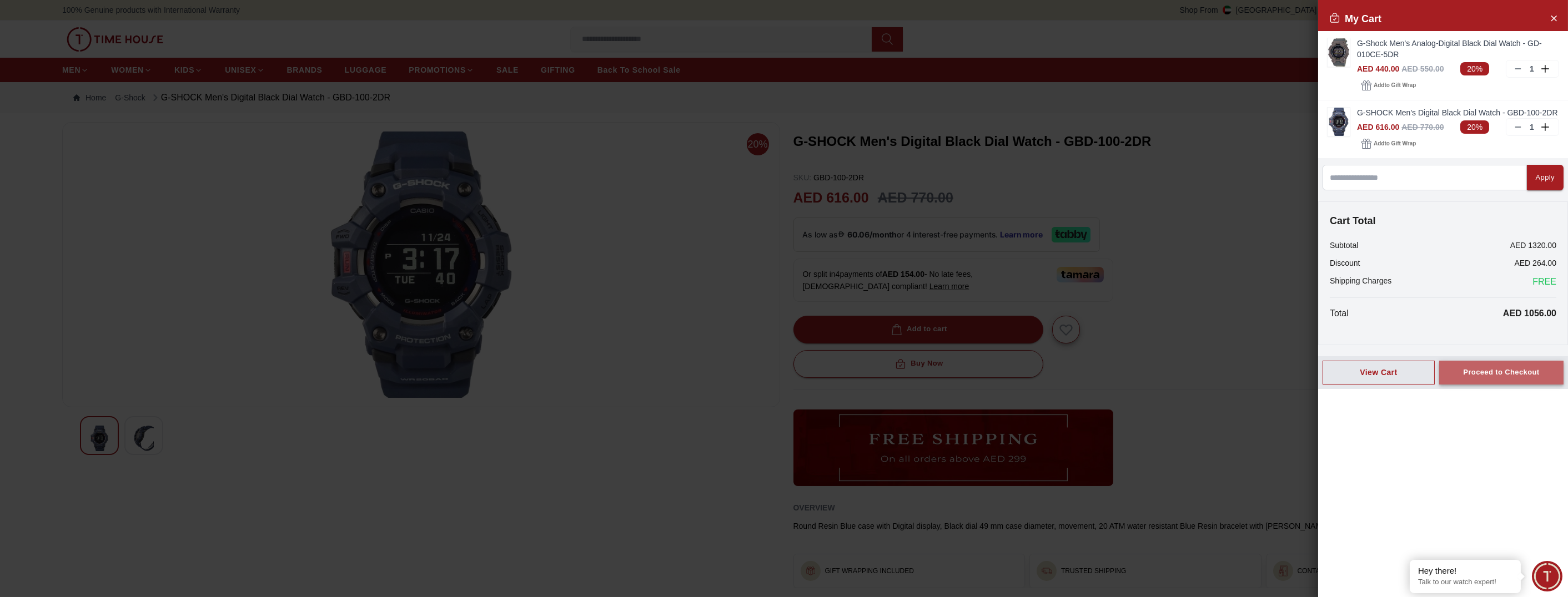
click at [1483, 371] on div "Proceed to Checkout" at bounding box center [1501, 372] width 76 height 13
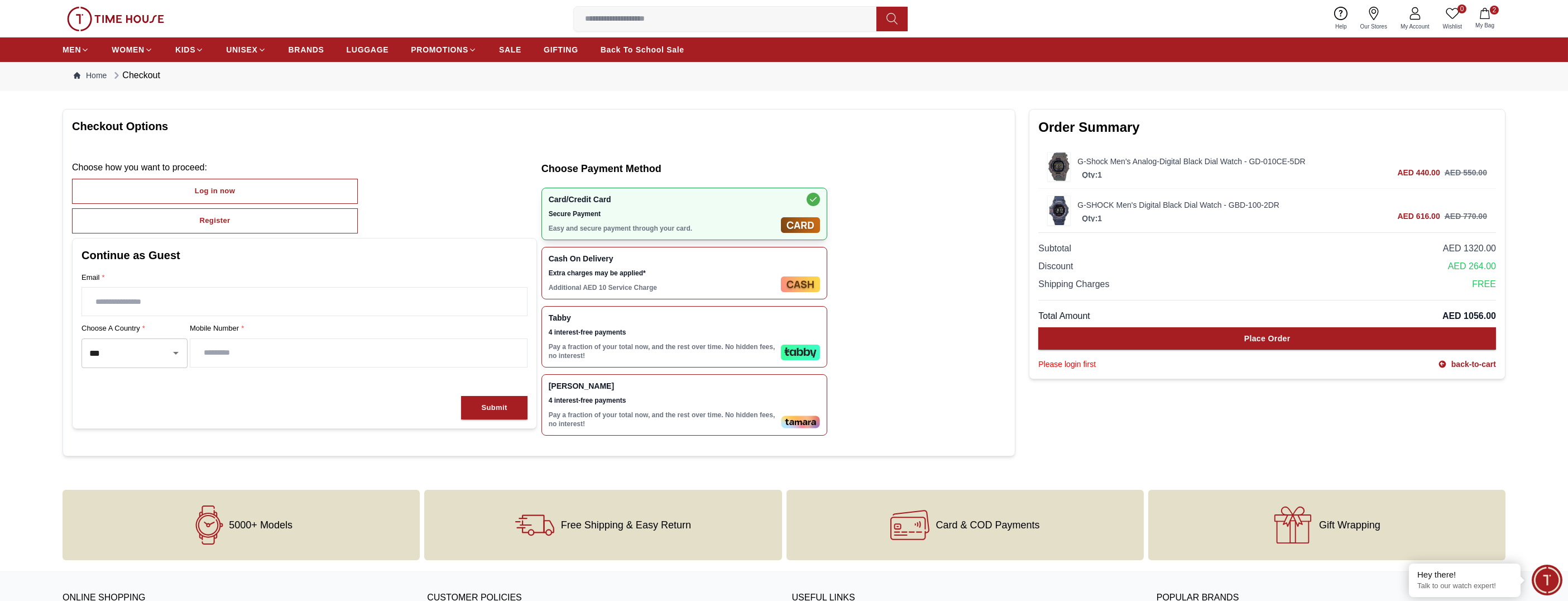
scroll to position [167, 0]
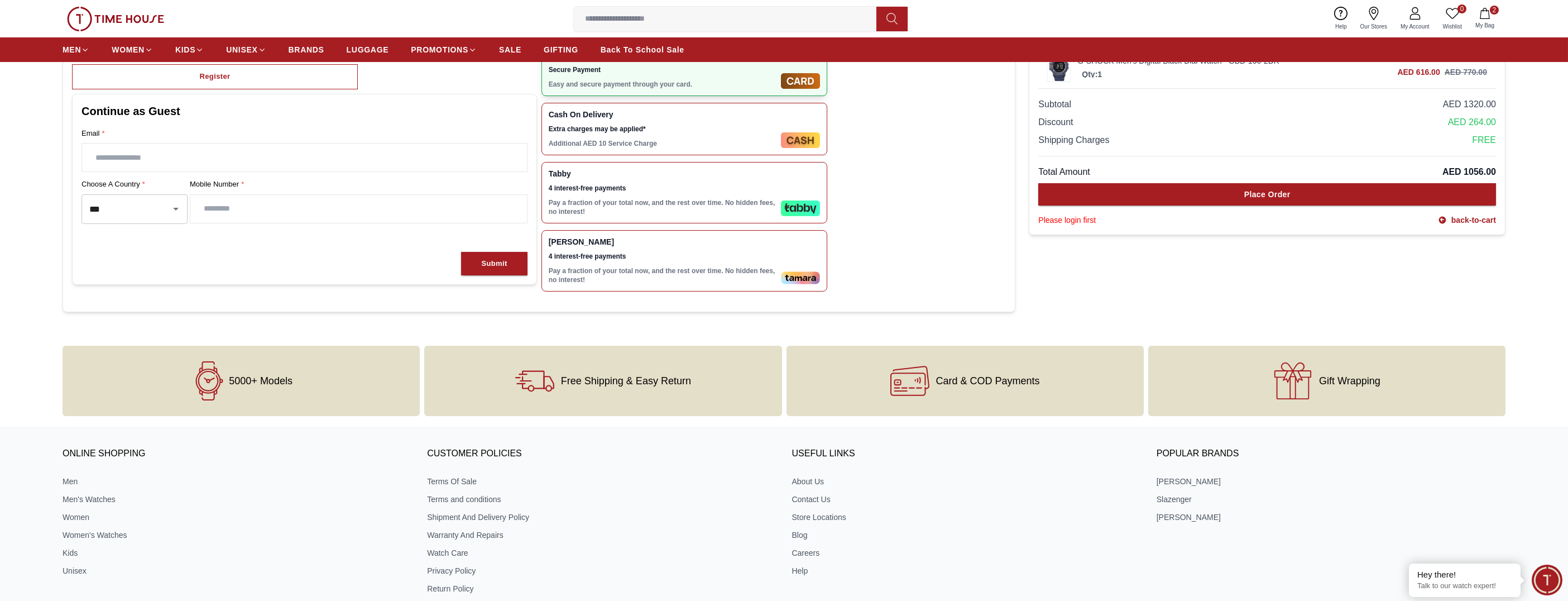
click at [968, 387] on div "Card & COD Payments" at bounding box center [965, 381] width 357 height 70
click at [934, 381] on div "Card & COD Payments" at bounding box center [965, 381] width 357 height 70
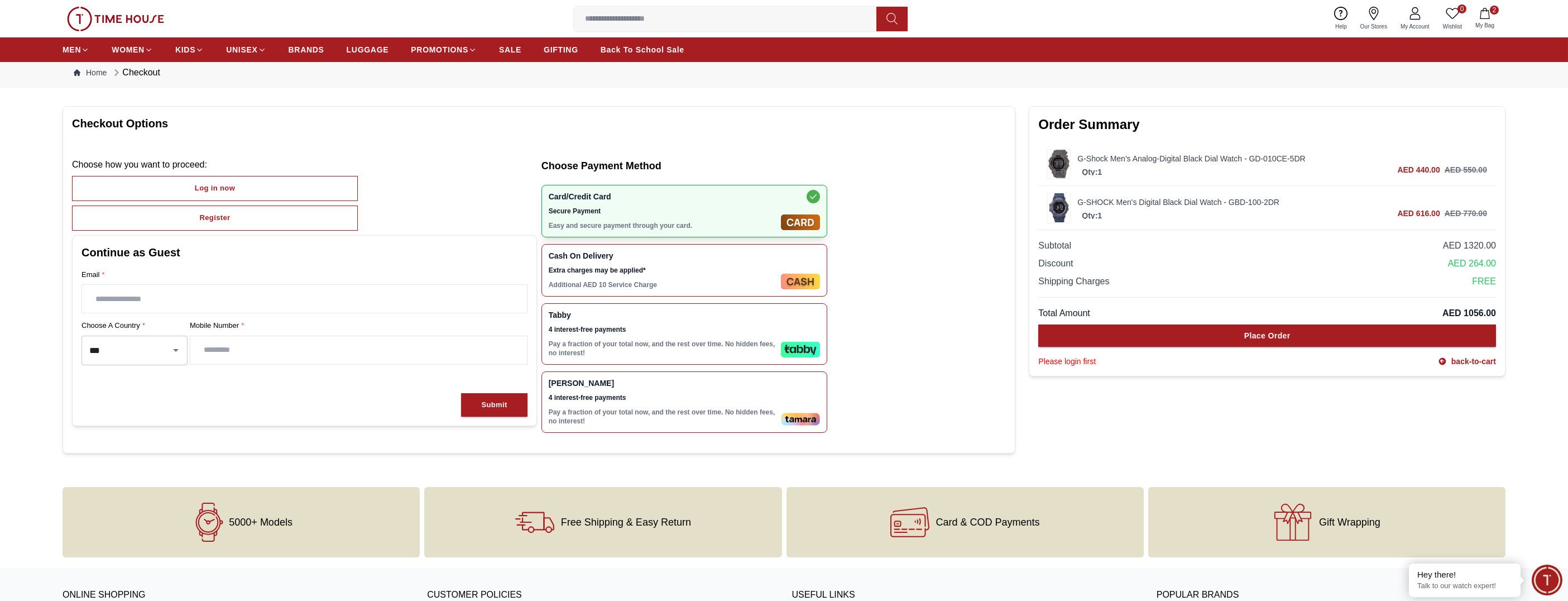
scroll to position [0, 0]
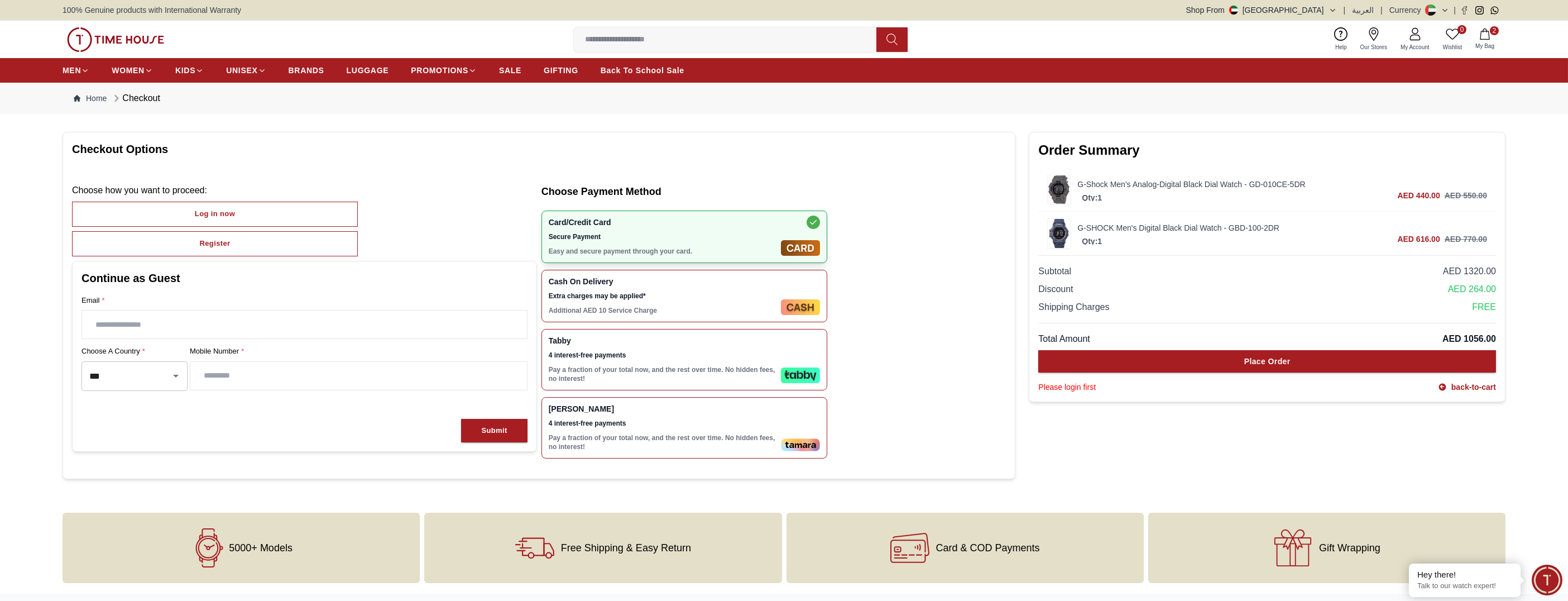
click at [161, 324] on input "text" at bounding box center [305, 324] width 445 height 28
type input "**********"
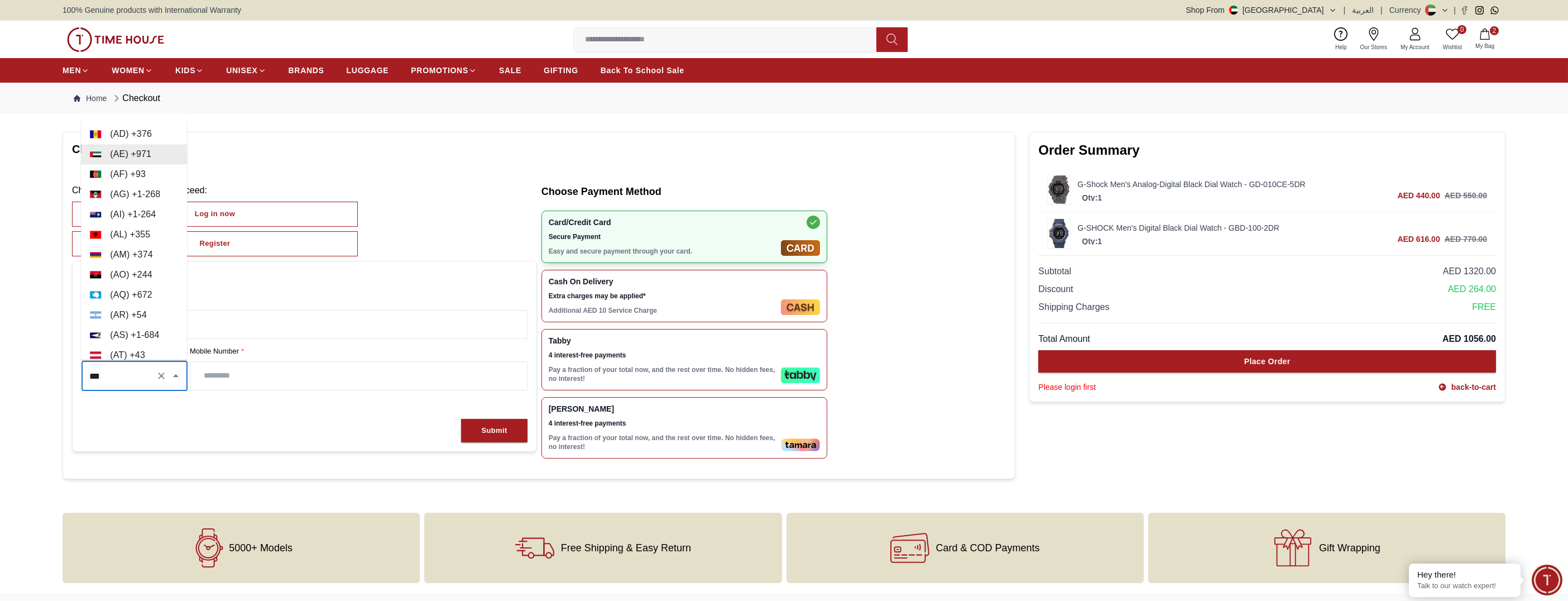
click at [126, 377] on input "***" at bounding box center [119, 376] width 65 height 19
click at [117, 150] on li "( AE ) + 971" at bounding box center [134, 154] width 106 height 20
click at [260, 380] on input "number" at bounding box center [358, 376] width 337 height 28
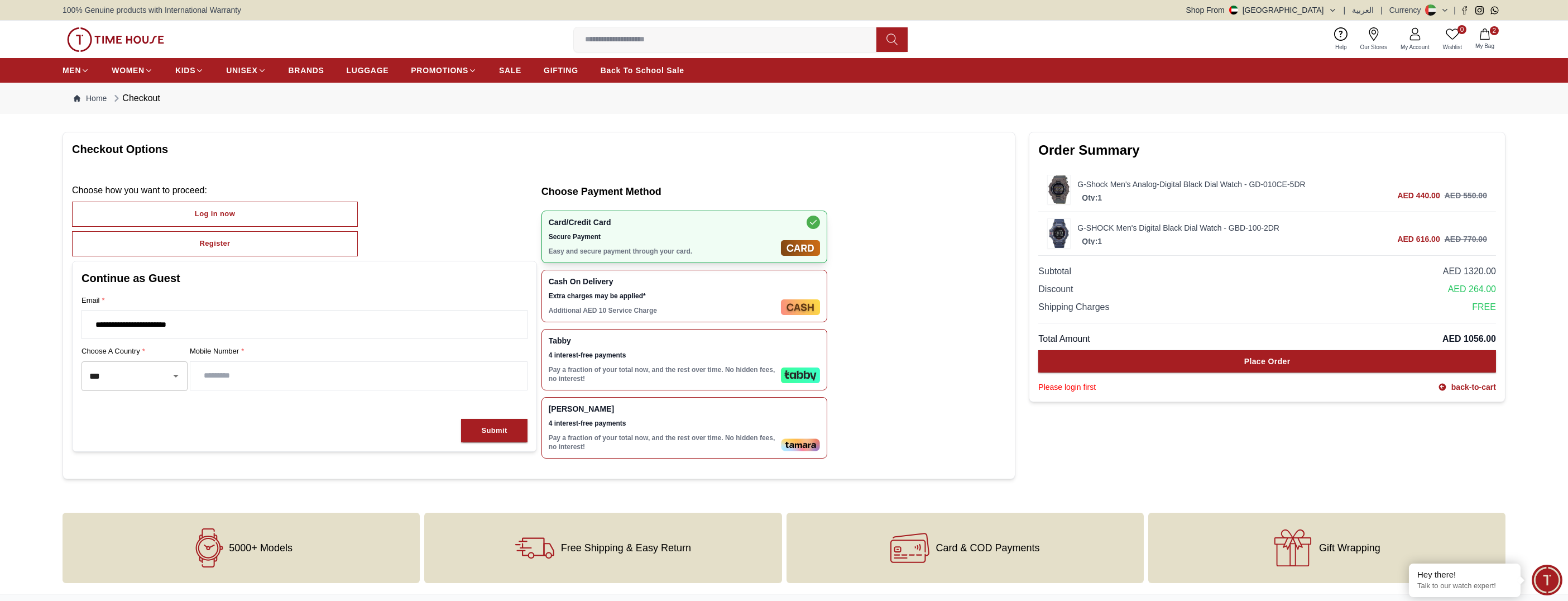
type input "*********"
click at [727, 292] on span "Extra charges may be applied*" at bounding box center [662, 295] width 228 height 9
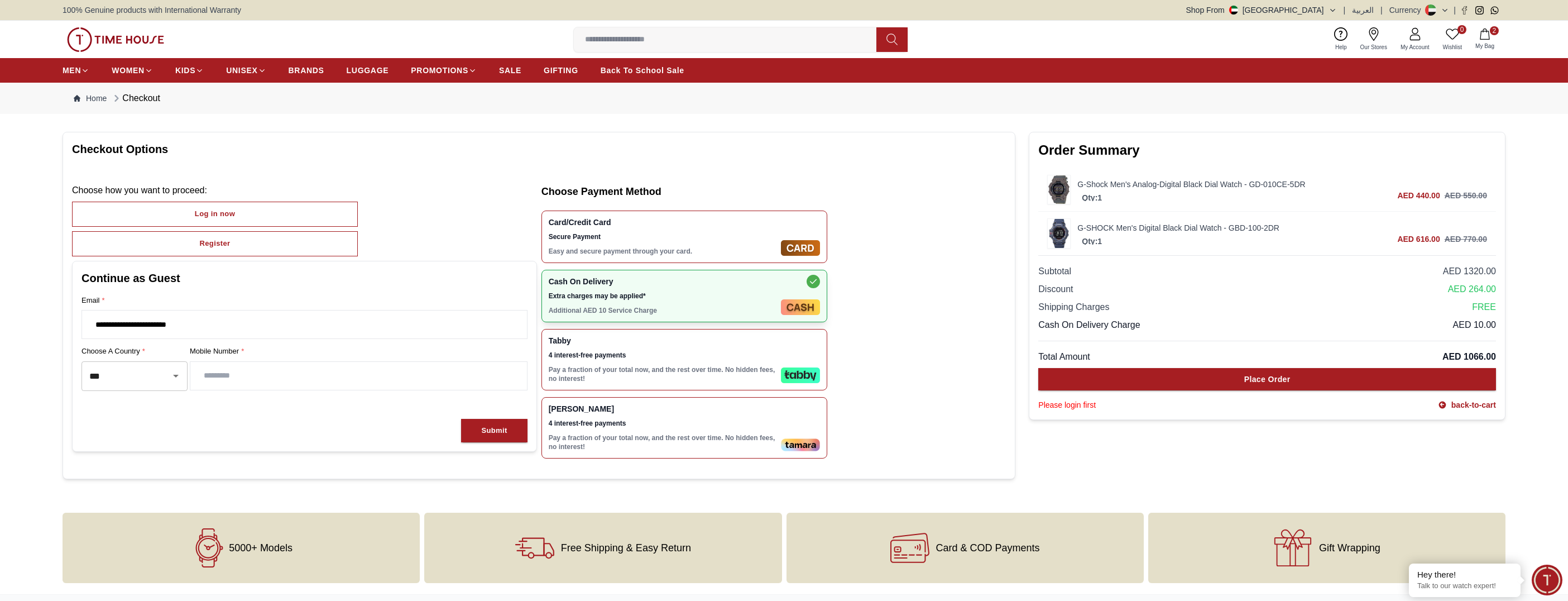
click at [668, 370] on p "Pay a fraction of your total now, and the rest over time. No hidden fees, no in…" at bounding box center [662, 374] width 228 height 18
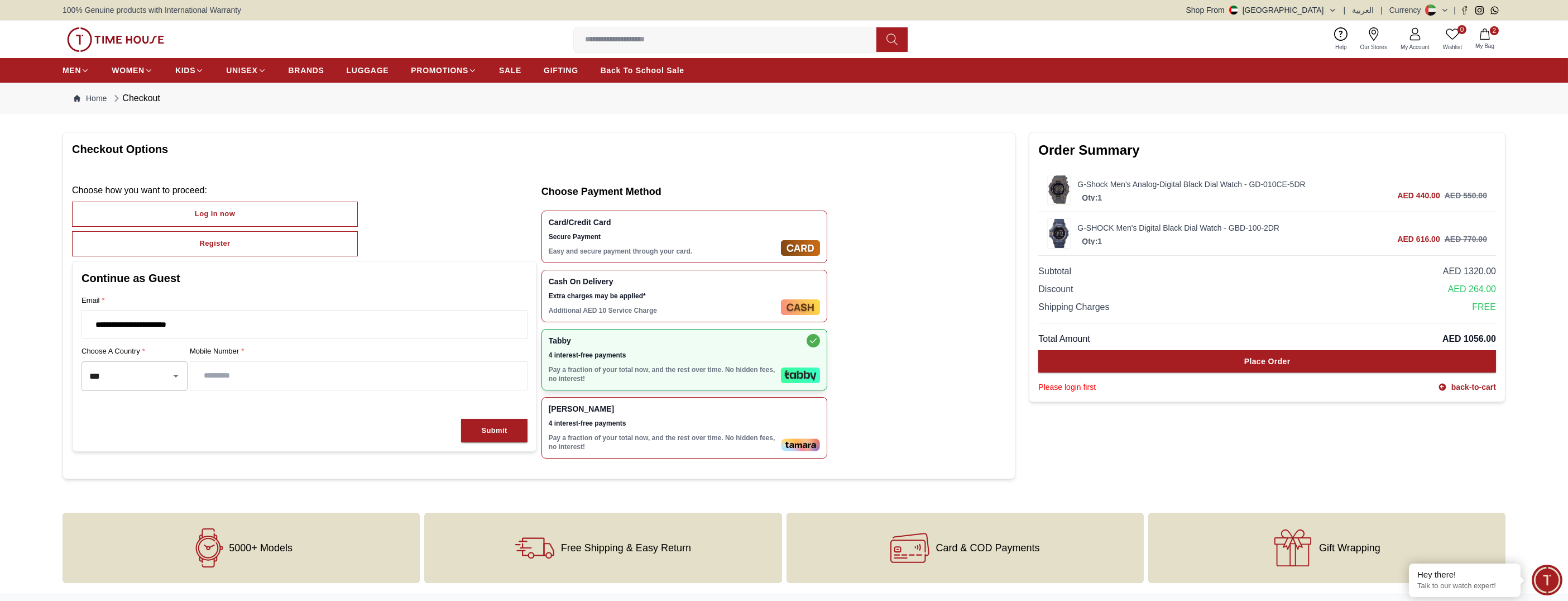
click at [665, 299] on span "Extra charges may be applied*" at bounding box center [662, 295] width 228 height 9
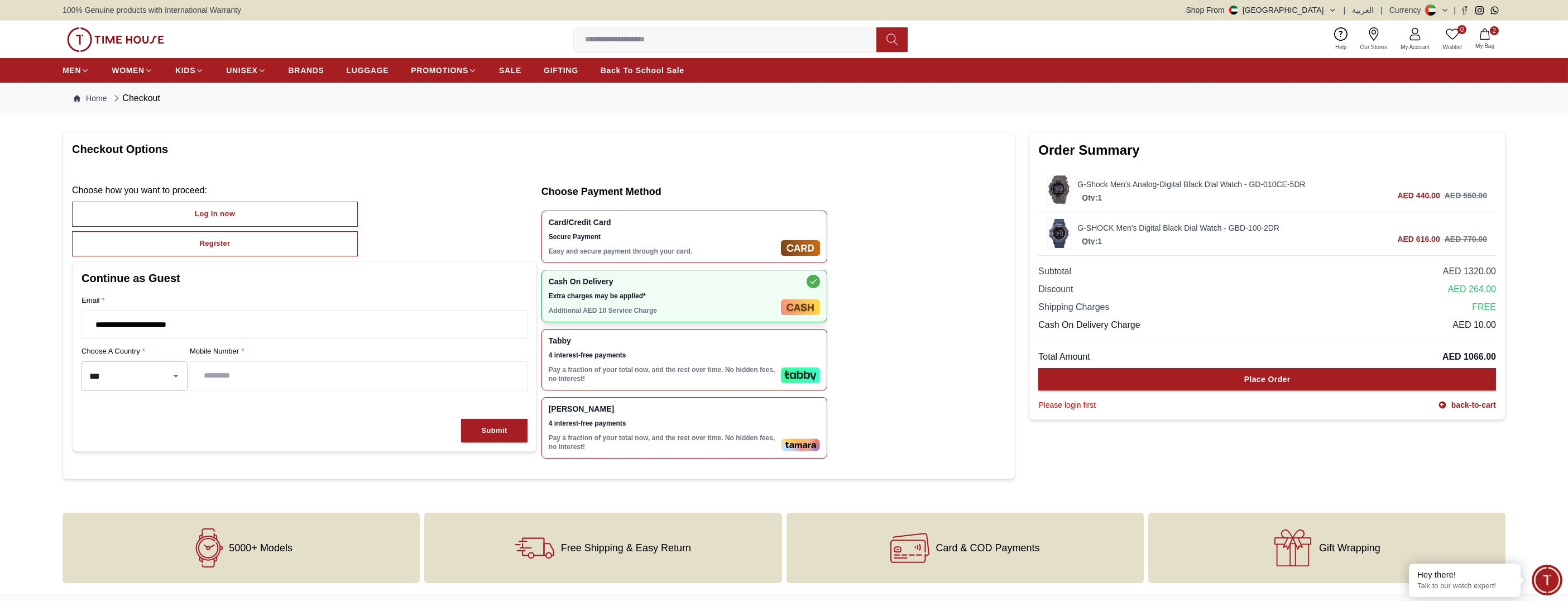
click at [666, 344] on span "Tabby" at bounding box center [662, 340] width 228 height 9
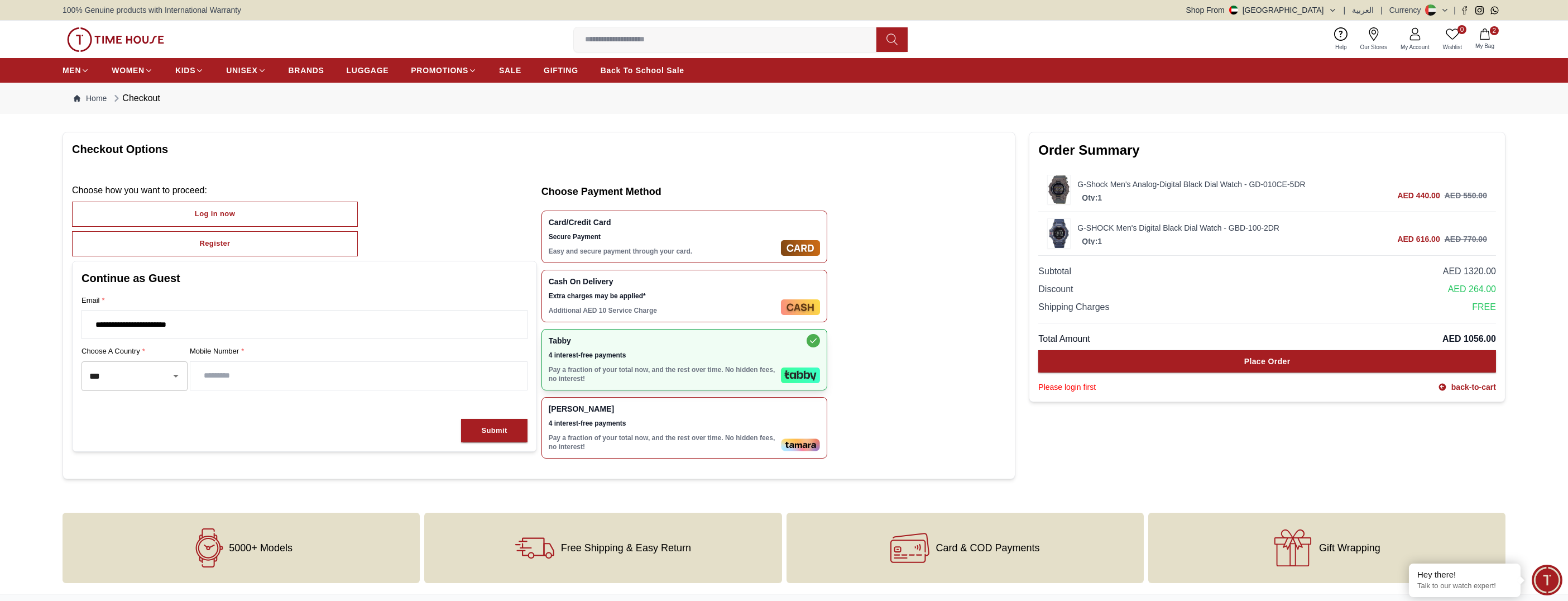
click at [672, 304] on div "Cash On Delivery Extra charges may be applied* Additional AED 10 Service Charge" at bounding box center [662, 295] width 228 height 38
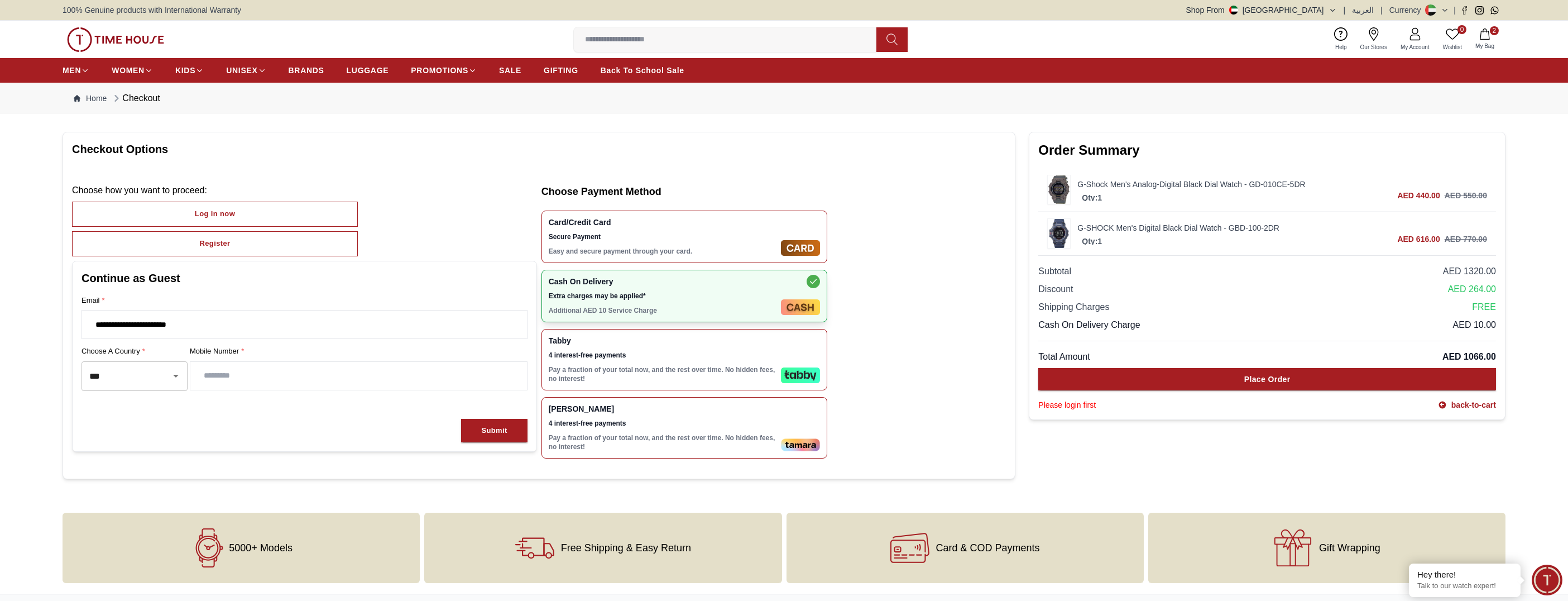
click at [1058, 184] on img at bounding box center [1059, 190] width 22 height 29
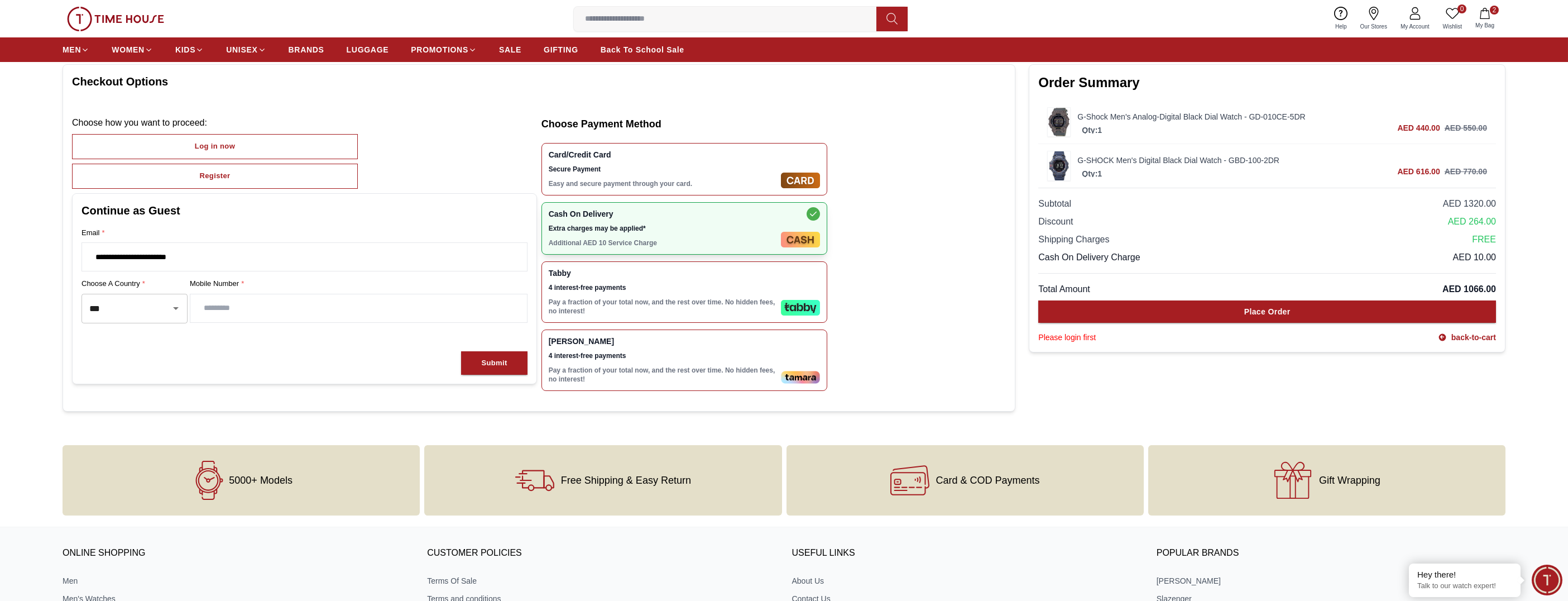
scroll to position [56, 0]
